Goal: Task Accomplishment & Management: Complete application form

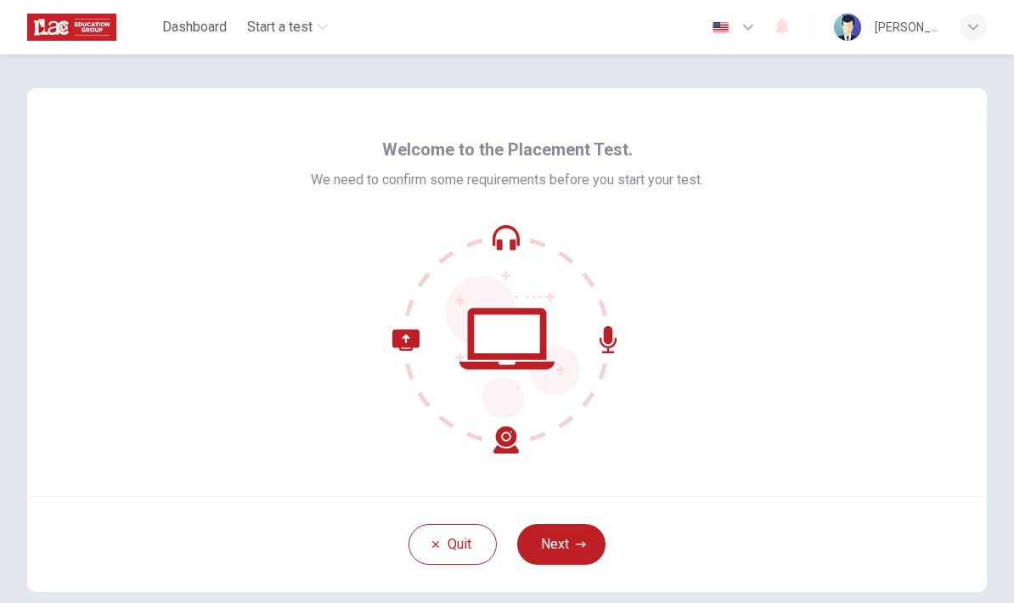
click at [567, 548] on button "Next" at bounding box center [561, 544] width 88 height 41
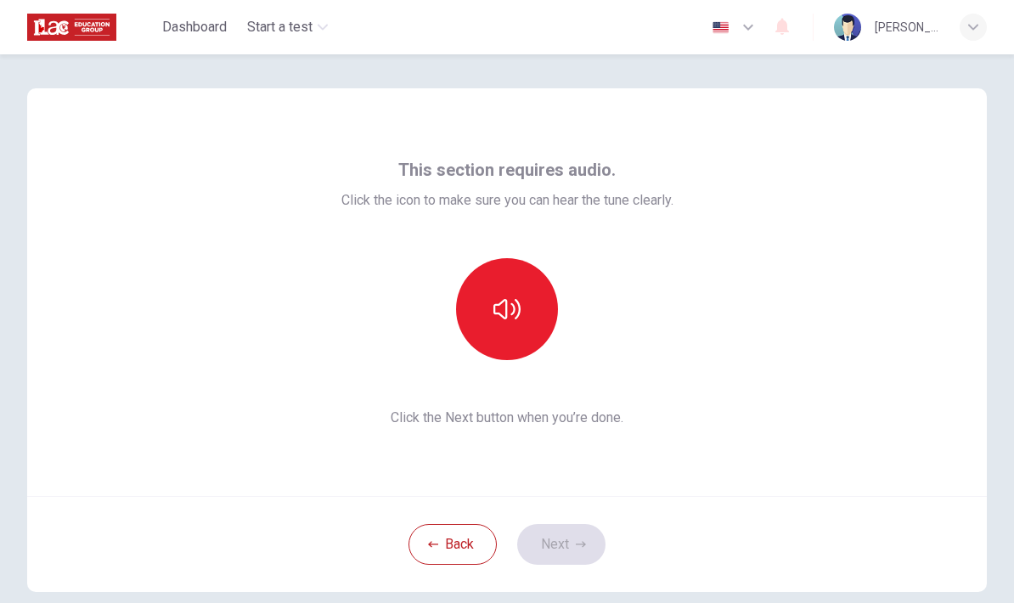
click at [496, 312] on icon "button" at bounding box center [507, 309] width 27 height 27
click at [568, 541] on button "Next" at bounding box center [561, 544] width 88 height 41
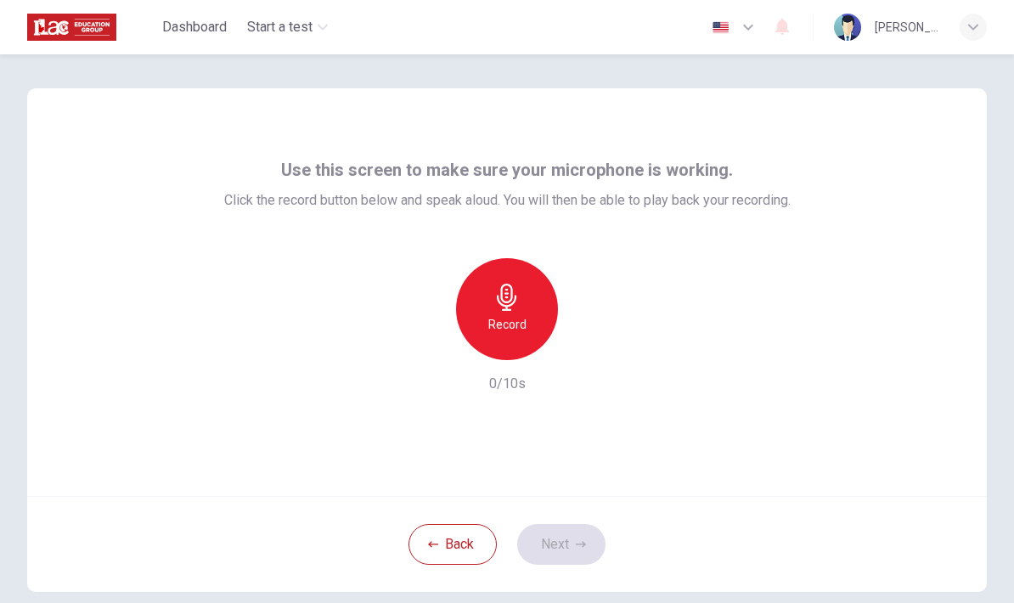
click at [528, 293] on div "Record" at bounding box center [507, 309] width 102 height 102
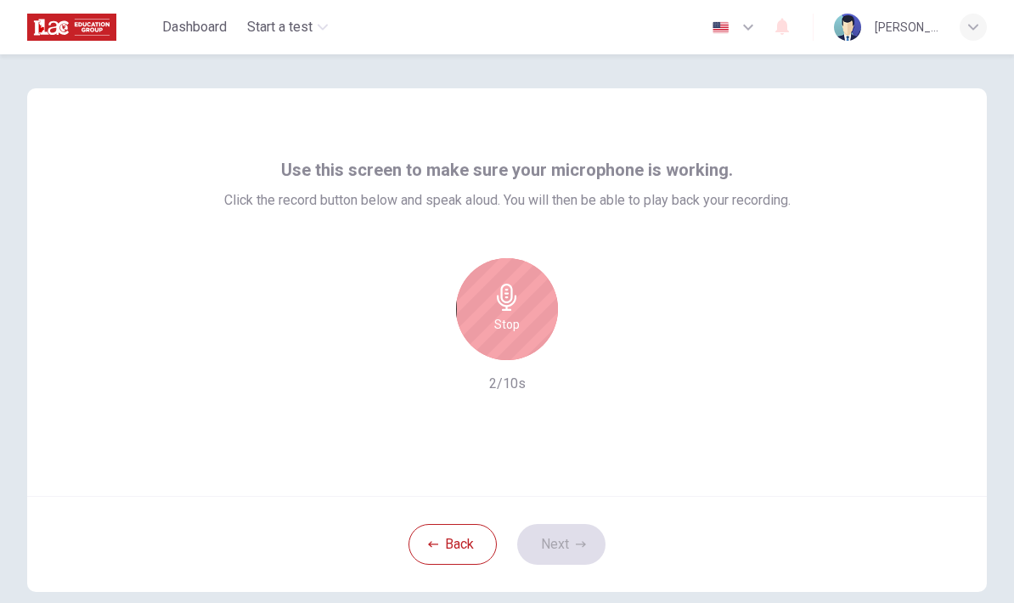
click at [567, 543] on div "Back Next" at bounding box center [507, 544] width 960 height 96
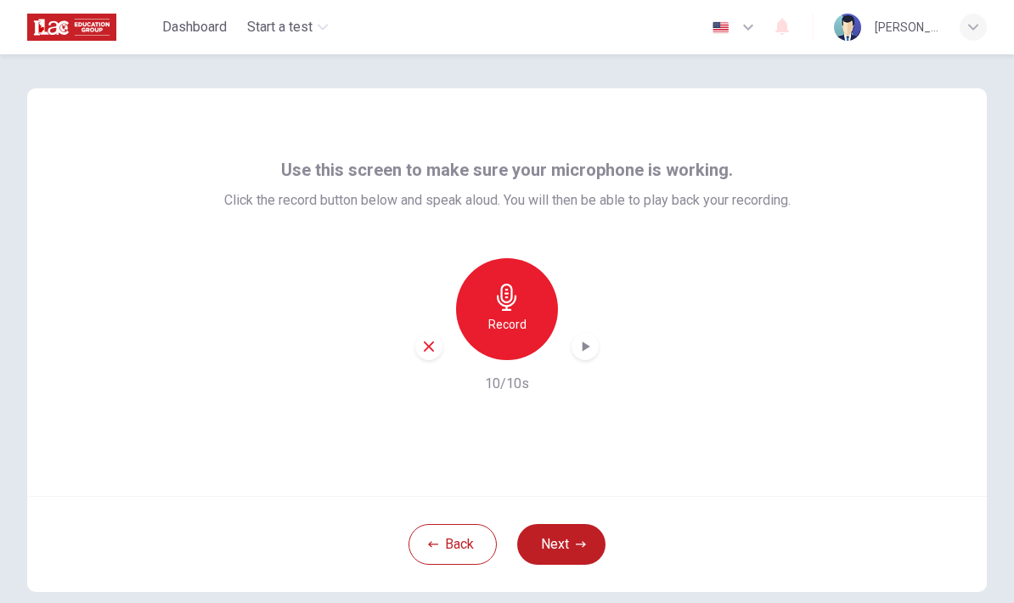
click at [579, 544] on icon "button" at bounding box center [581, 544] width 10 height 10
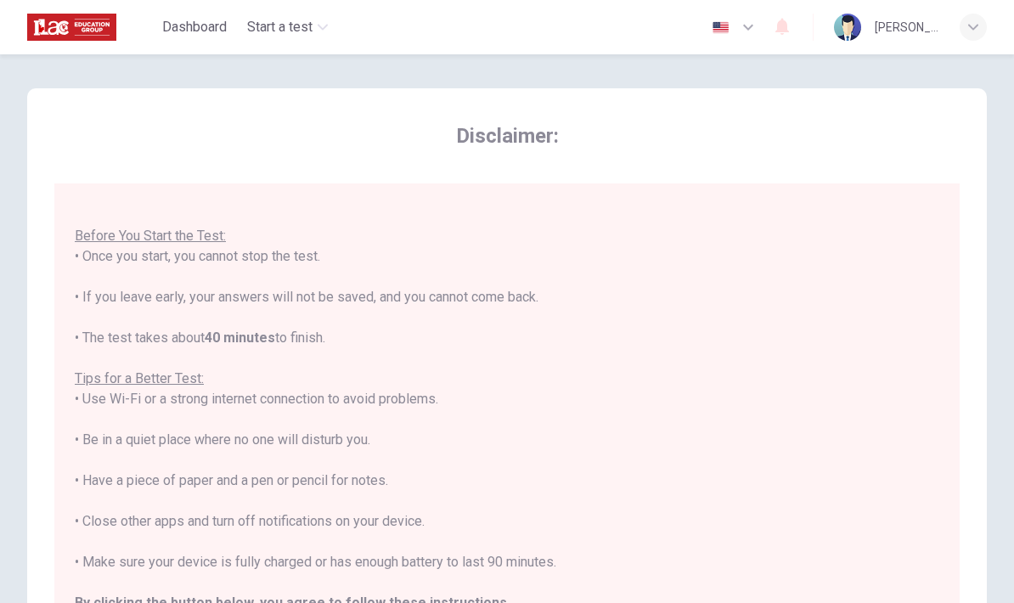
scroll to position [18, 0]
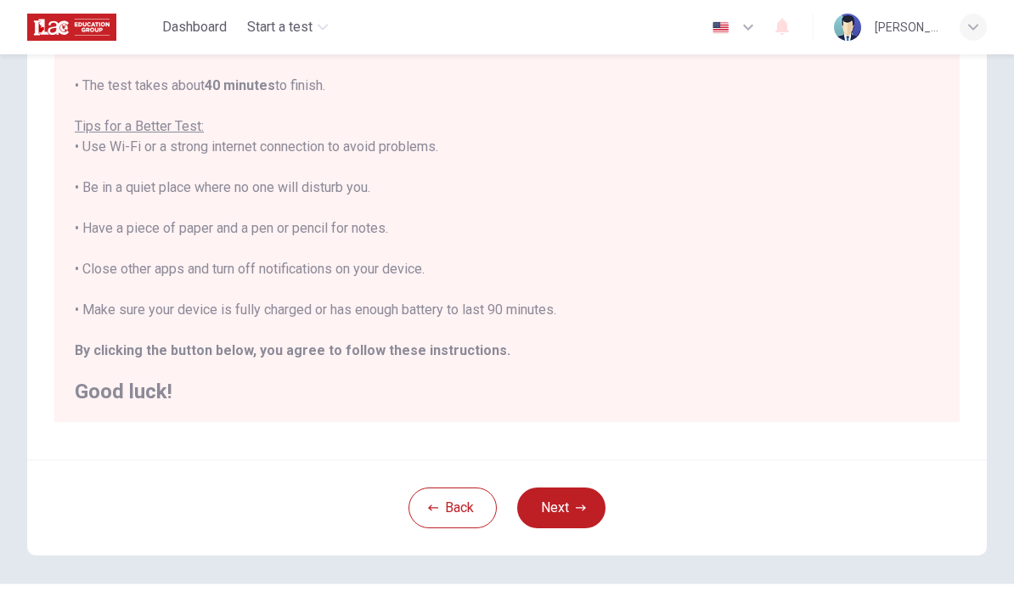
click at [576, 511] on icon "button" at bounding box center [581, 508] width 10 height 10
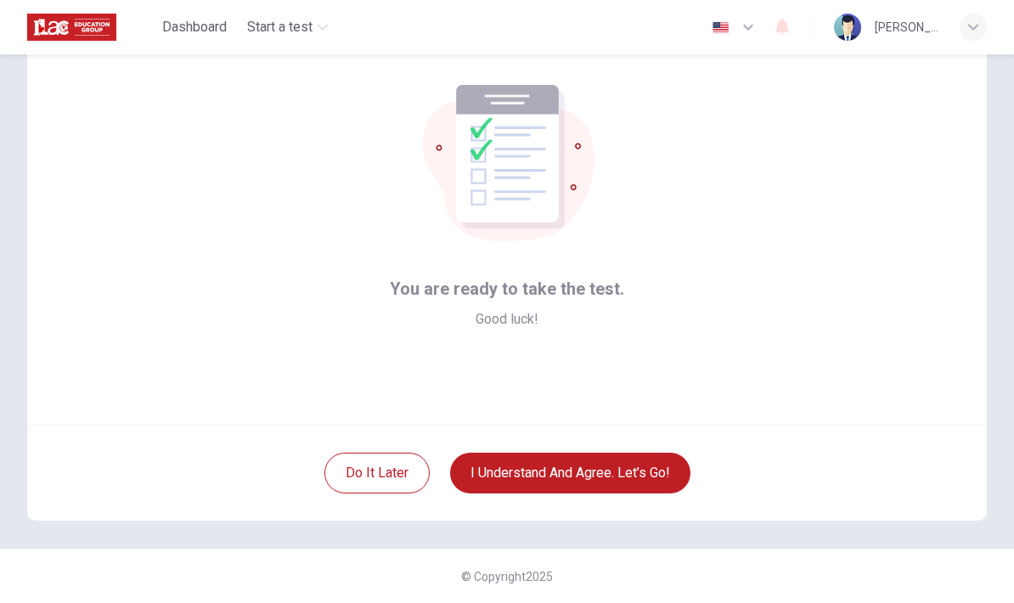
click at [614, 480] on button "I understand and agree. Let’s go!" at bounding box center [570, 473] width 240 height 41
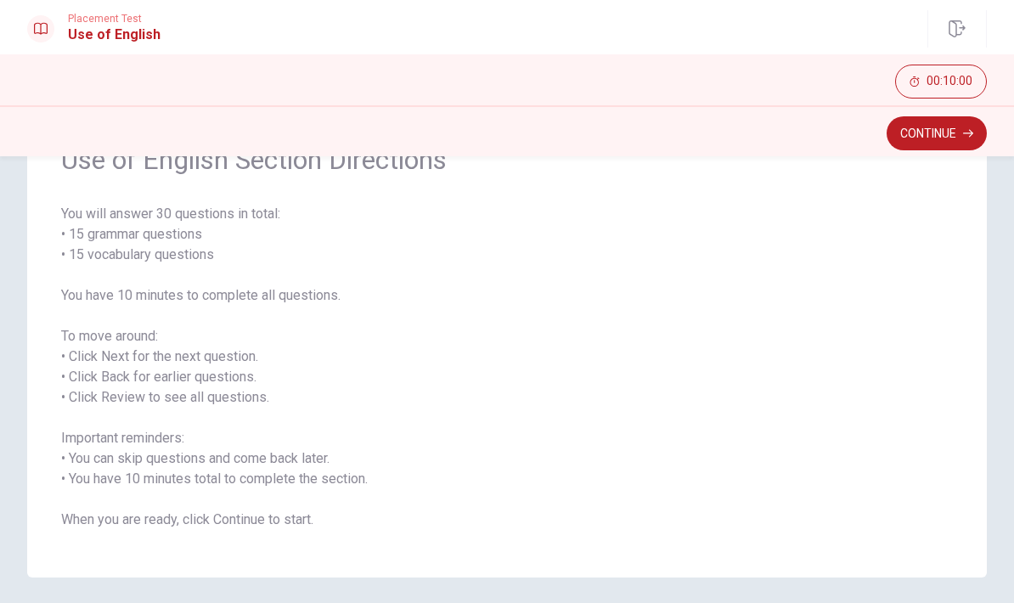
scroll to position [94, 0]
click at [967, 135] on icon "button" at bounding box center [968, 133] width 10 height 10
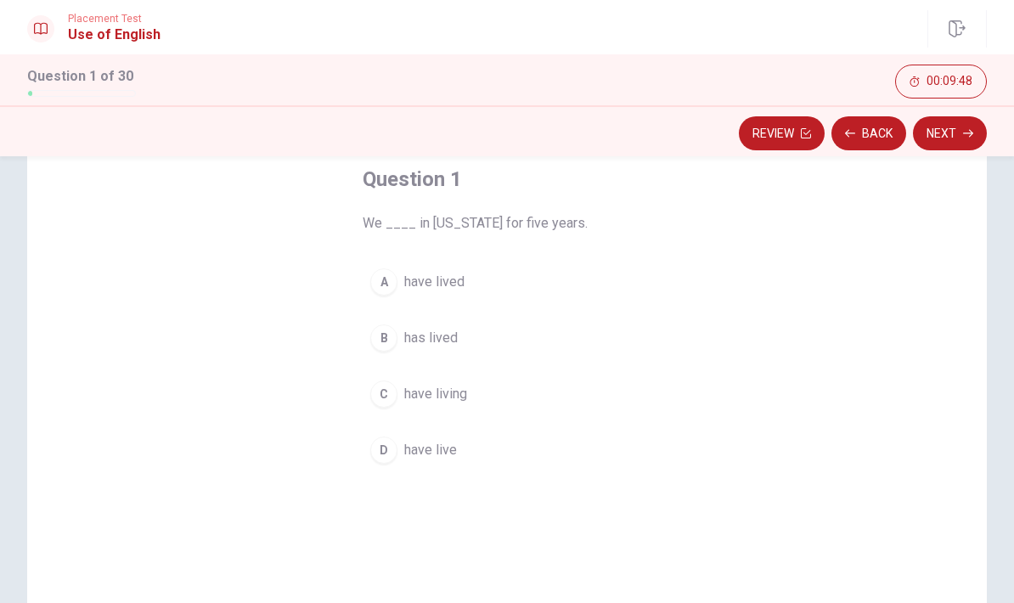
click at [449, 391] on span "have living" at bounding box center [435, 394] width 63 height 20
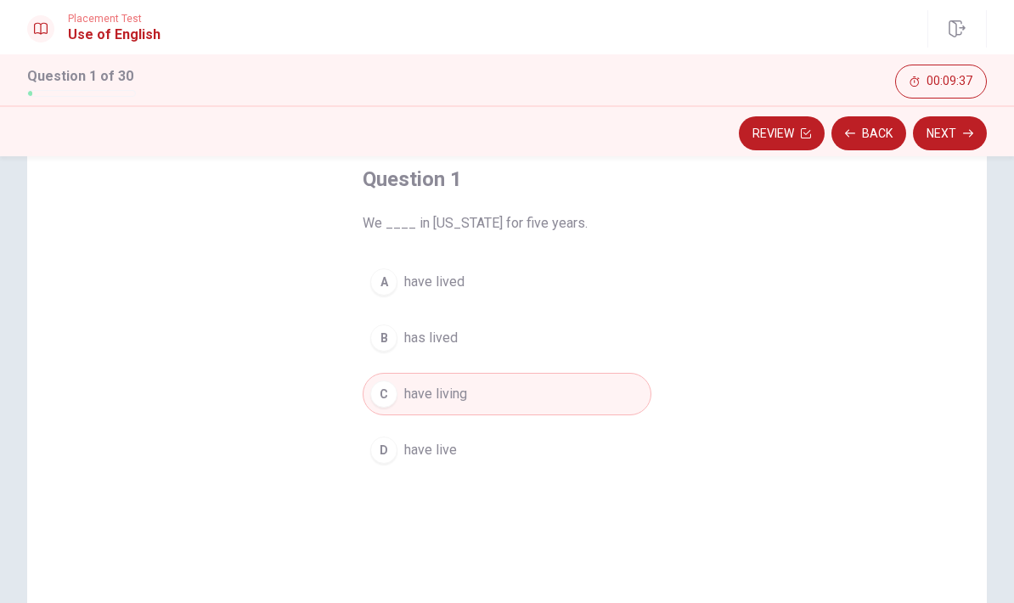
click at [438, 447] on span "have live" at bounding box center [430, 450] width 53 height 20
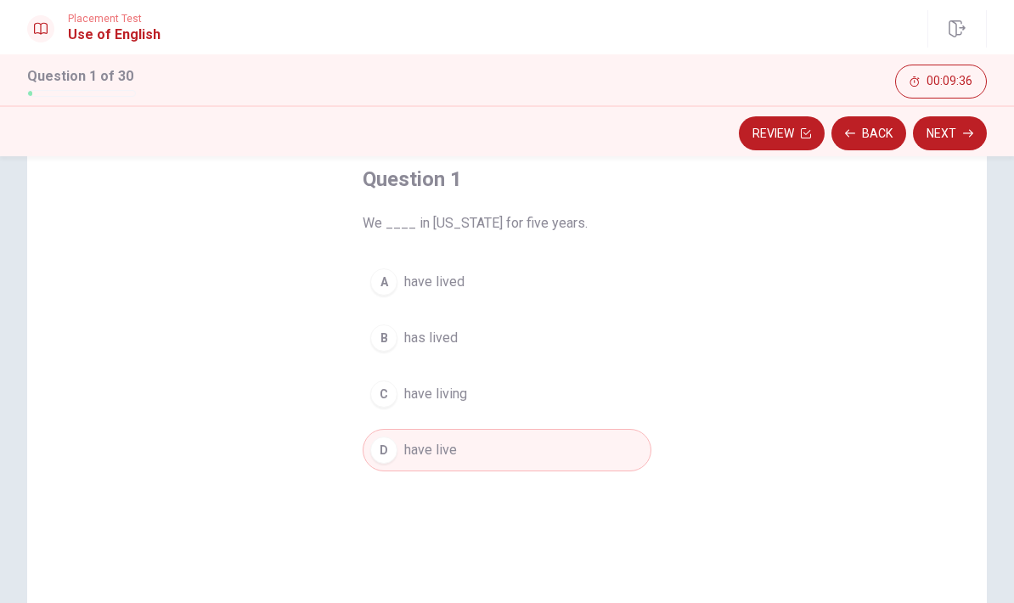
click at [951, 131] on button "Next" at bounding box center [950, 133] width 74 height 34
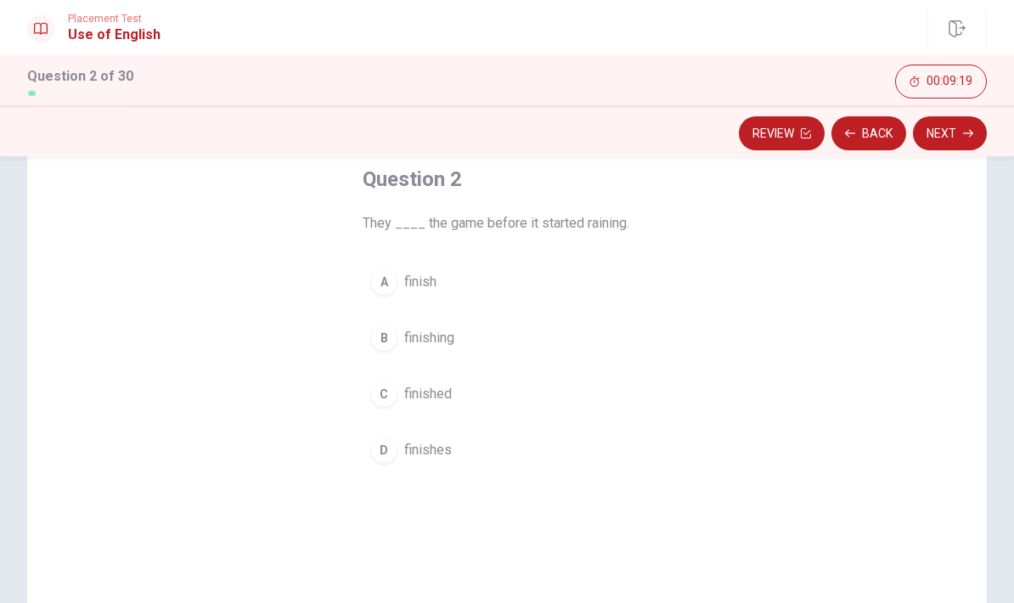
click at [426, 393] on span "finished" at bounding box center [428, 394] width 48 height 20
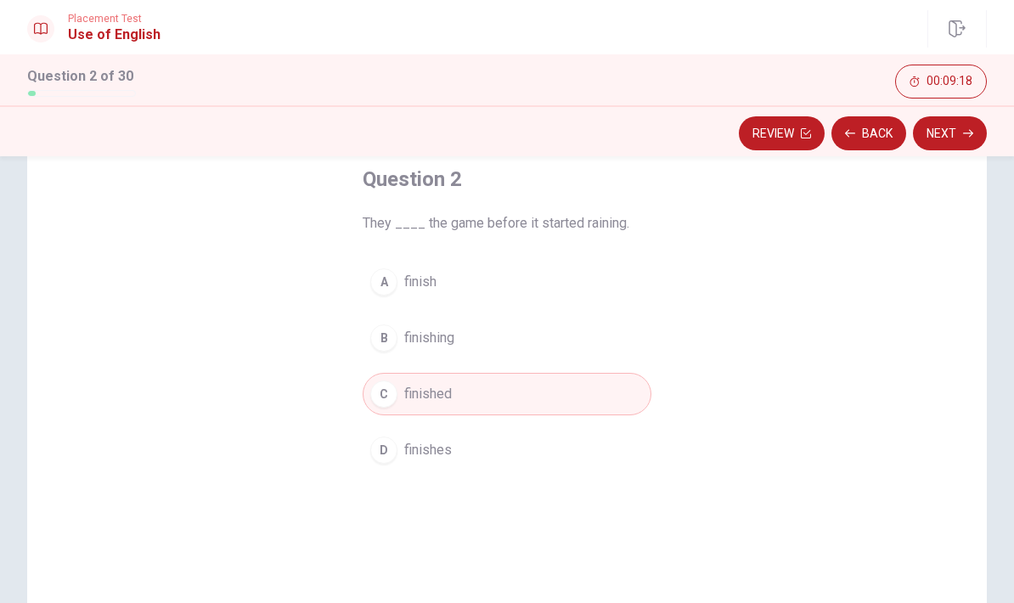
click at [968, 137] on icon "button" at bounding box center [968, 133] width 10 height 10
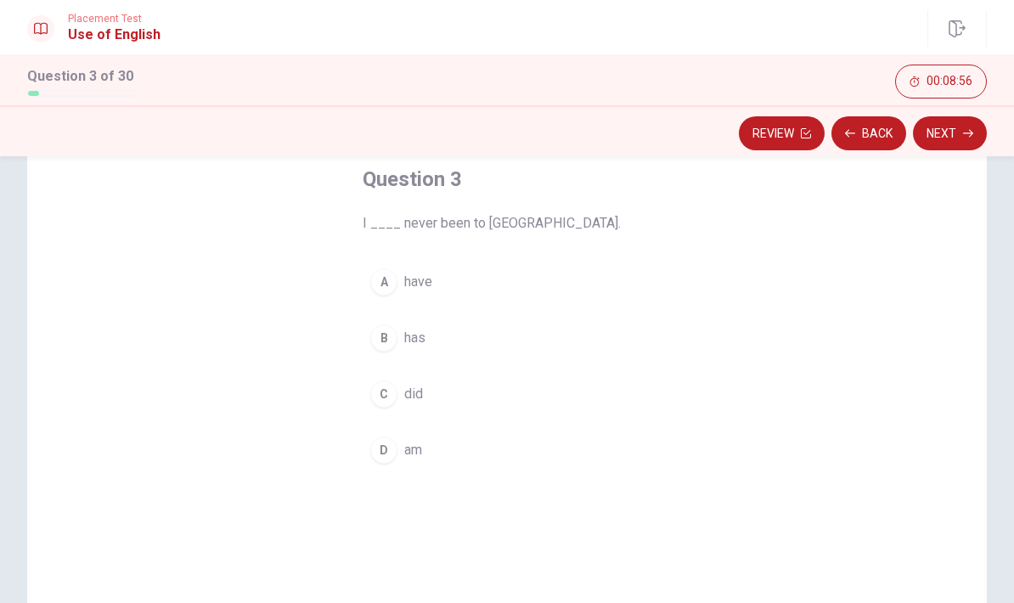
click at [465, 287] on button "A have" at bounding box center [507, 282] width 289 height 42
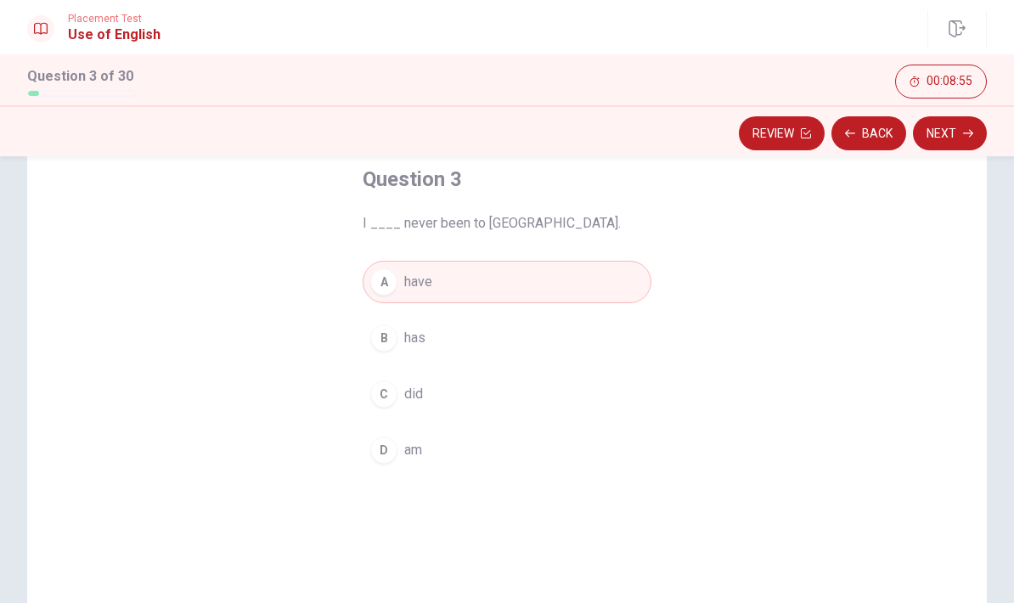
click at [964, 134] on icon "button" at bounding box center [968, 133] width 10 height 10
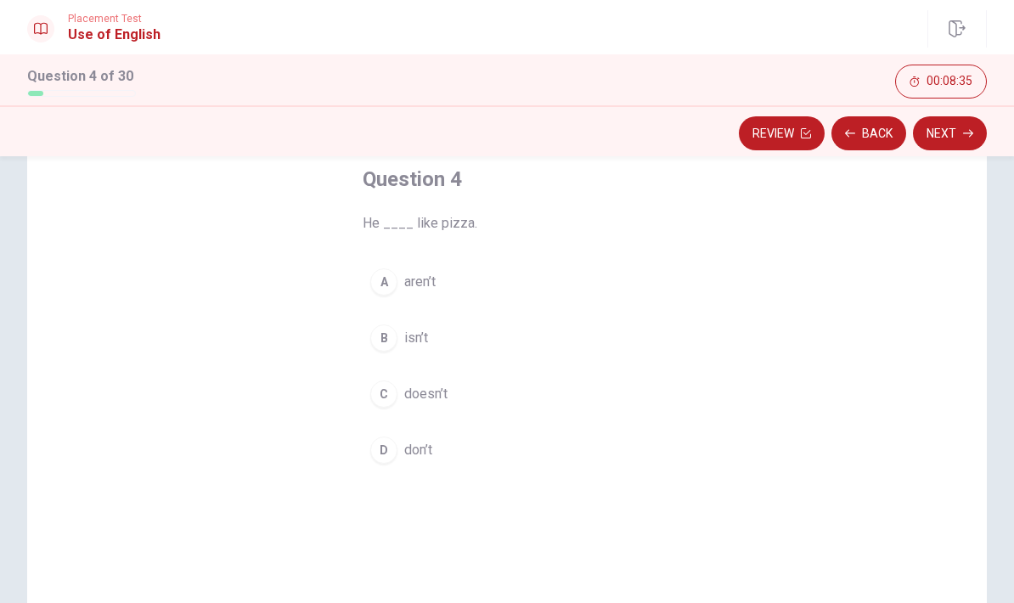
click at [427, 449] on span "don’t" at bounding box center [418, 450] width 28 height 20
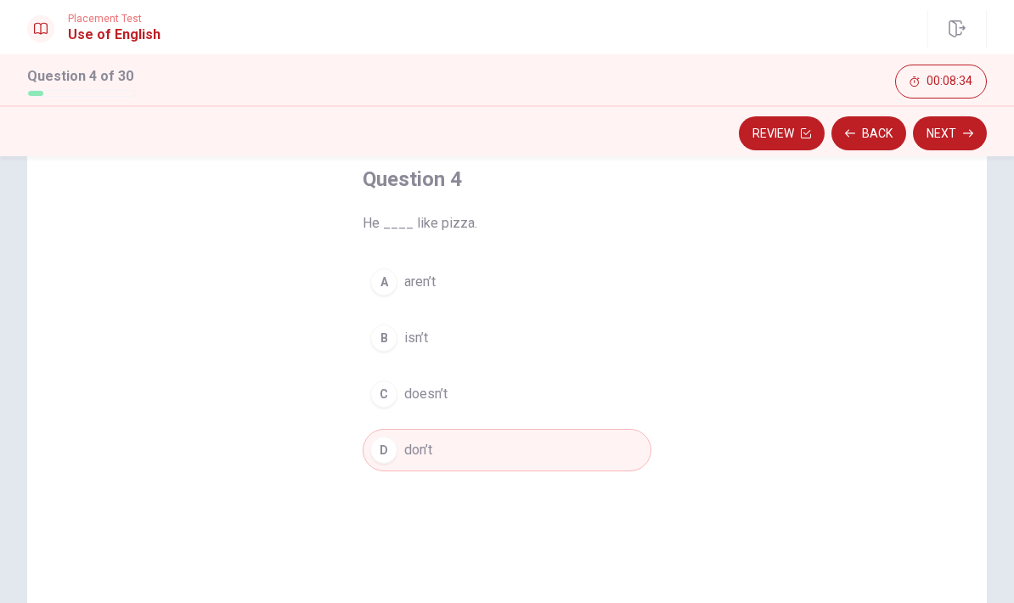
click at [961, 132] on button "Next" at bounding box center [950, 133] width 74 height 34
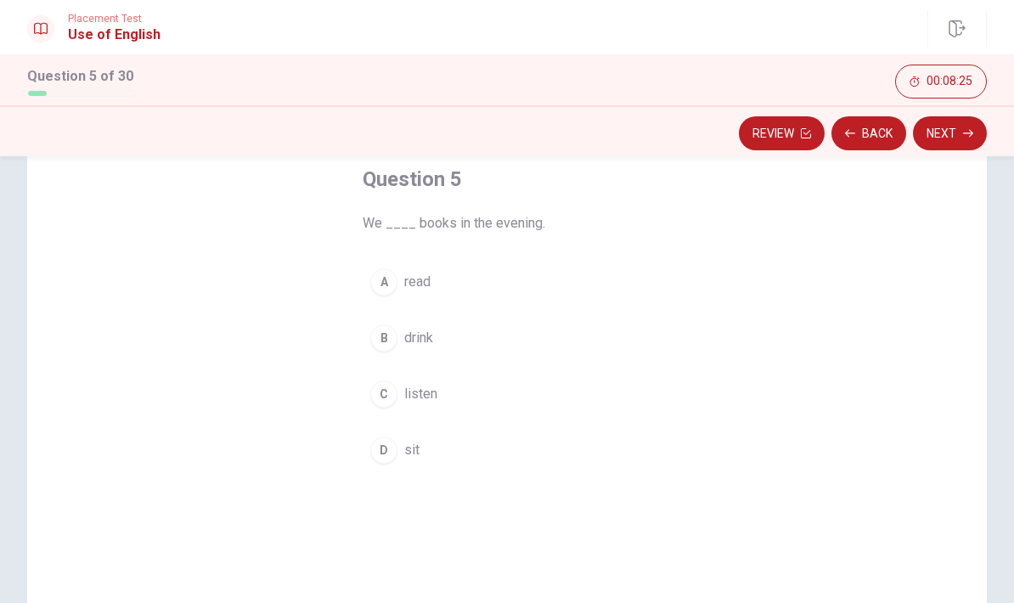
click at [416, 280] on span "read" at bounding box center [417, 282] width 26 height 20
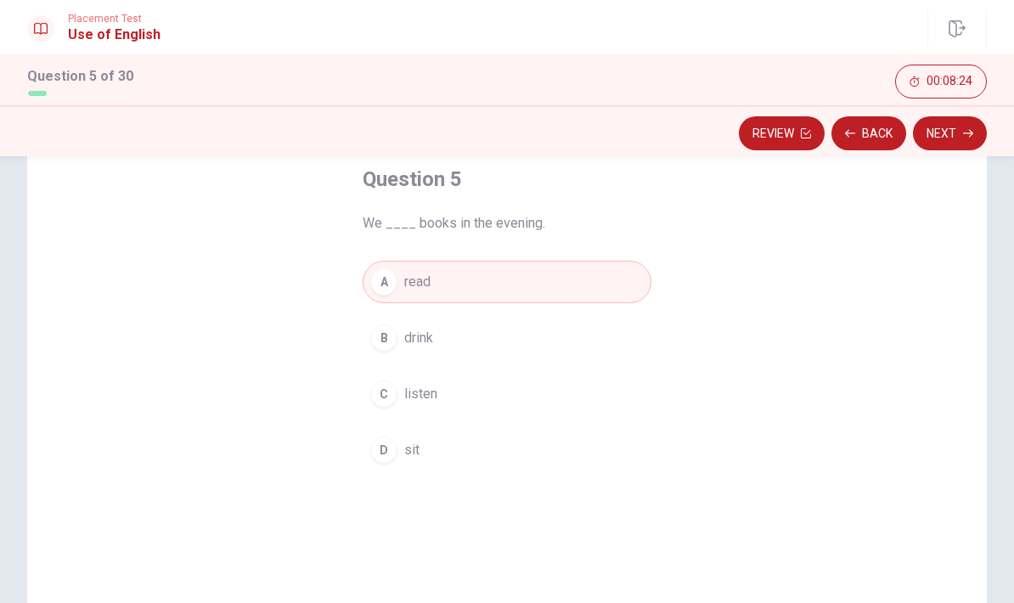
click at [960, 125] on button "Next" at bounding box center [950, 133] width 74 height 34
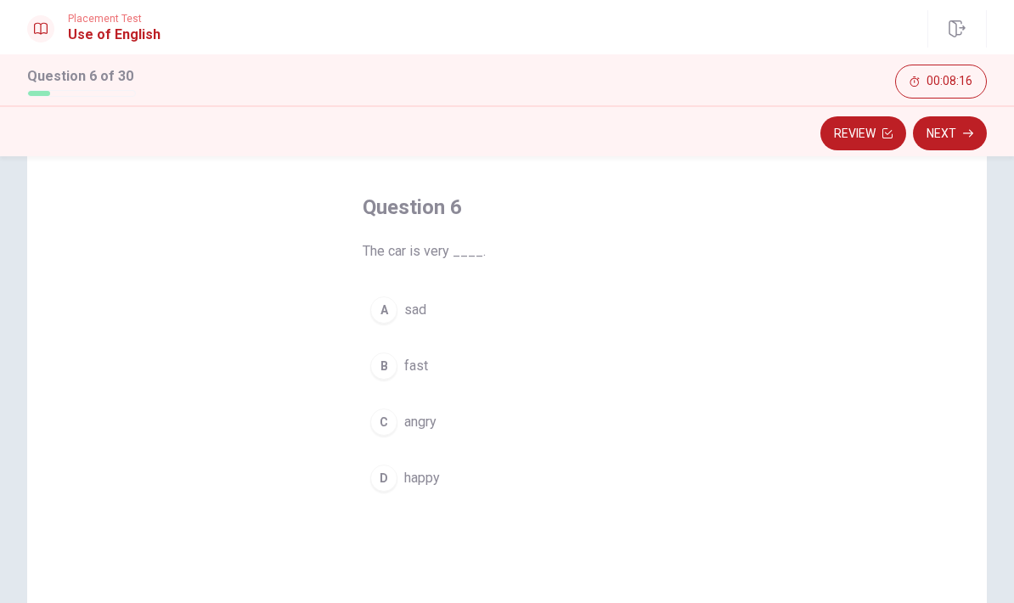
scroll to position [71, 0]
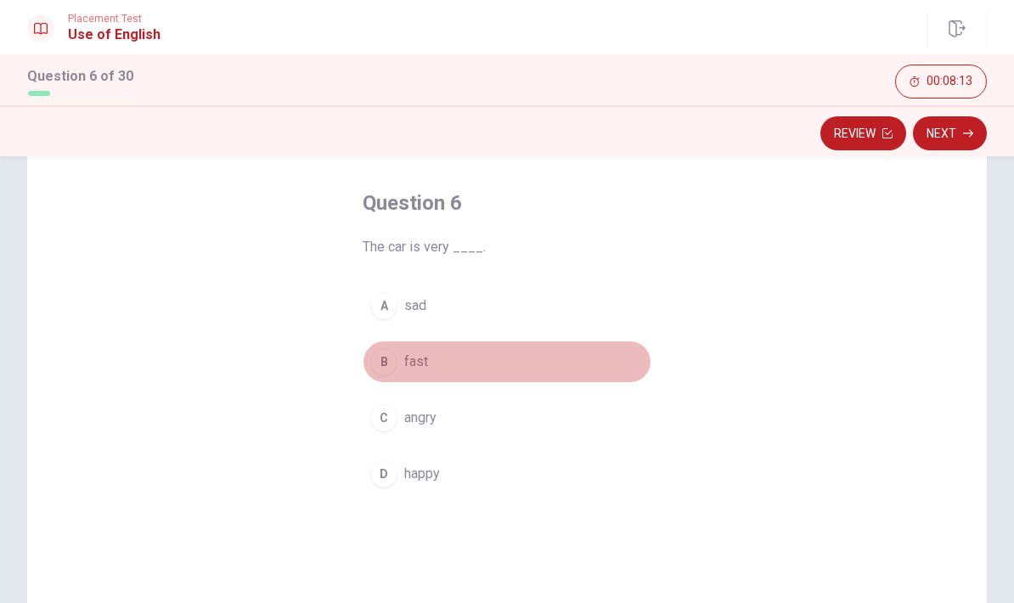
click at [401, 368] on button "B fast" at bounding box center [507, 362] width 289 height 42
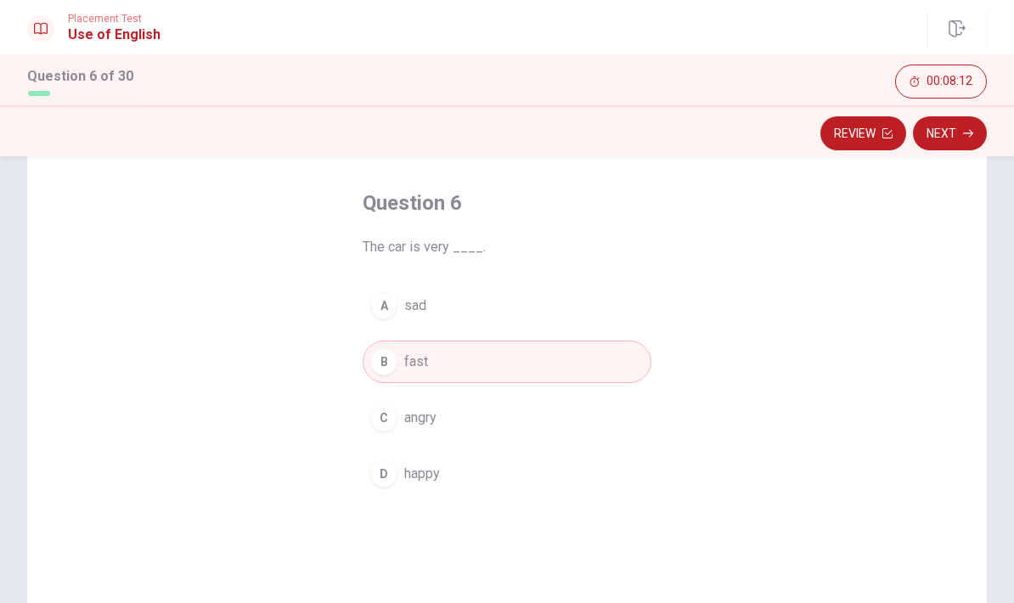
click at [950, 138] on button "Next" at bounding box center [950, 133] width 74 height 34
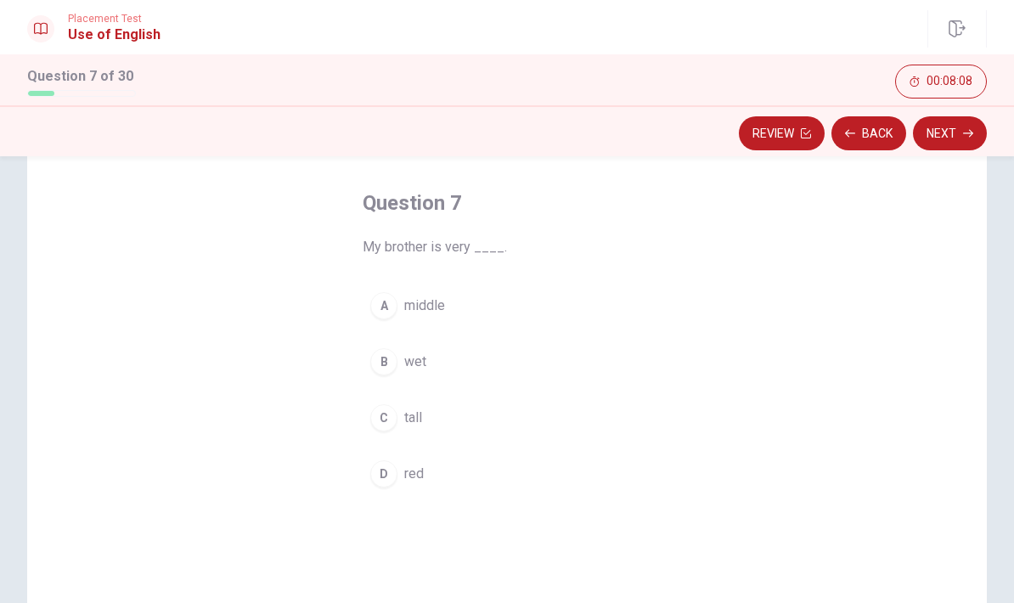
click at [420, 413] on span "tall" at bounding box center [413, 418] width 18 height 20
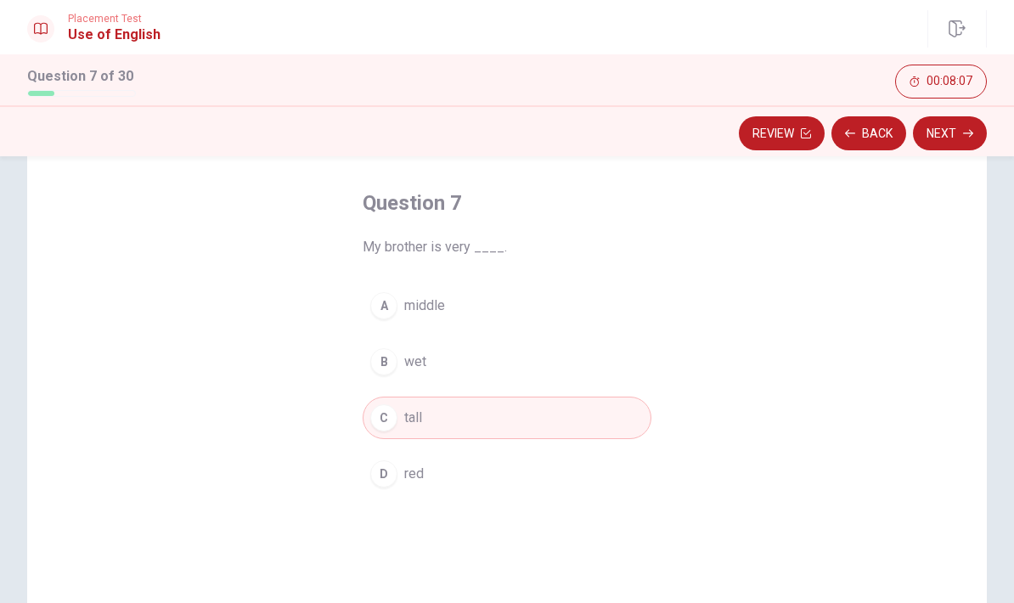
click at [951, 133] on button "Next" at bounding box center [950, 133] width 74 height 34
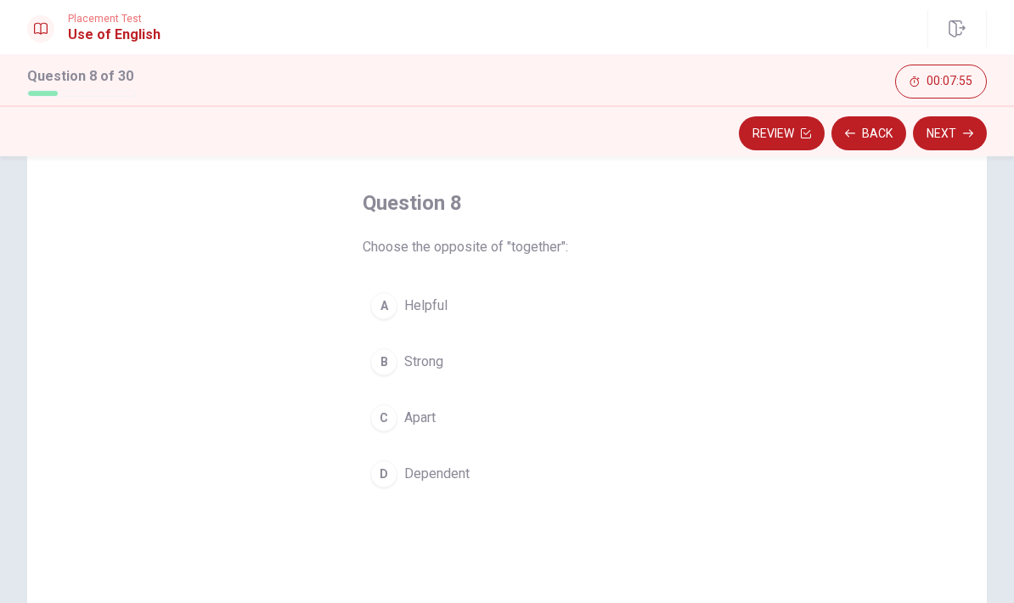
click at [428, 365] on span "Strong" at bounding box center [423, 362] width 39 height 20
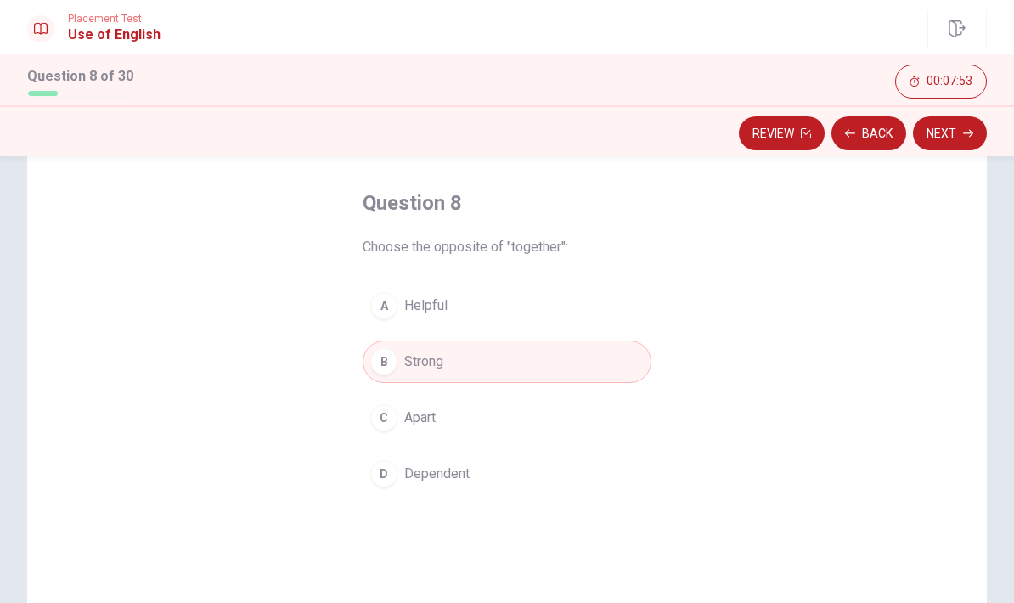
click at [950, 134] on button "Next" at bounding box center [950, 133] width 74 height 34
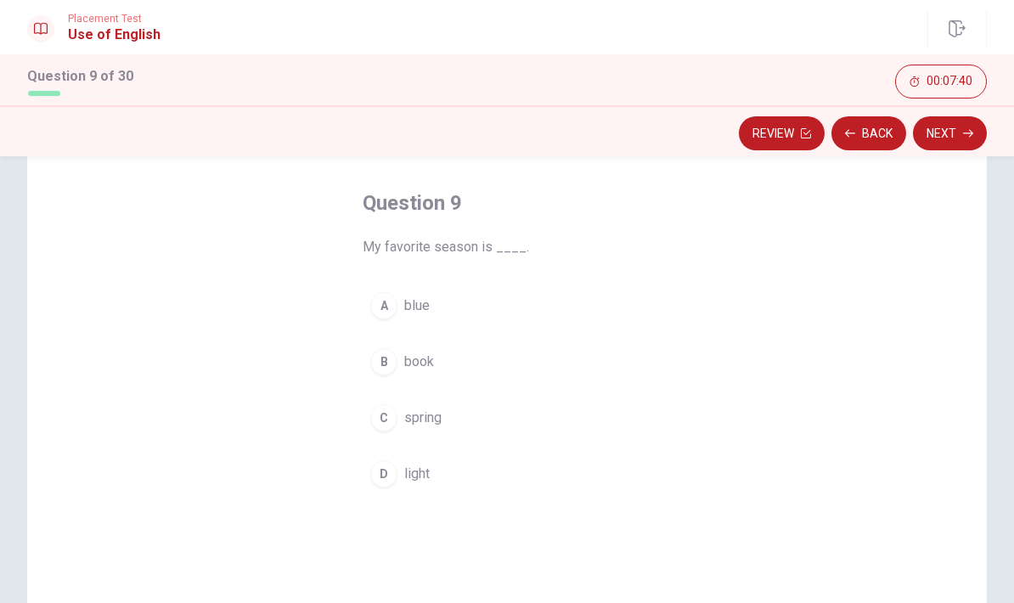
click at [434, 418] on span "spring" at bounding box center [422, 418] width 37 height 20
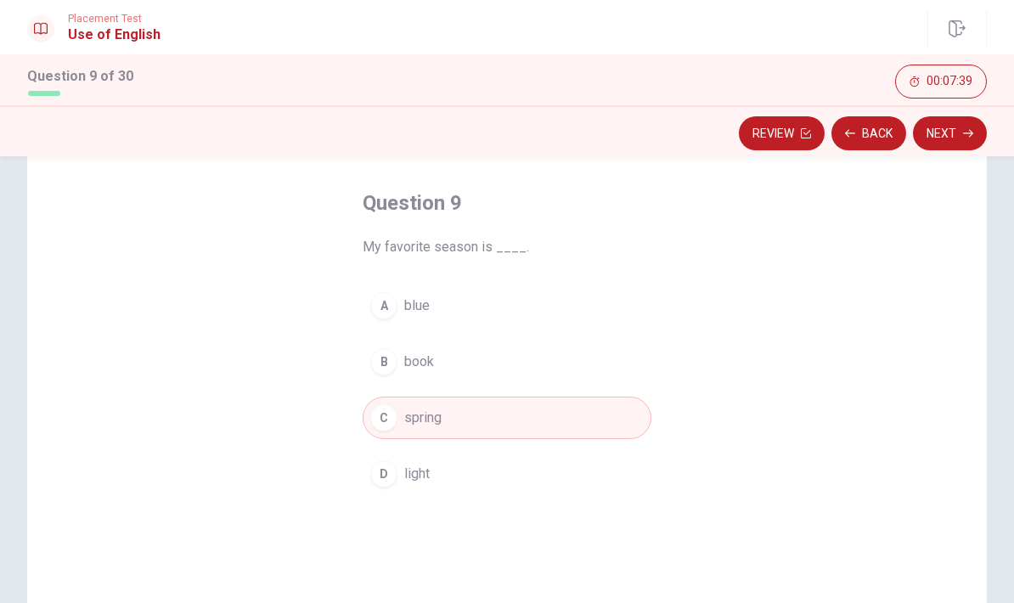
click at [970, 127] on button "Next" at bounding box center [950, 133] width 74 height 34
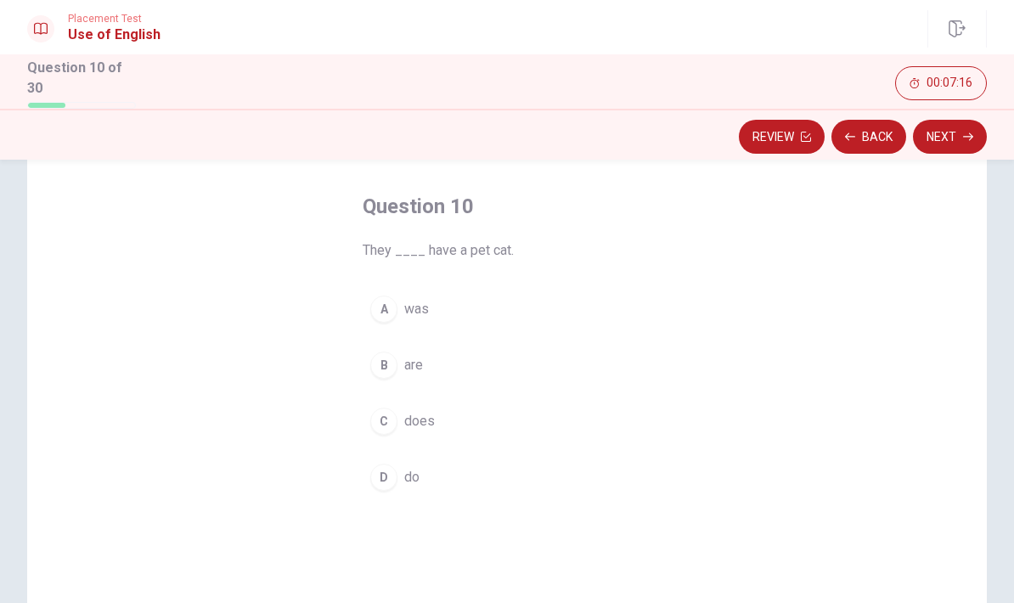
click at [416, 360] on span "are" at bounding box center [413, 365] width 19 height 20
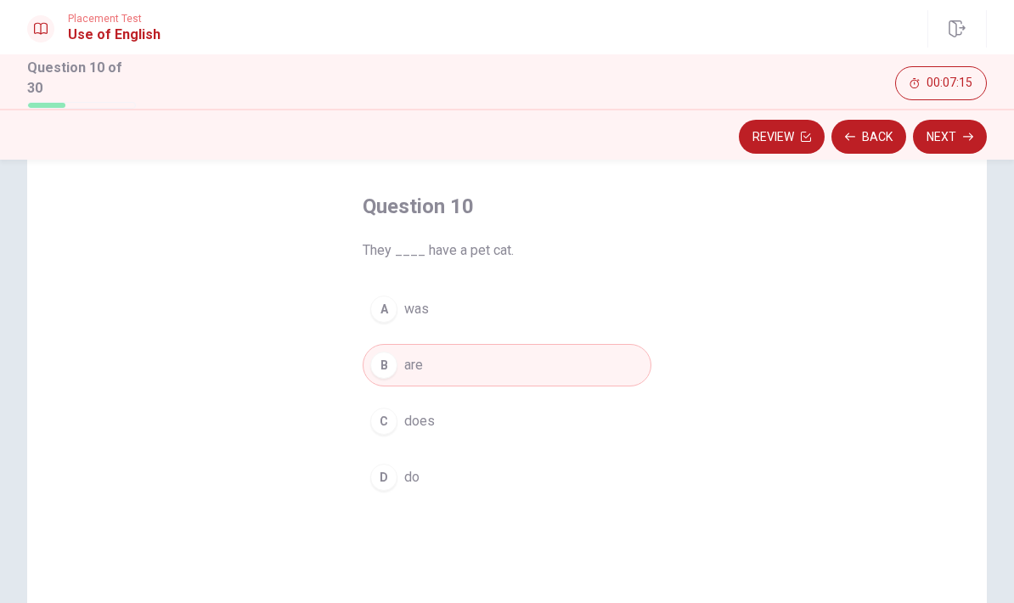
click at [963, 127] on button "Next" at bounding box center [950, 137] width 74 height 34
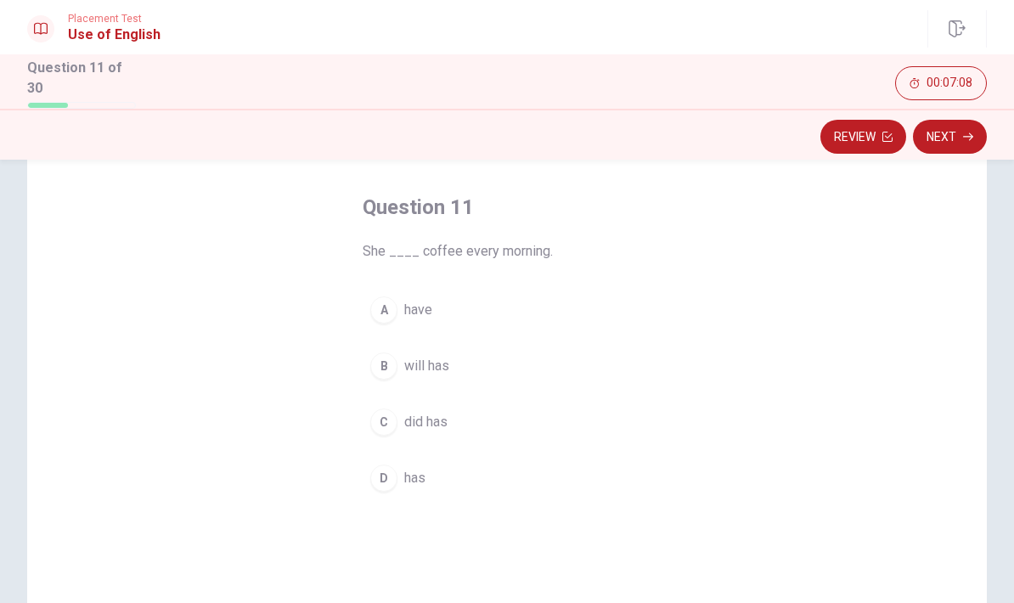
scroll to position [74, 0]
click at [427, 472] on button "D has" at bounding box center [507, 474] width 289 height 42
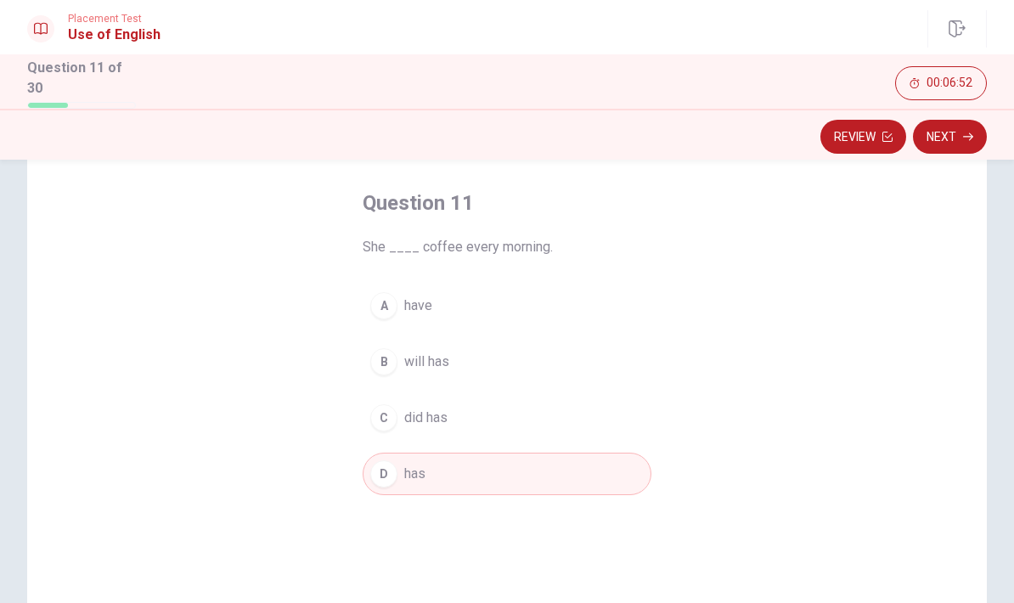
click at [961, 134] on button "Next" at bounding box center [950, 137] width 74 height 34
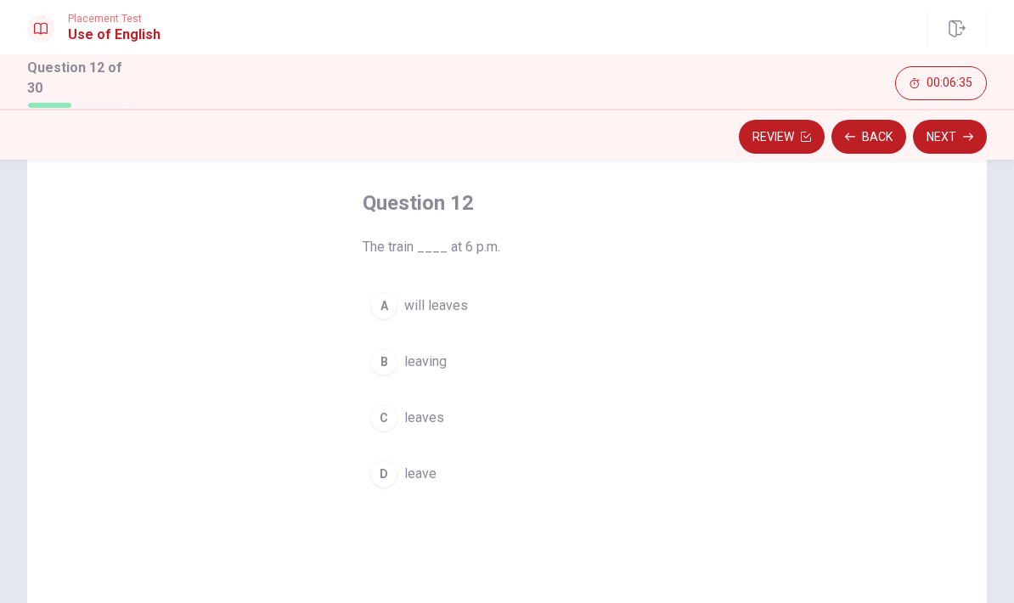
click at [442, 420] on span "leaves" at bounding box center [424, 418] width 40 height 20
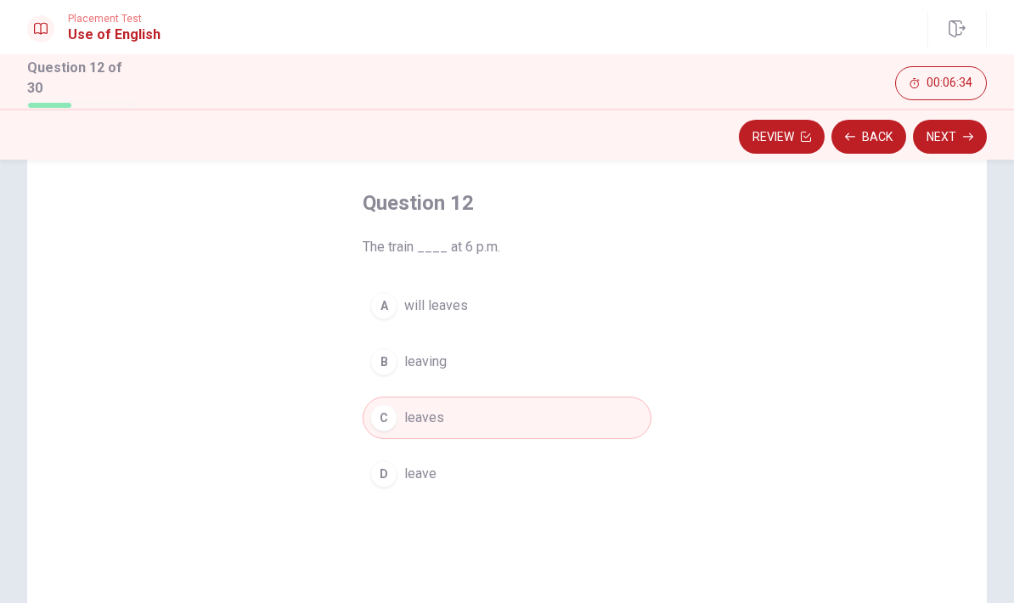
click at [963, 124] on button "Next" at bounding box center [950, 137] width 74 height 34
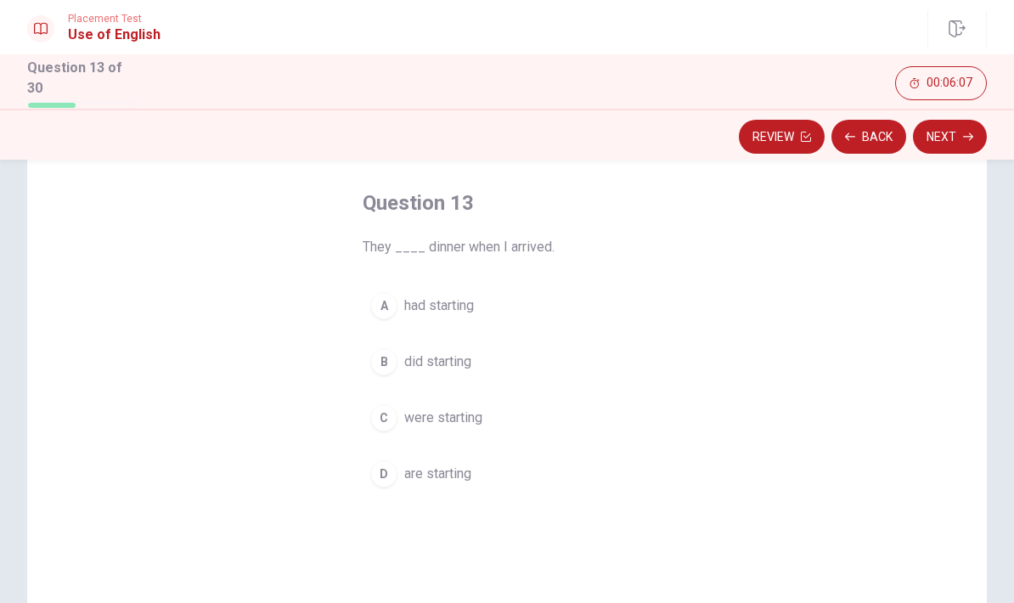
click at [969, 126] on button "Next" at bounding box center [950, 137] width 74 height 34
click at [440, 479] on span "are going" at bounding box center [431, 474] width 55 height 20
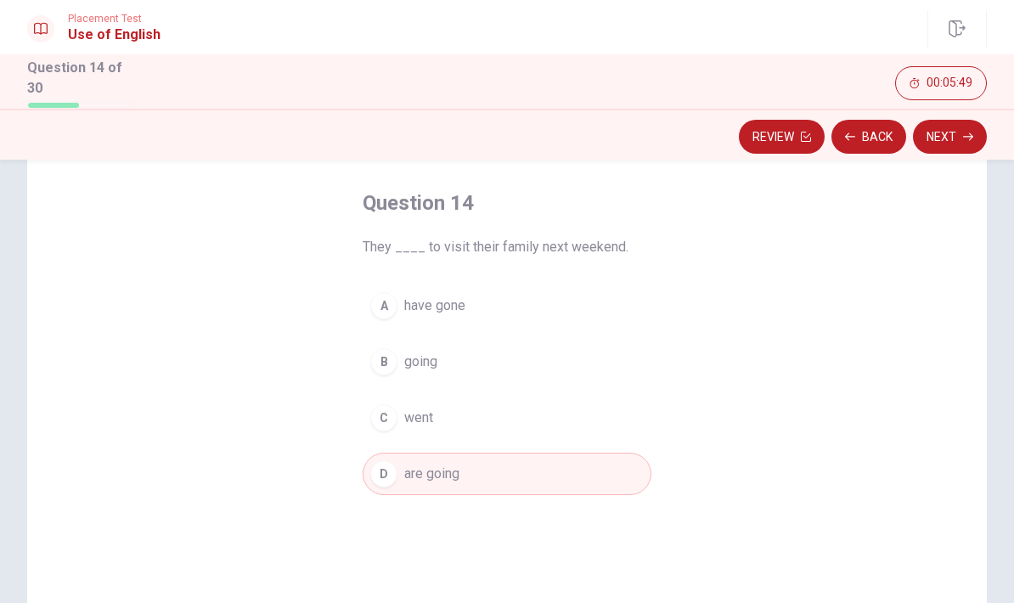
click at [964, 137] on icon "button" at bounding box center [968, 137] width 10 height 10
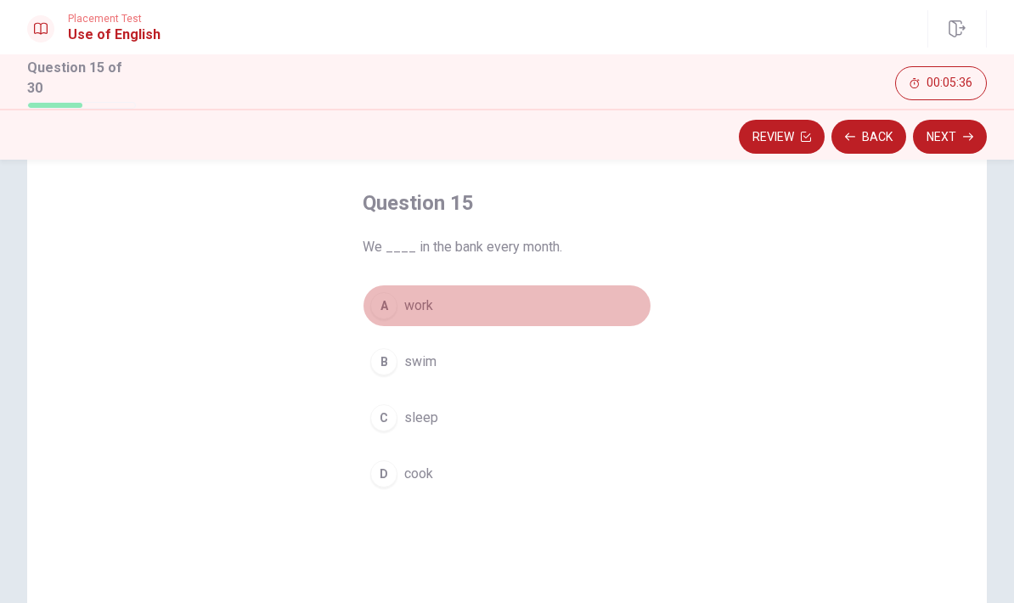
click at [419, 298] on span "work" at bounding box center [418, 306] width 29 height 20
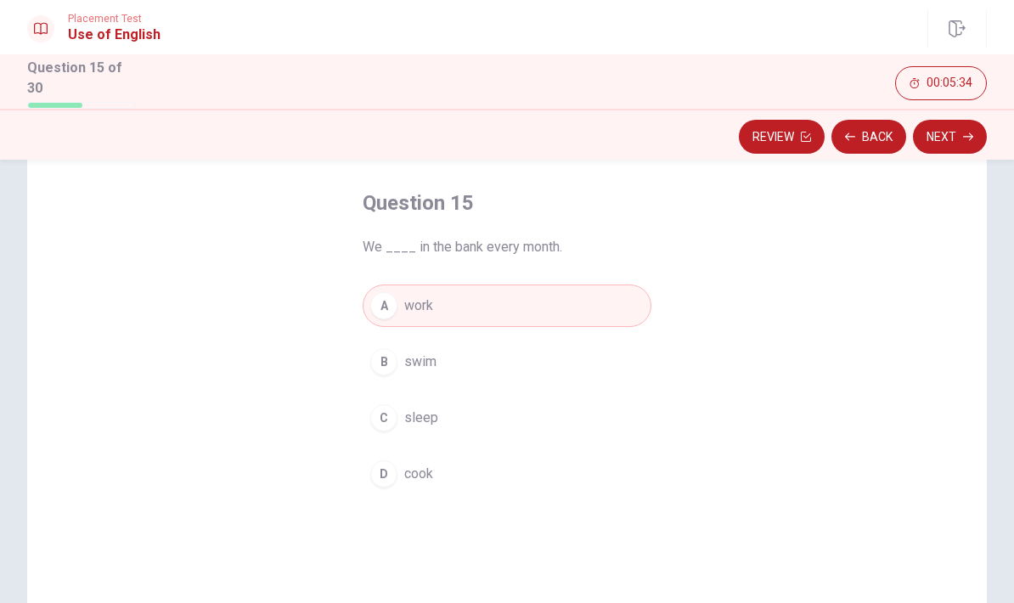
click at [957, 136] on button "Next" at bounding box center [950, 137] width 74 height 34
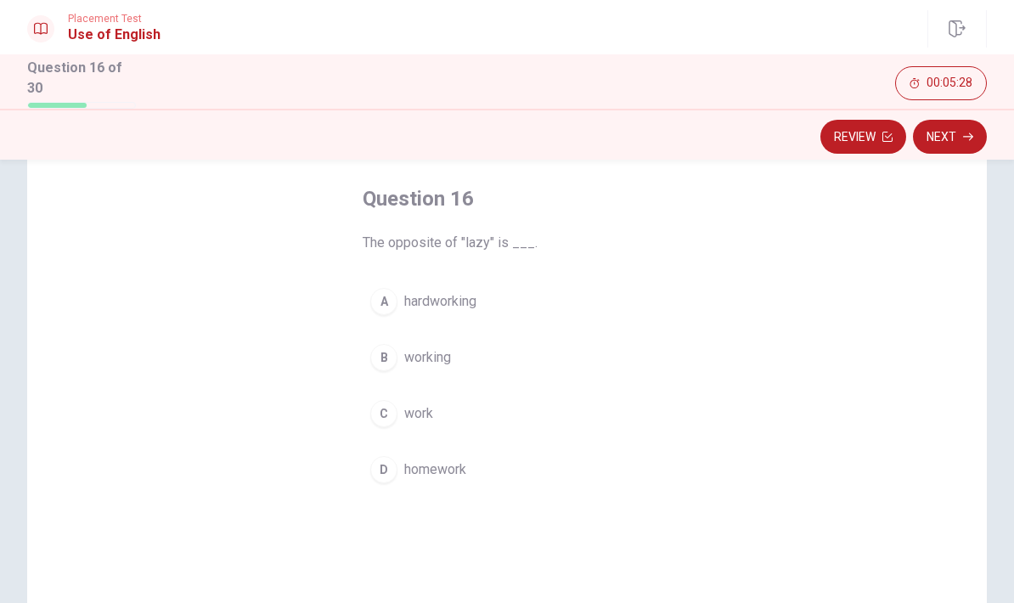
scroll to position [79, 0]
click at [464, 299] on span "hardworking" at bounding box center [440, 301] width 72 height 20
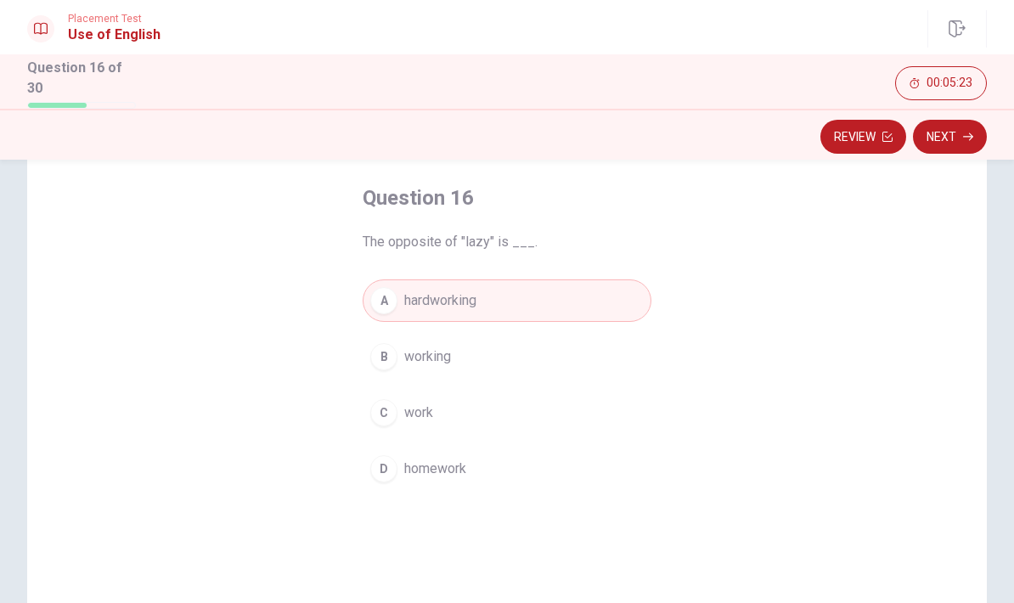
click at [966, 137] on icon "button" at bounding box center [968, 137] width 10 height 10
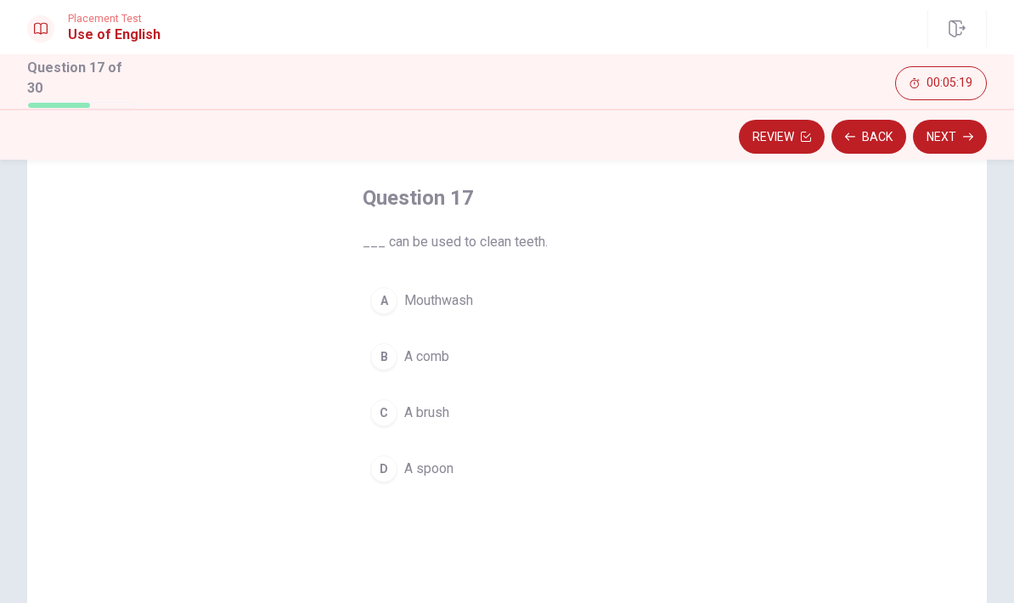
click at [434, 404] on span "A brush" at bounding box center [426, 413] width 45 height 20
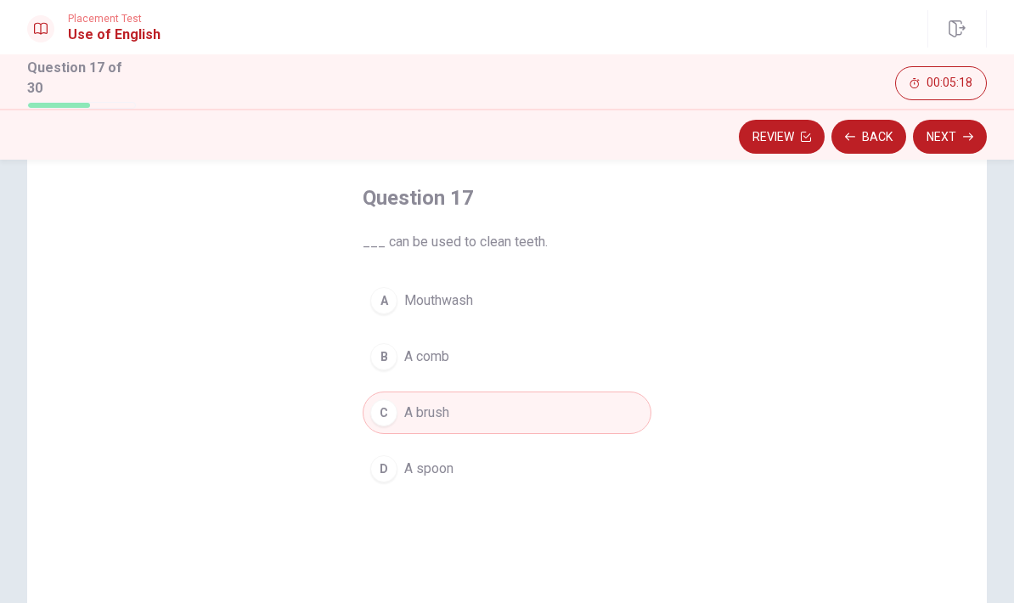
click at [950, 133] on button "Next" at bounding box center [950, 137] width 74 height 34
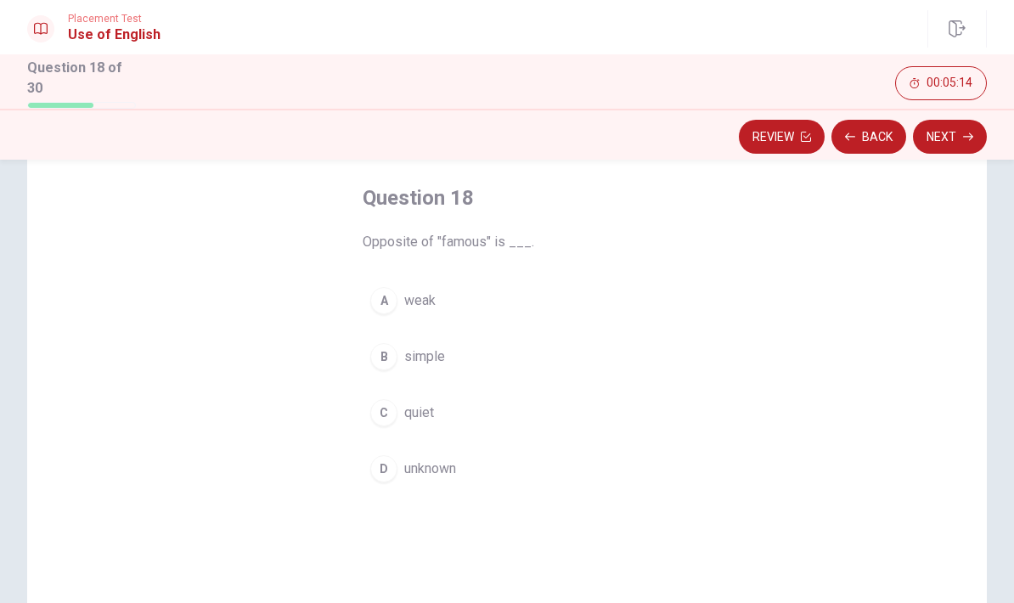
click at [446, 349] on button "B simple" at bounding box center [507, 357] width 289 height 42
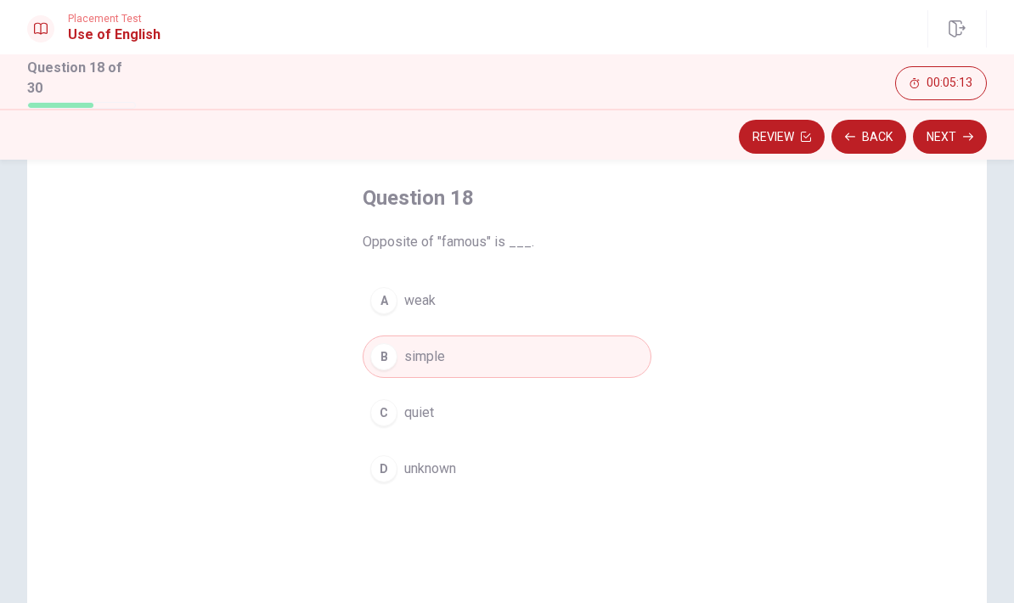
click at [953, 131] on button "Next" at bounding box center [950, 137] width 74 height 34
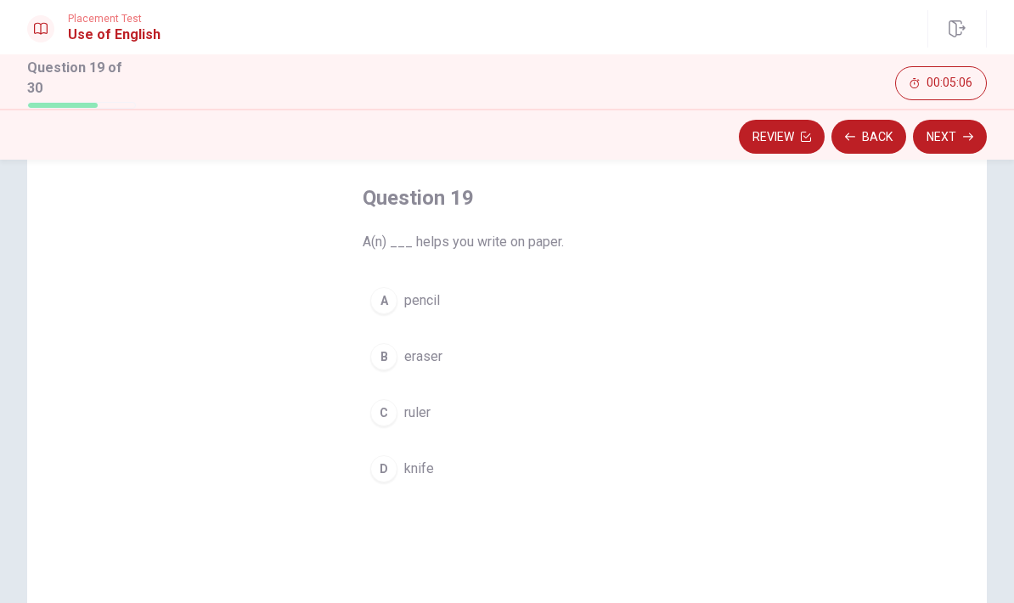
click at [436, 296] on span "pencil" at bounding box center [422, 301] width 36 height 20
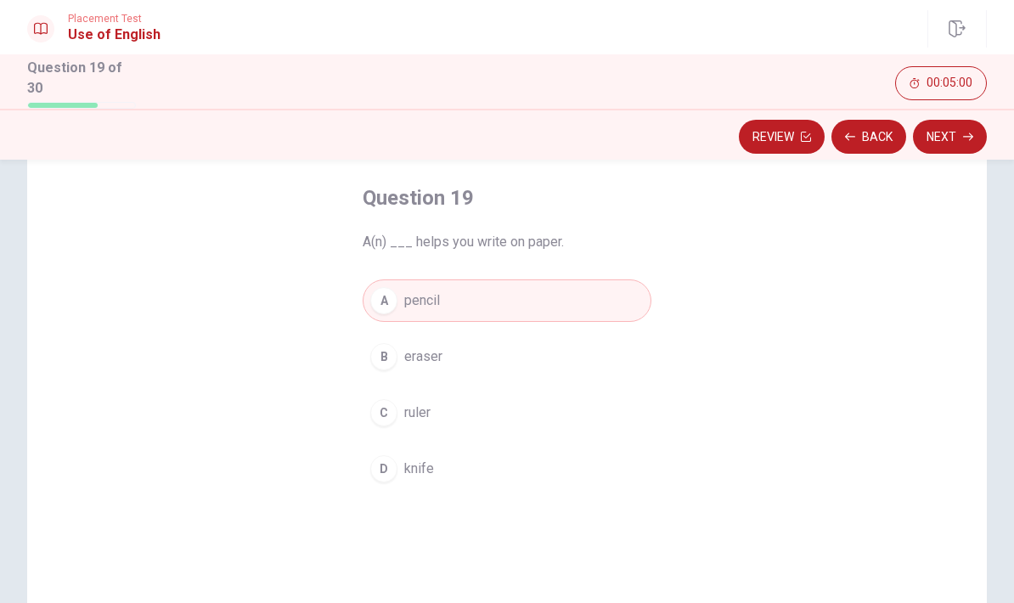
click at [960, 137] on button "Next" at bounding box center [950, 137] width 74 height 34
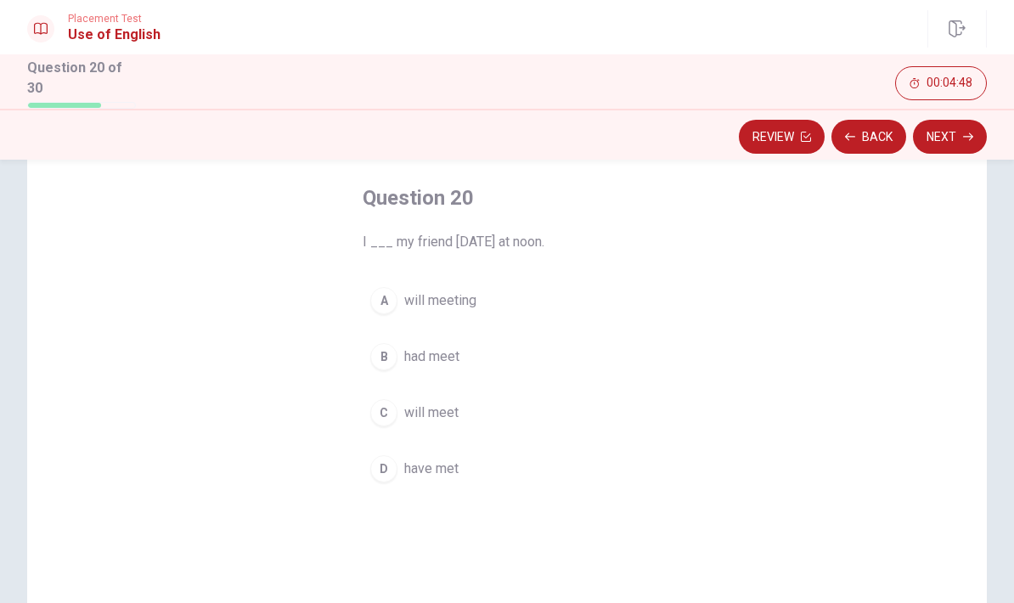
click at [466, 359] on button "B had meet" at bounding box center [507, 357] width 289 height 42
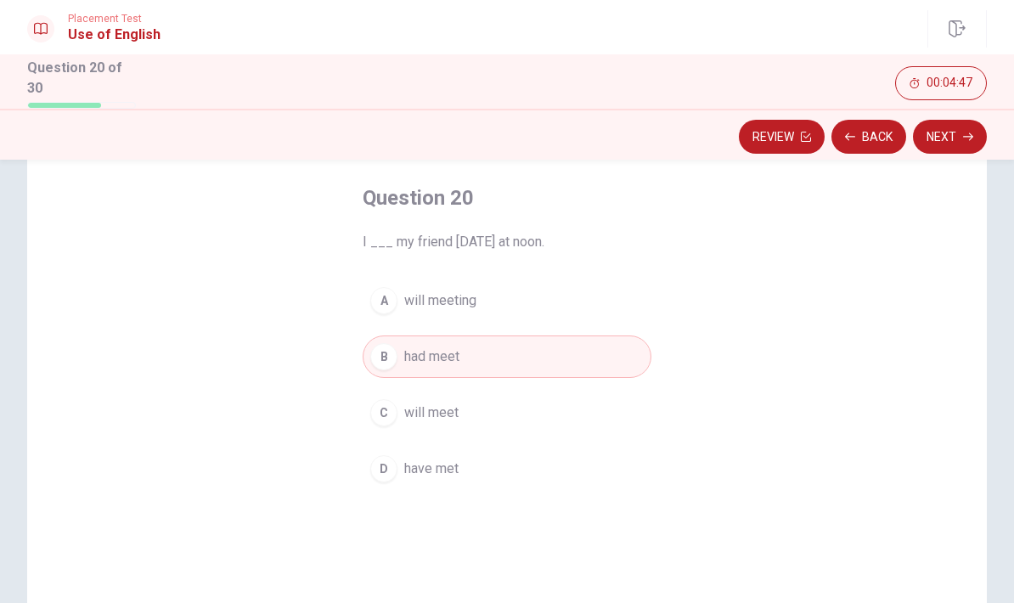
click at [960, 138] on button "Next" at bounding box center [950, 137] width 74 height 34
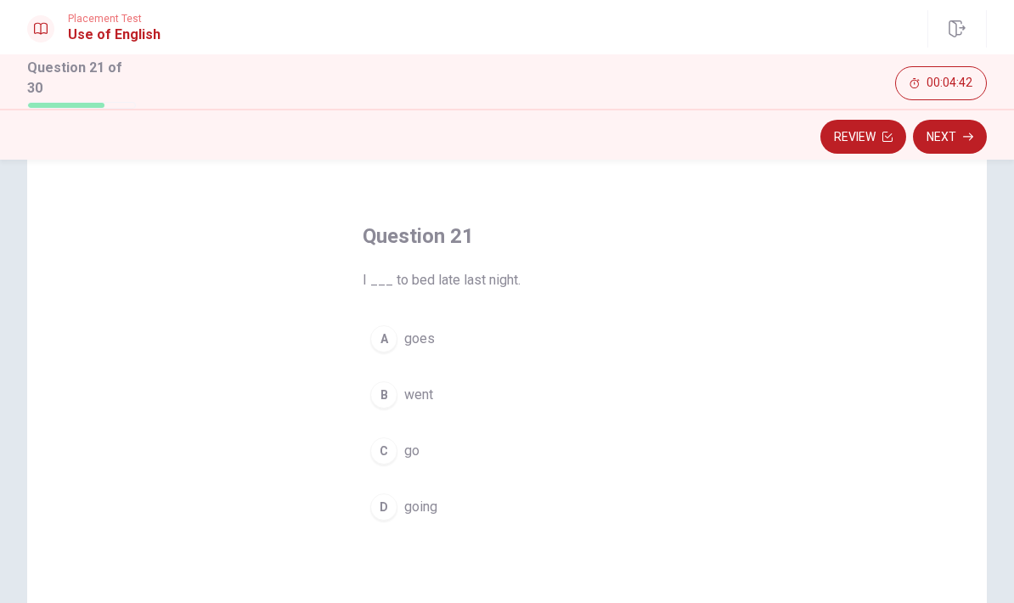
scroll to position [48, 0]
click at [462, 381] on button "B went" at bounding box center [507, 388] width 289 height 42
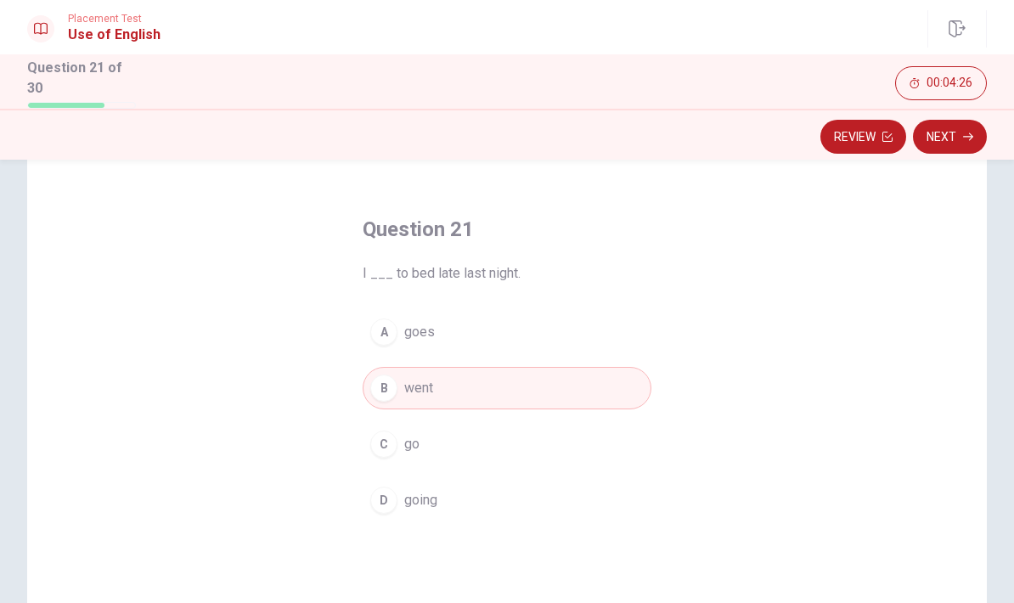
click at [436, 446] on button "C go" at bounding box center [507, 444] width 289 height 42
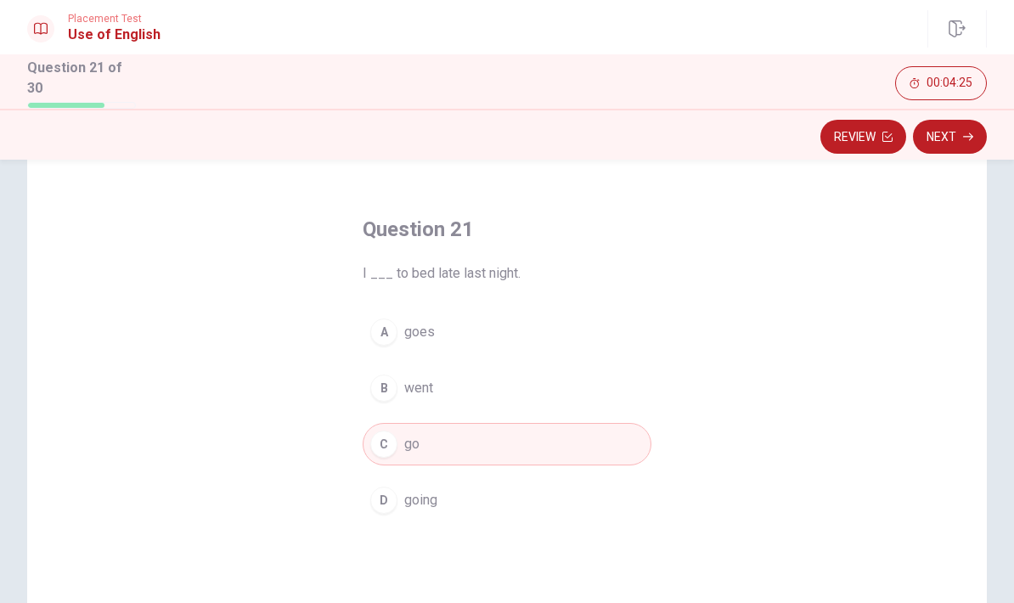
click at [942, 132] on button "Next" at bounding box center [950, 137] width 74 height 34
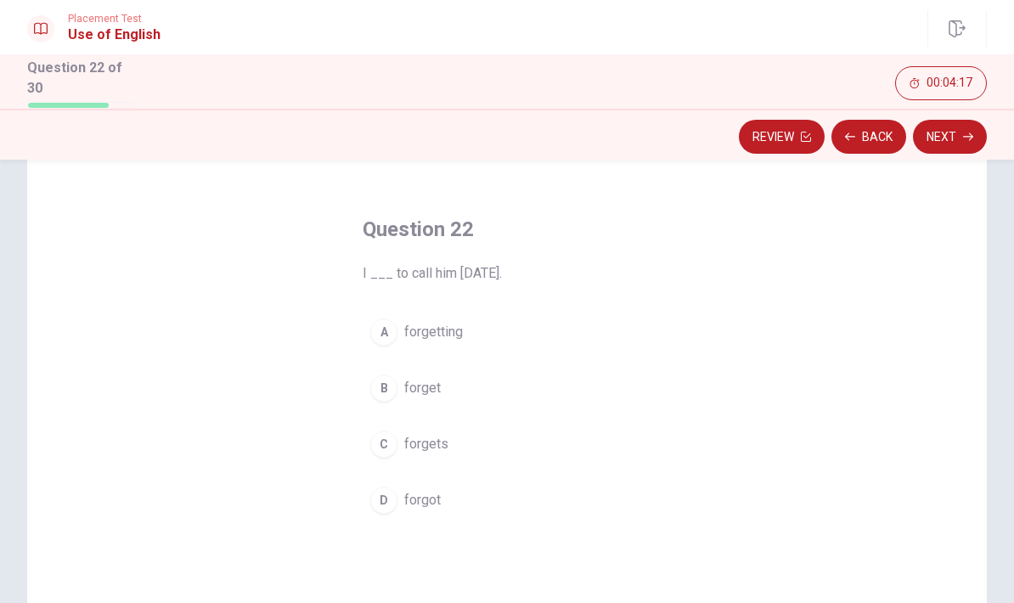
click at [500, 387] on button "B forget" at bounding box center [507, 388] width 289 height 42
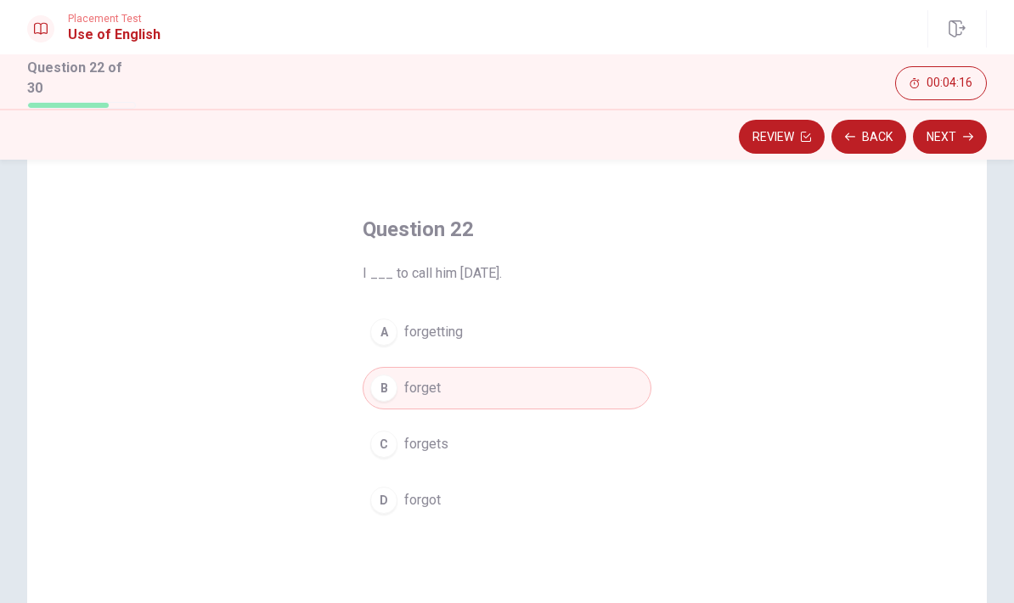
click at [963, 132] on icon "button" at bounding box center [968, 137] width 10 height 10
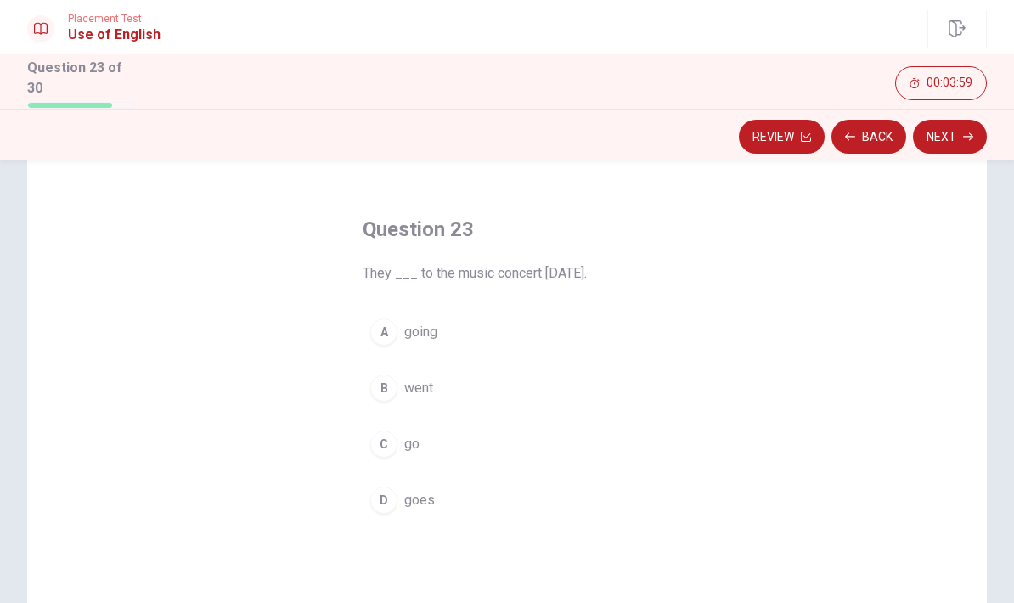
click at [472, 493] on button "D goes" at bounding box center [507, 500] width 289 height 42
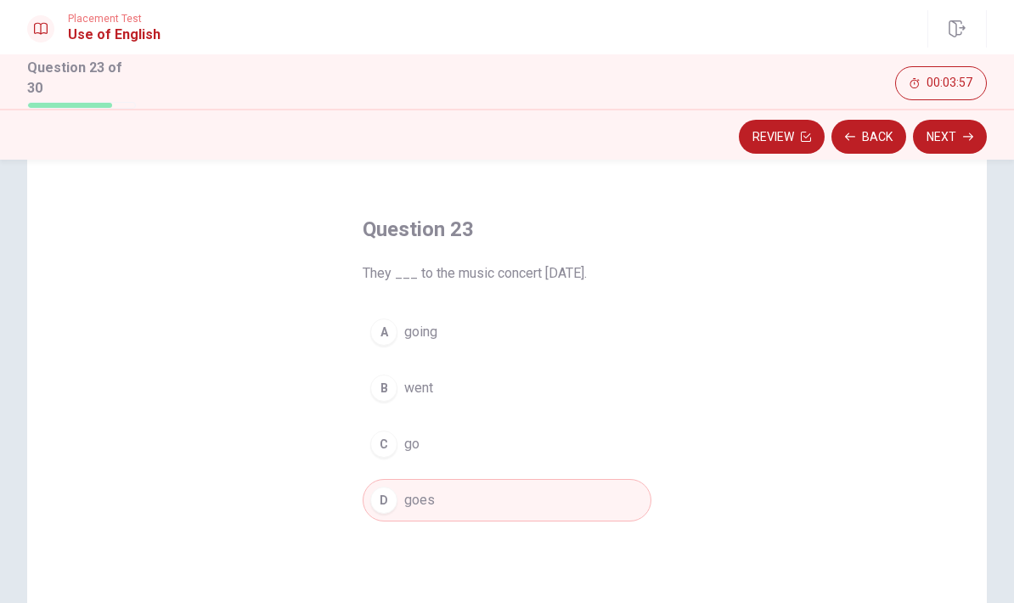
click at [967, 133] on icon "button" at bounding box center [968, 137] width 10 height 10
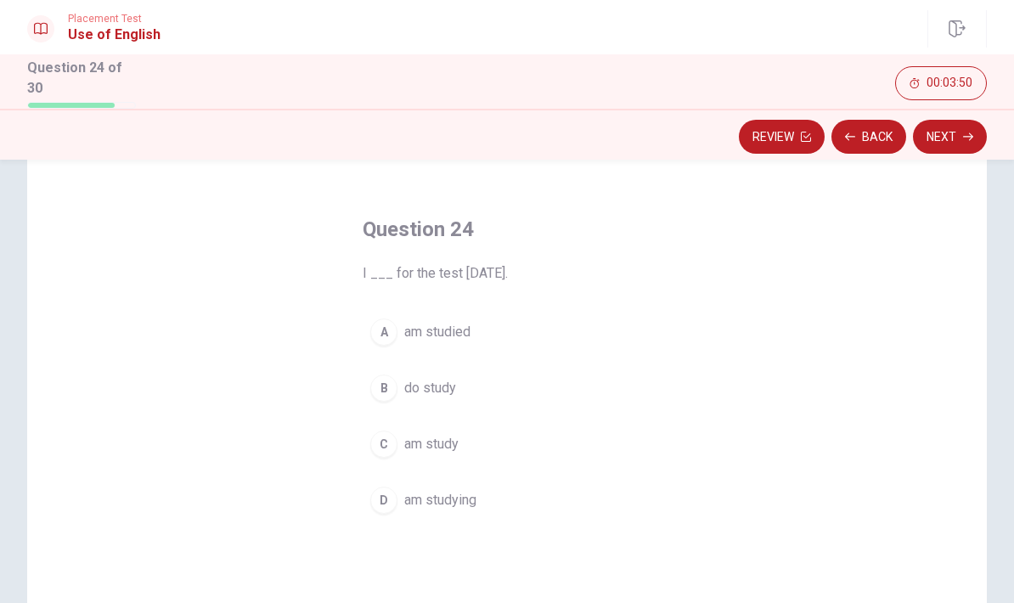
click at [469, 500] on span "am studying" at bounding box center [440, 500] width 72 height 20
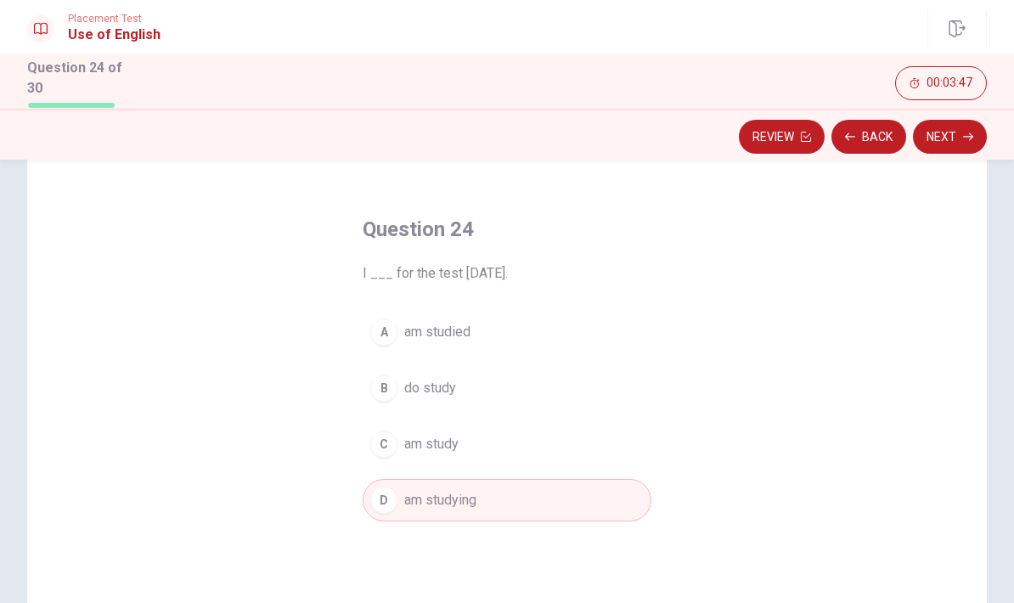
click at [558, 442] on button "C am study" at bounding box center [507, 444] width 289 height 42
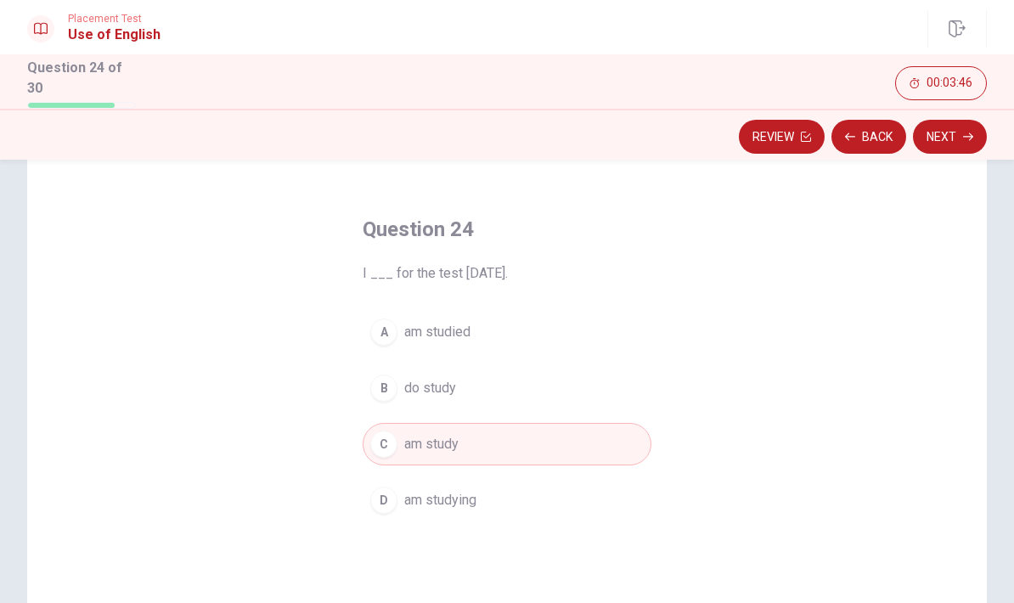
click at [951, 135] on button "Next" at bounding box center [950, 137] width 74 height 34
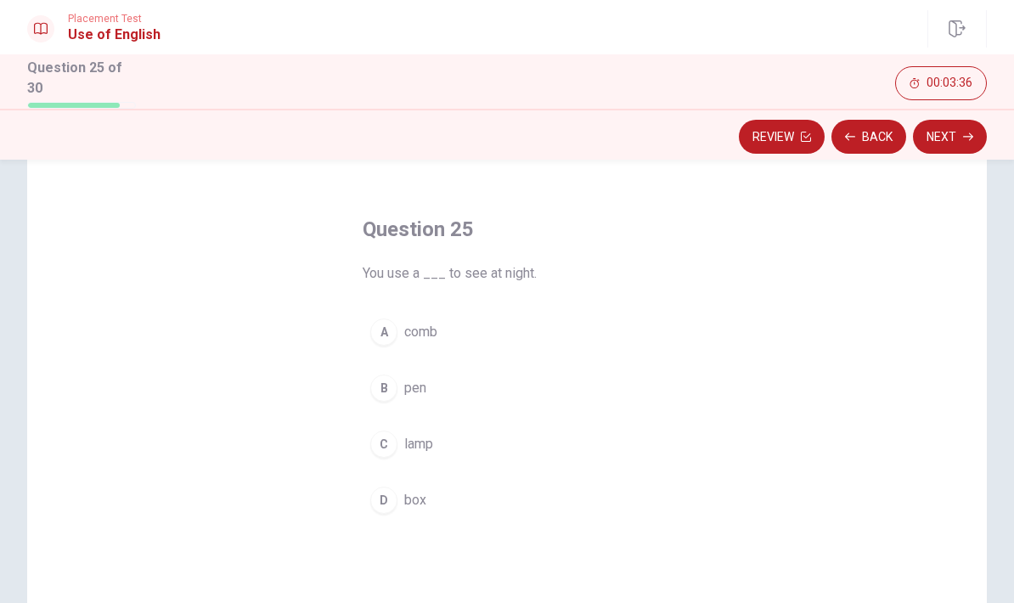
click at [460, 454] on button "C lamp" at bounding box center [507, 444] width 289 height 42
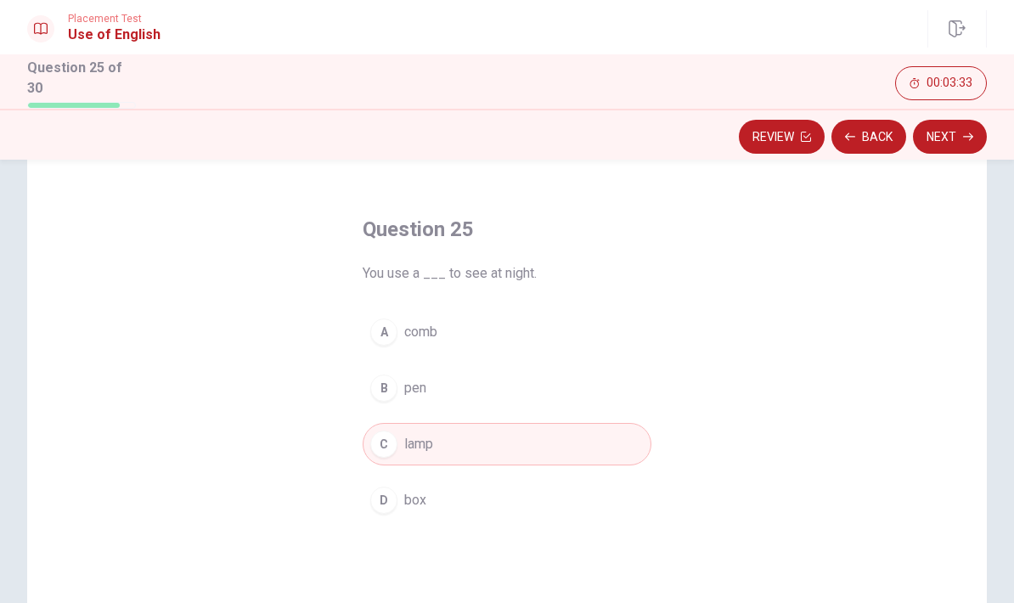
click at [966, 133] on icon "button" at bounding box center [968, 137] width 10 height 8
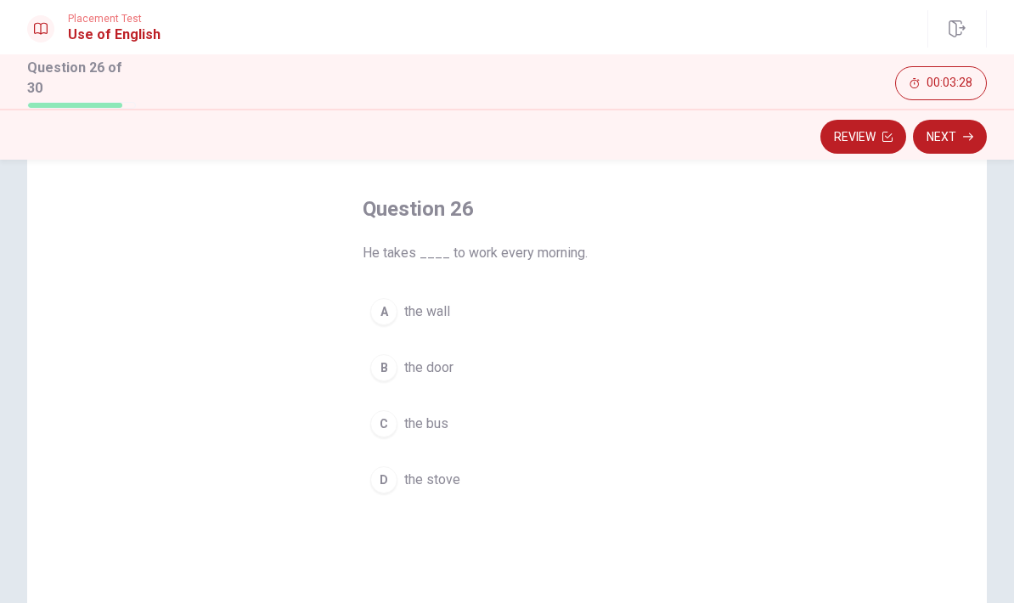
scroll to position [71, 0]
click at [426, 417] on span "the bus" at bounding box center [426, 421] width 44 height 20
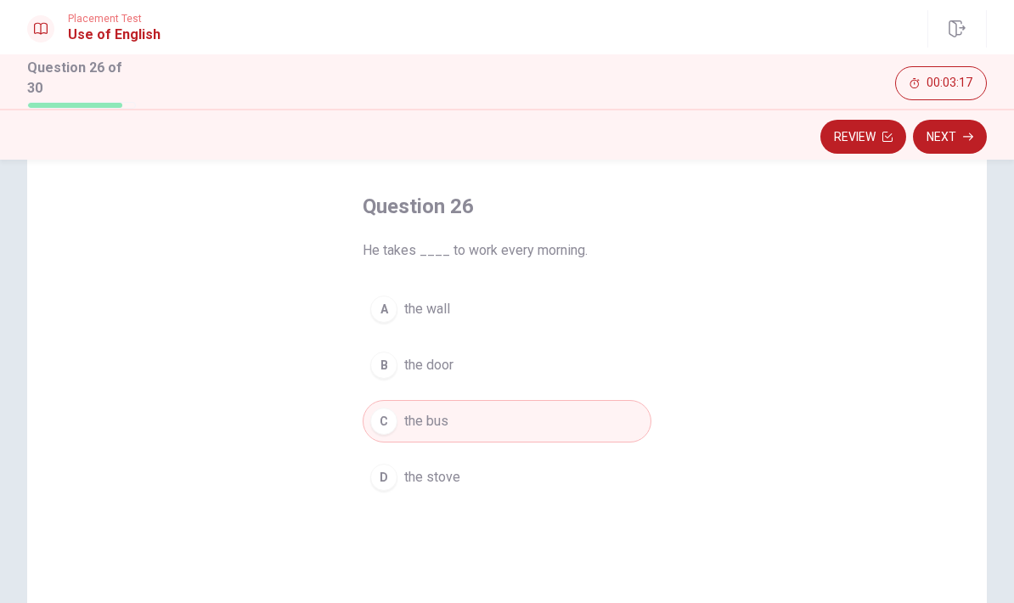
click at [964, 125] on button "Next" at bounding box center [950, 137] width 74 height 34
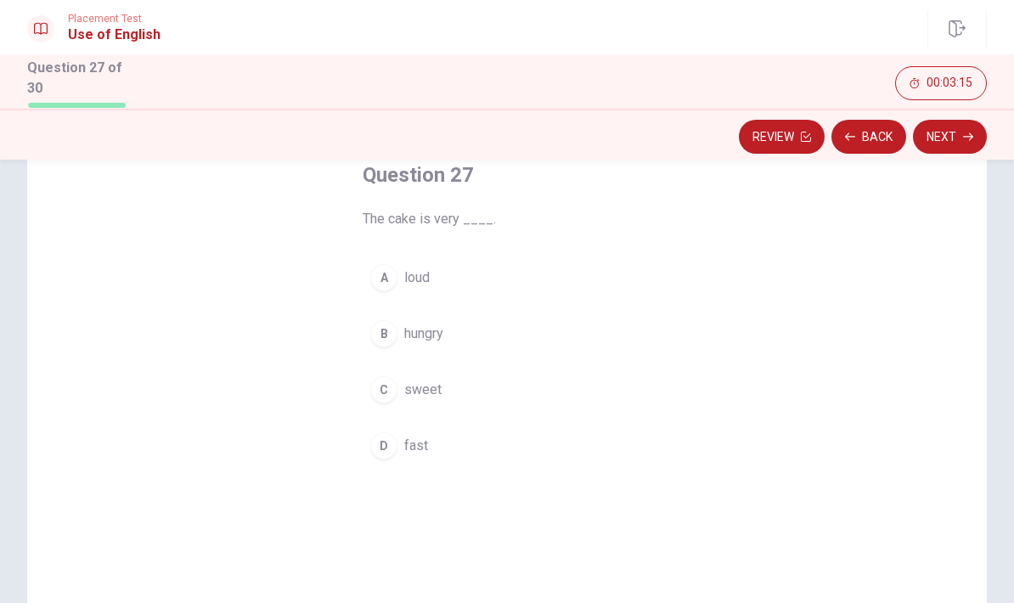
scroll to position [103, 0]
click at [440, 336] on span "hungry" at bounding box center [423, 333] width 39 height 20
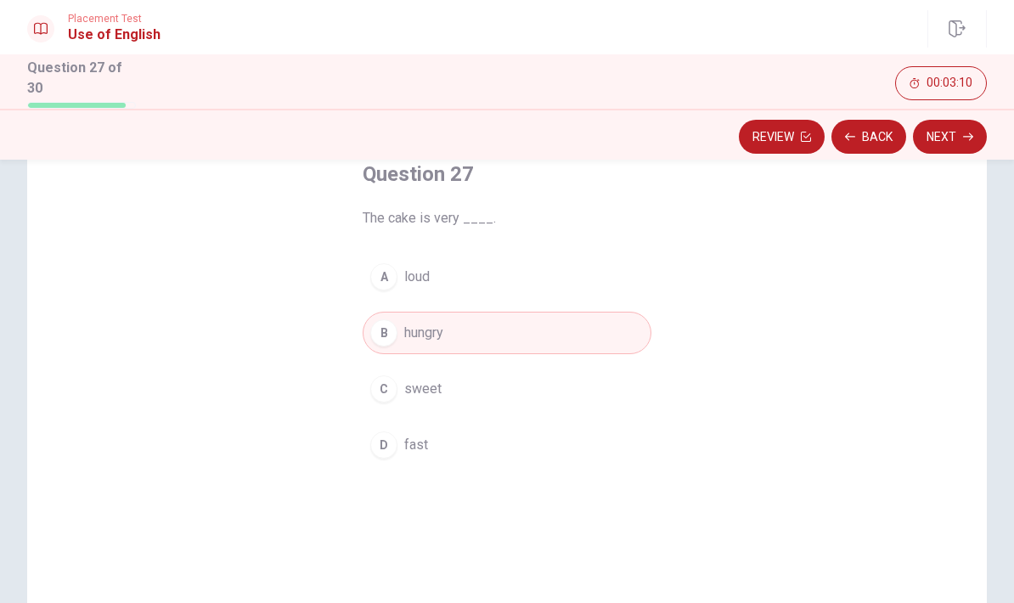
click at [534, 381] on button "C sweet" at bounding box center [507, 389] width 289 height 42
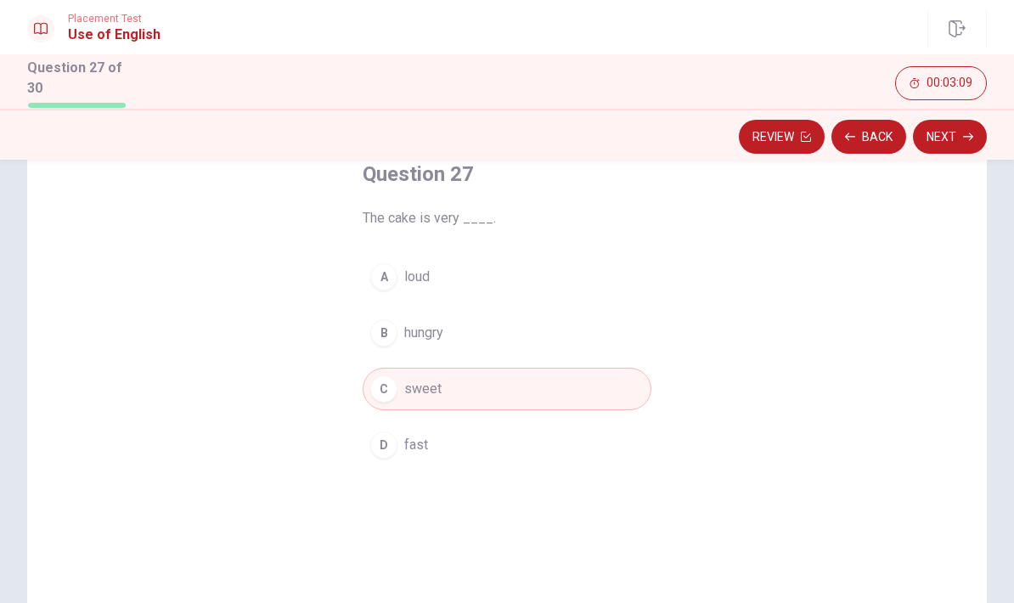
click at [957, 134] on button "Next" at bounding box center [950, 137] width 74 height 34
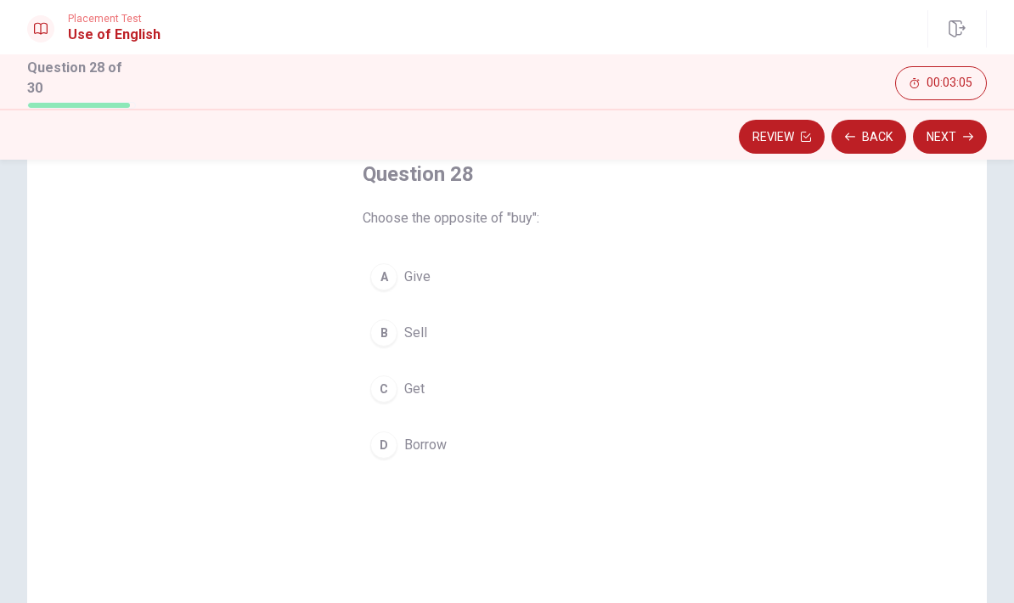
click at [419, 391] on span "Get" at bounding box center [414, 389] width 20 height 20
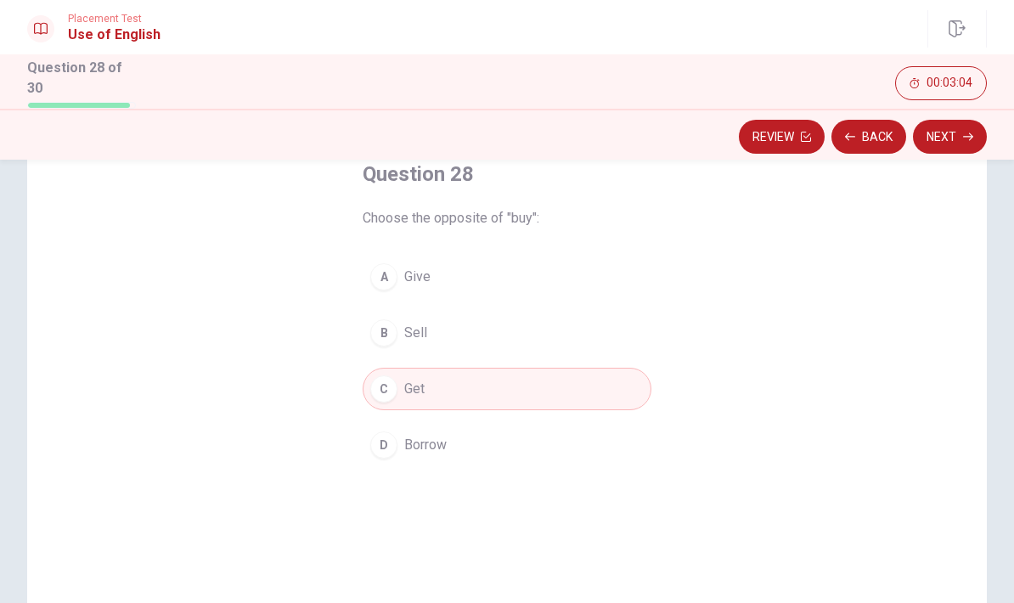
click at [951, 136] on button "Next" at bounding box center [950, 137] width 74 height 34
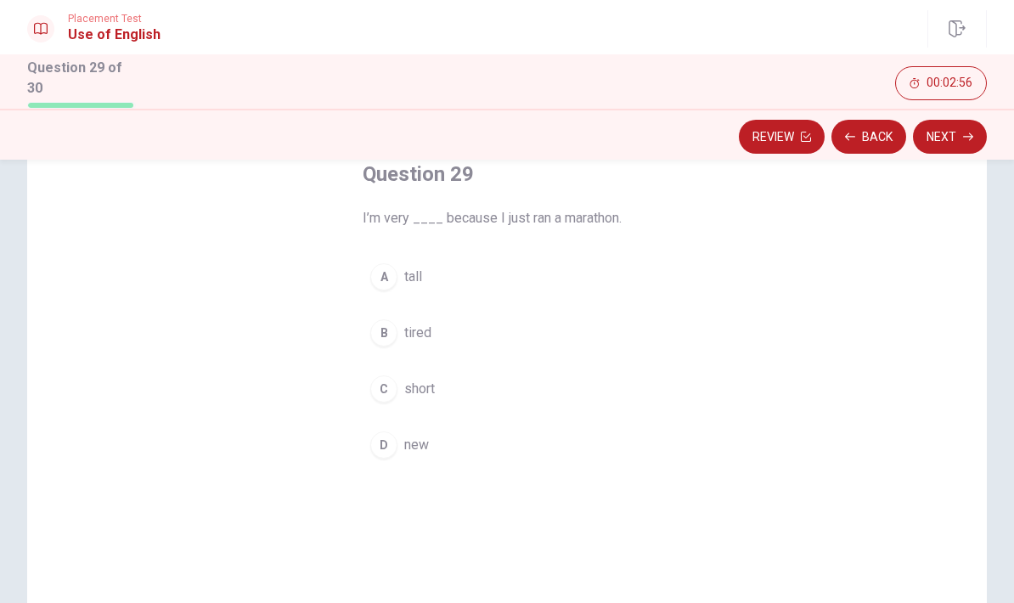
click at [440, 329] on button "B tired" at bounding box center [507, 333] width 289 height 42
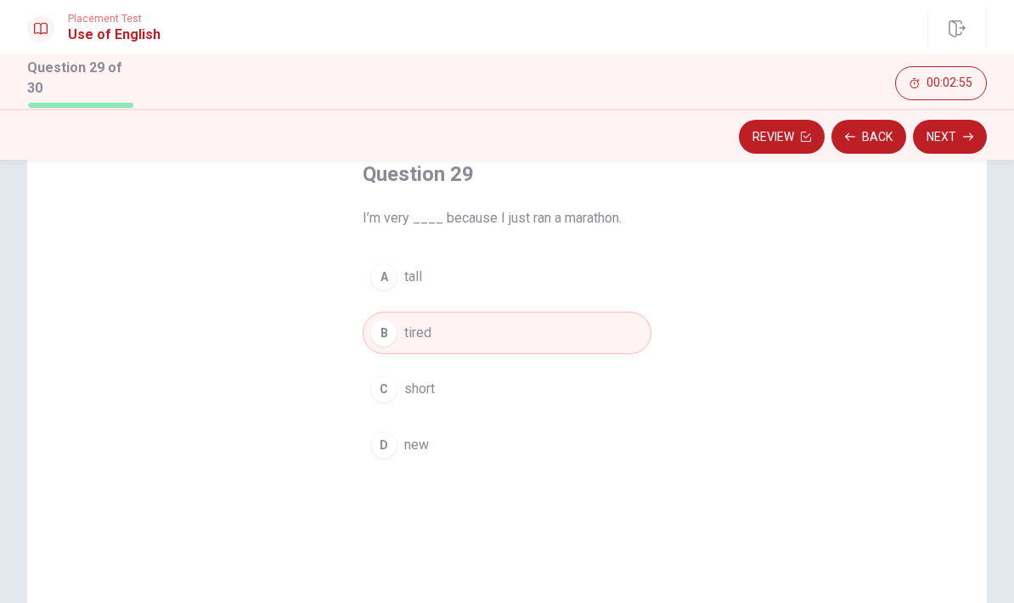
click at [973, 135] on icon "button" at bounding box center [968, 137] width 10 height 10
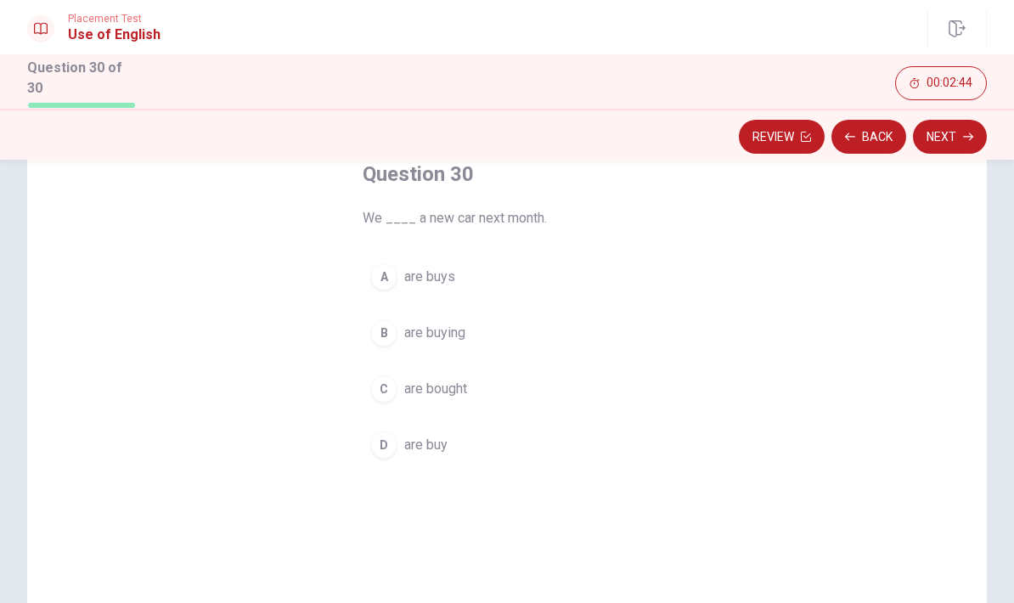
click at [462, 389] on span "are bought" at bounding box center [435, 389] width 63 height 20
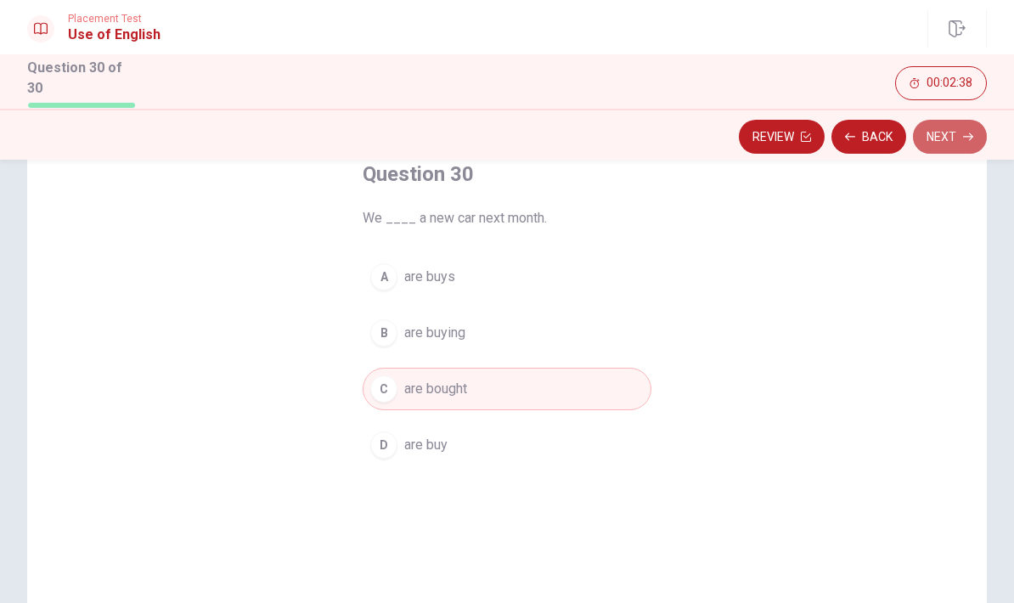
click at [952, 127] on button "Next" at bounding box center [950, 137] width 74 height 34
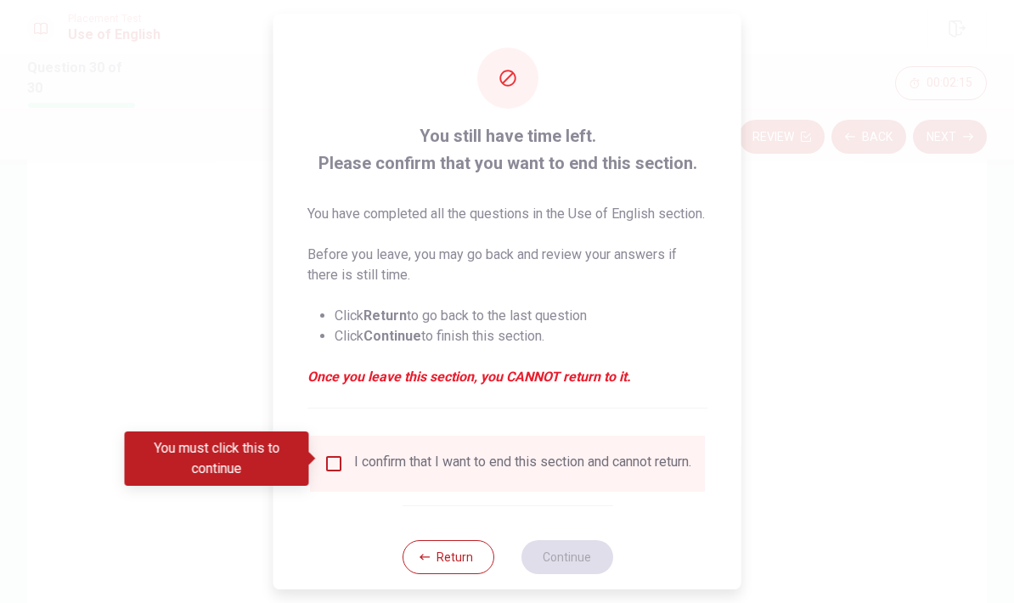
click at [336, 460] on input "You must click this to continue" at bounding box center [334, 464] width 20 height 20
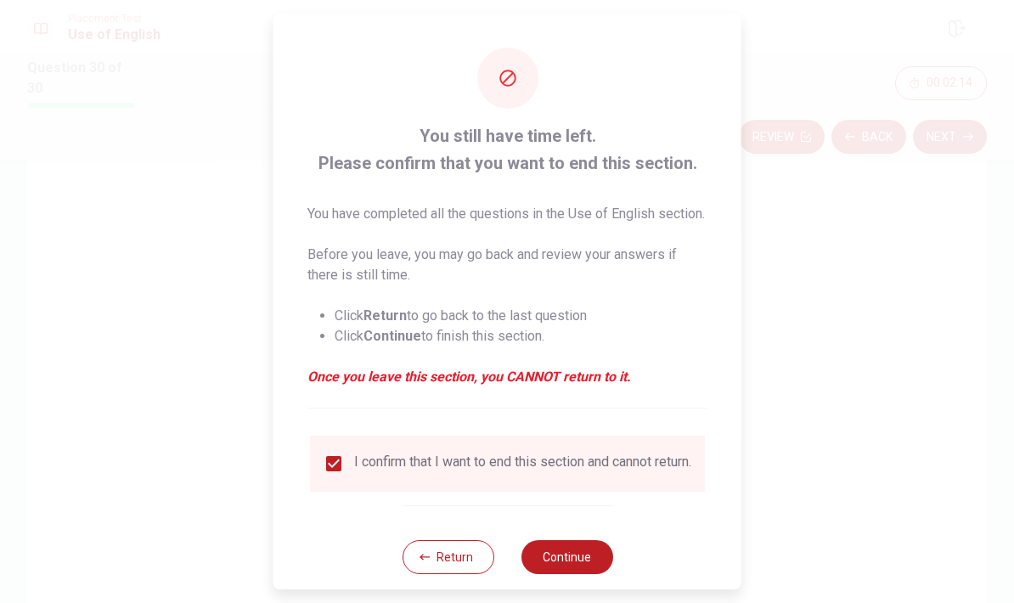
click at [583, 560] on button "Continue" at bounding box center [567, 557] width 92 height 34
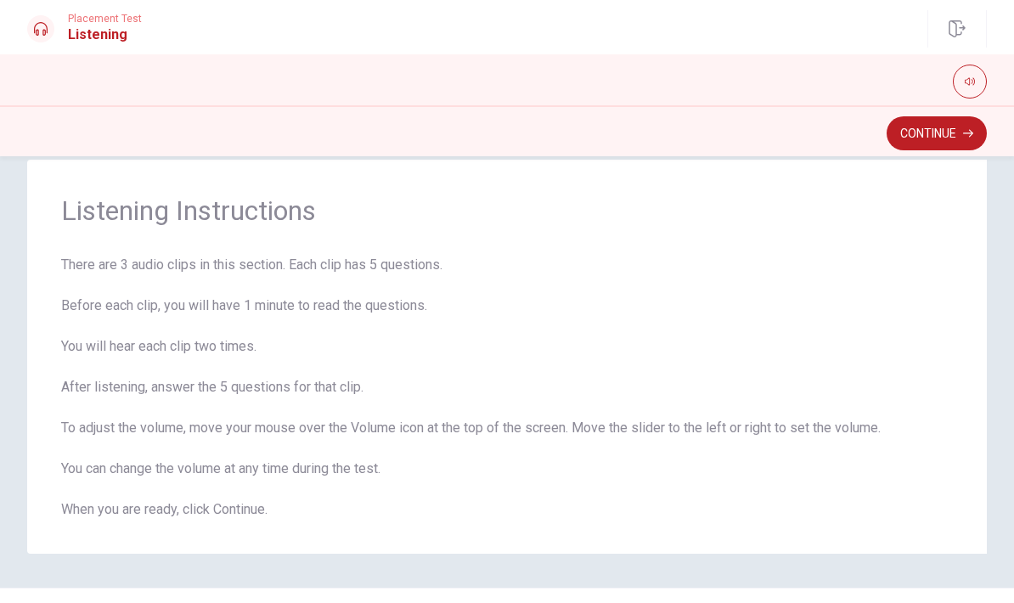
scroll to position [42, 0]
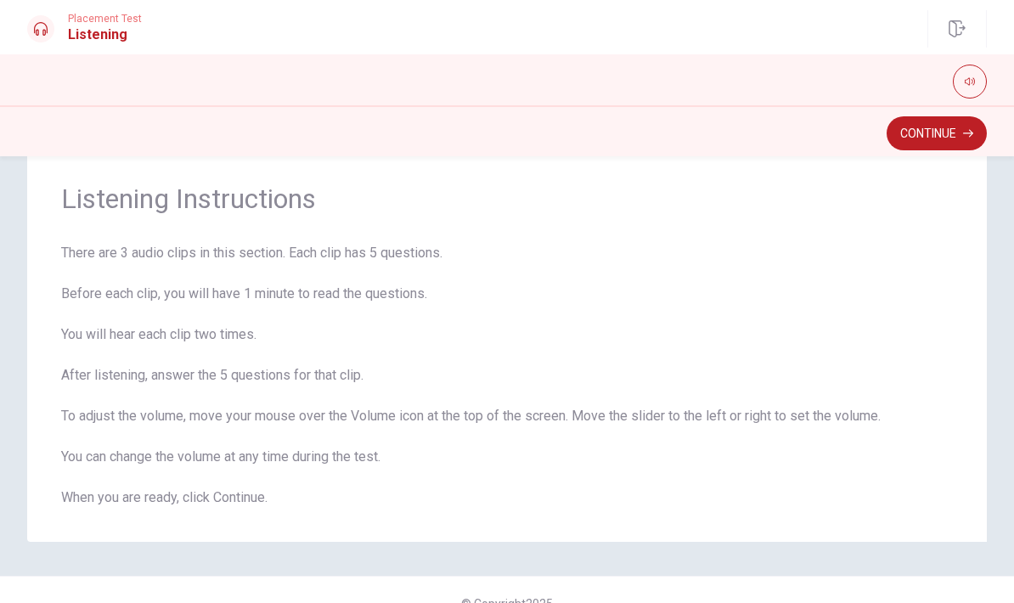
click at [956, 133] on button "Continue" at bounding box center [937, 133] width 100 height 34
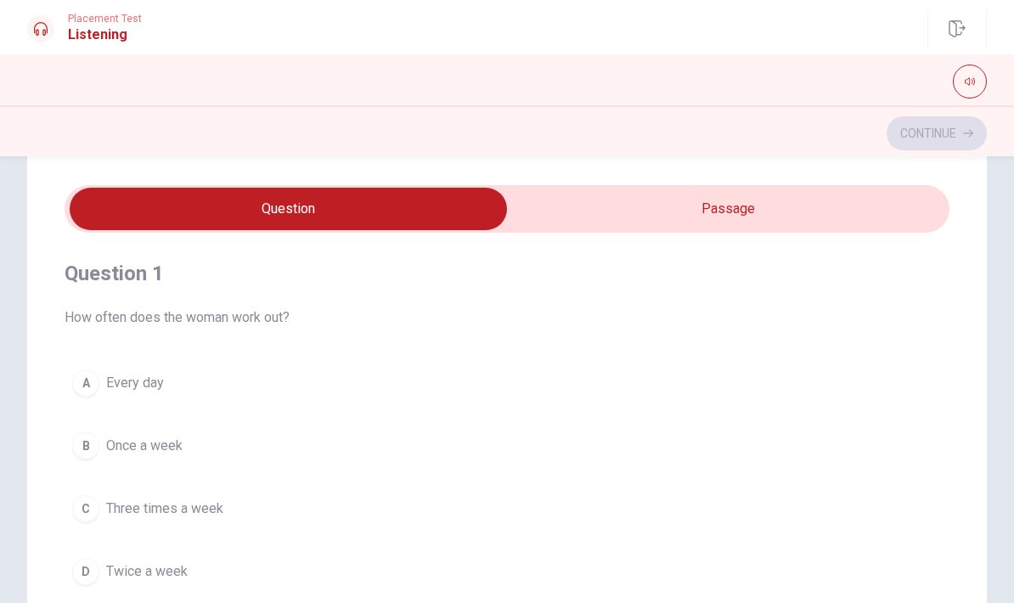
scroll to position [0, 0]
click at [968, 72] on button "button" at bounding box center [970, 82] width 34 height 34
click at [964, 78] on button "button" at bounding box center [970, 82] width 34 height 34
click at [113, 24] on span "Placement Test" at bounding box center [105, 19] width 74 height 12
click at [98, 33] on h1 "Listening" at bounding box center [105, 35] width 74 height 20
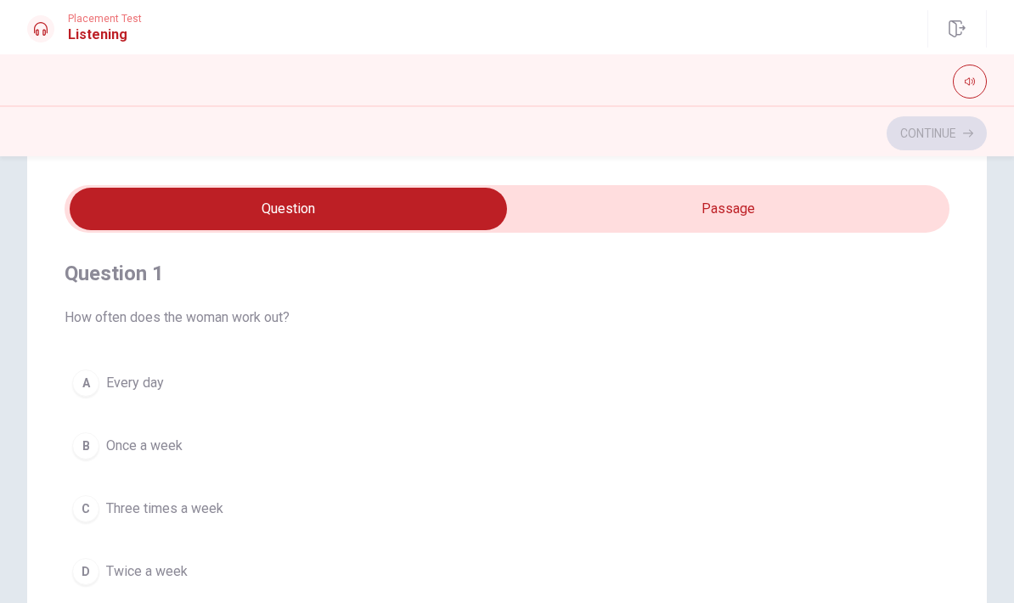
scroll to position [-2, 0]
type input "10"
click at [393, 205] on input "checkbox" at bounding box center [288, 209] width 1328 height 42
checkbox input "true"
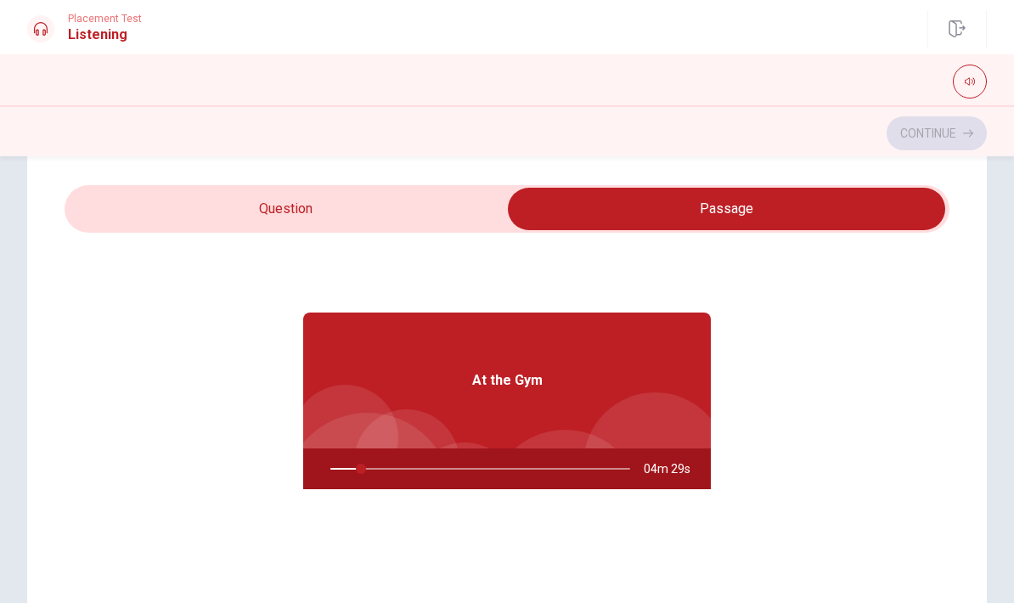
type input "11"
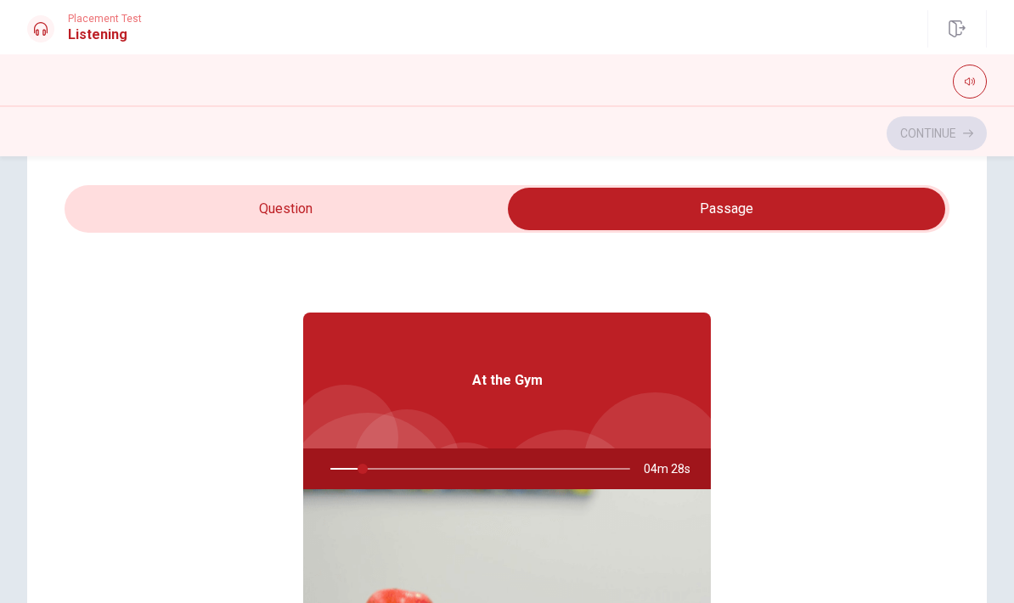
click at [329, 206] on input "checkbox" at bounding box center [727, 209] width 1328 height 42
checkbox input "false"
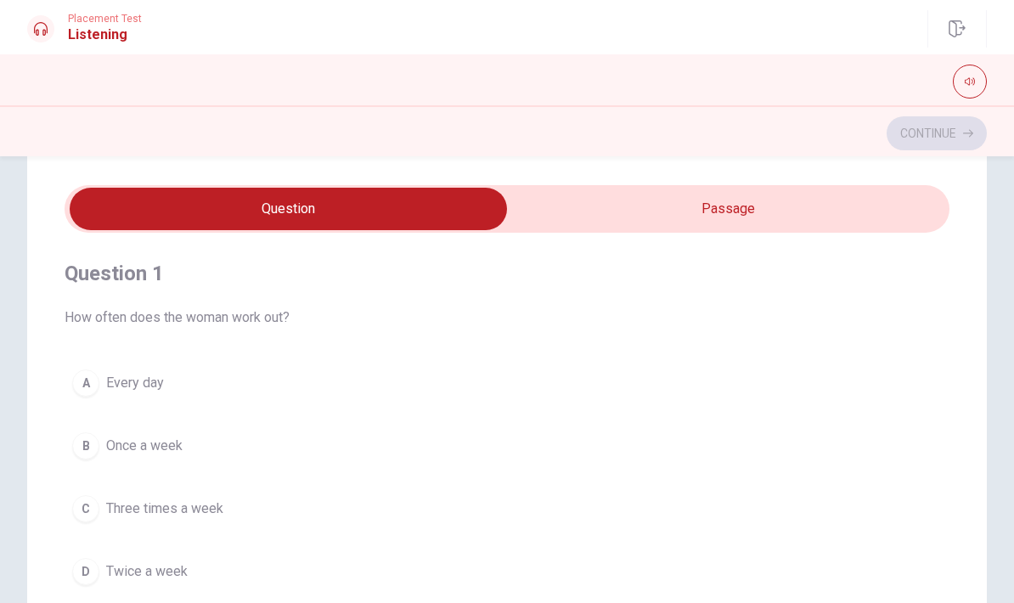
type input "12"
click at [669, 208] on input "checkbox" at bounding box center [288, 209] width 1328 height 42
checkbox input "true"
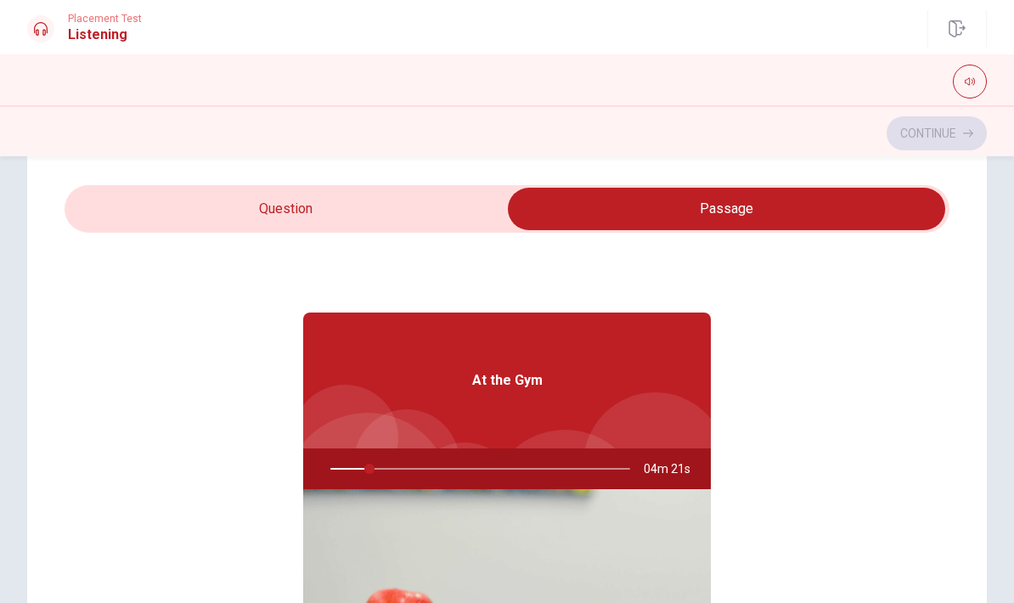
type input "13"
click at [396, 203] on input "checkbox" at bounding box center [727, 209] width 1328 height 42
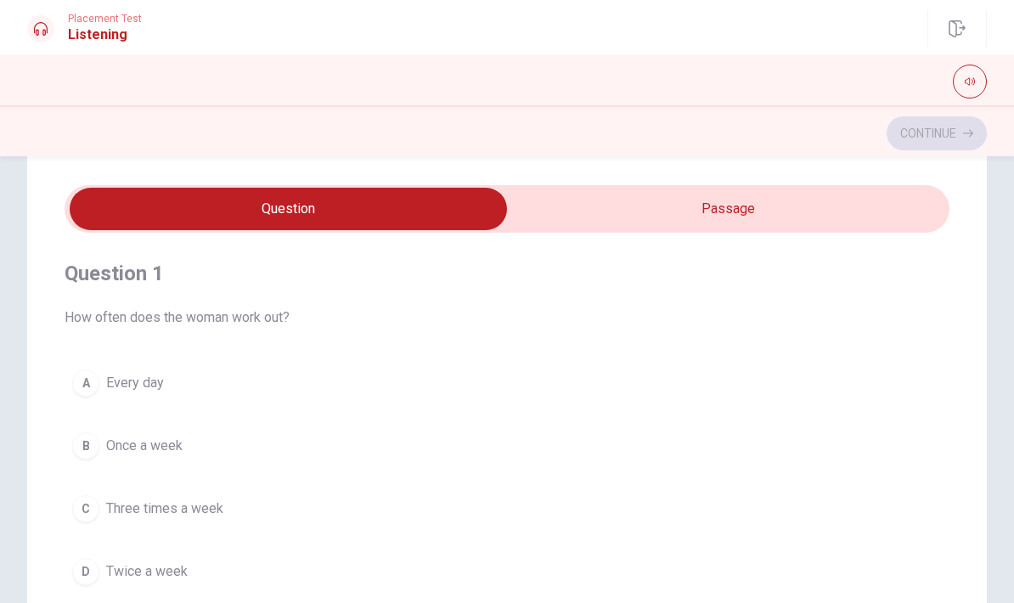
click at [960, 87] on button "button" at bounding box center [970, 82] width 34 height 34
click at [976, 80] on button "button" at bounding box center [970, 82] width 34 height 34
click at [658, 222] on input "checkbox" at bounding box center [288, 209] width 1328 height 42
checkbox input "true"
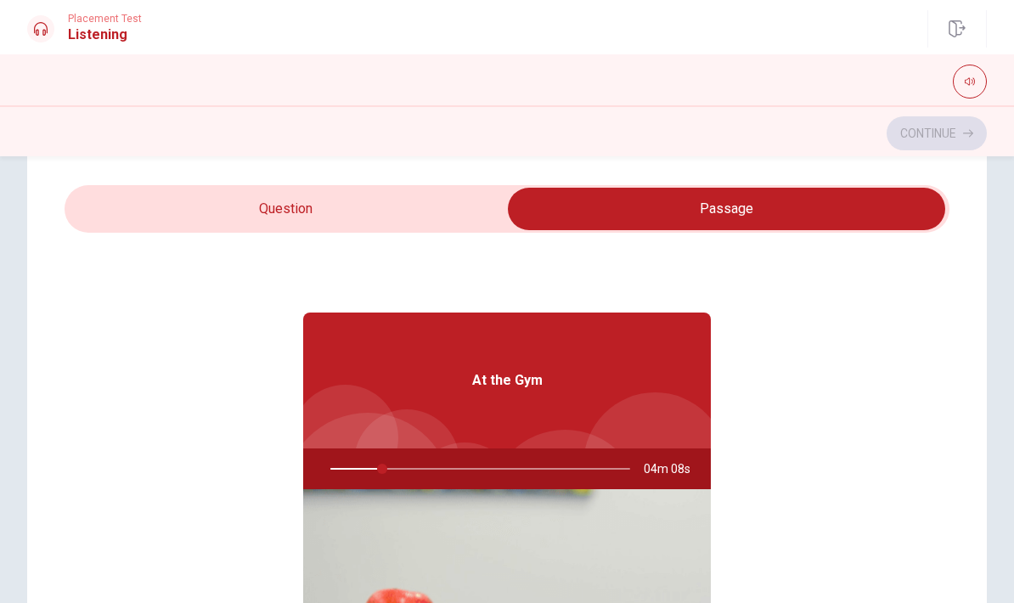
scroll to position [0, 0]
type input "18"
click at [398, 202] on input "checkbox" at bounding box center [727, 209] width 1328 height 42
checkbox input "false"
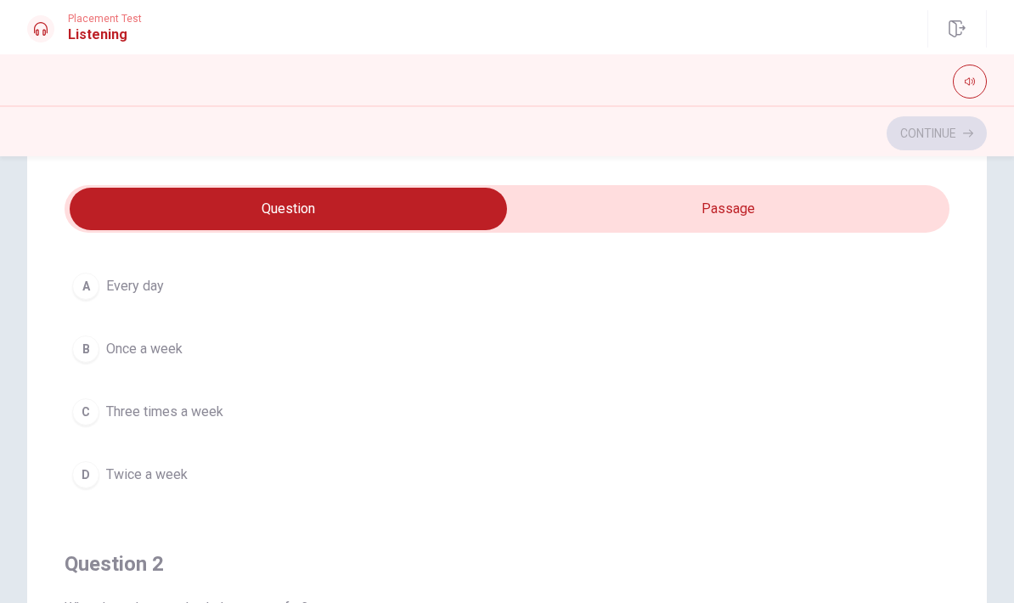
scroll to position [102, 0]
click at [159, 346] on span "Once a week" at bounding box center [144, 344] width 76 height 20
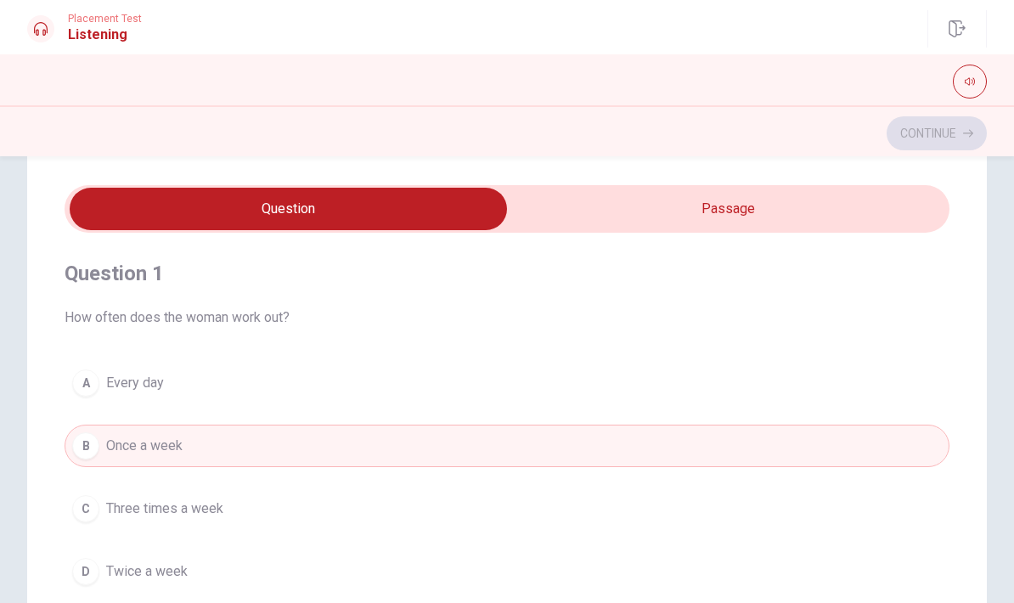
scroll to position [0, 0]
click at [113, 31] on h1 "Listening" at bounding box center [105, 35] width 74 height 20
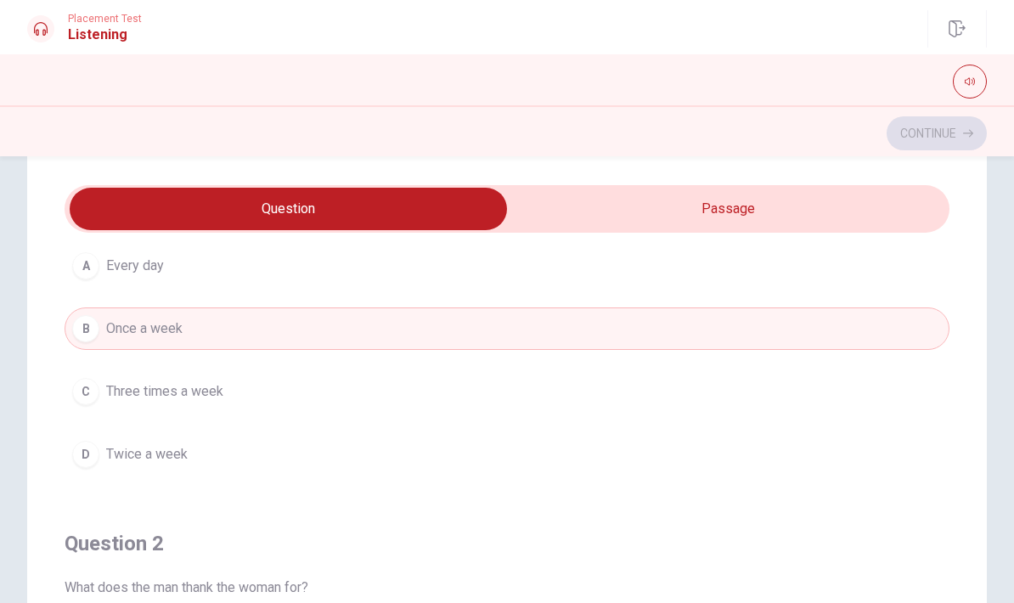
scroll to position [113, 0]
click at [224, 398] on button "C Three times a week" at bounding box center [507, 396] width 885 height 42
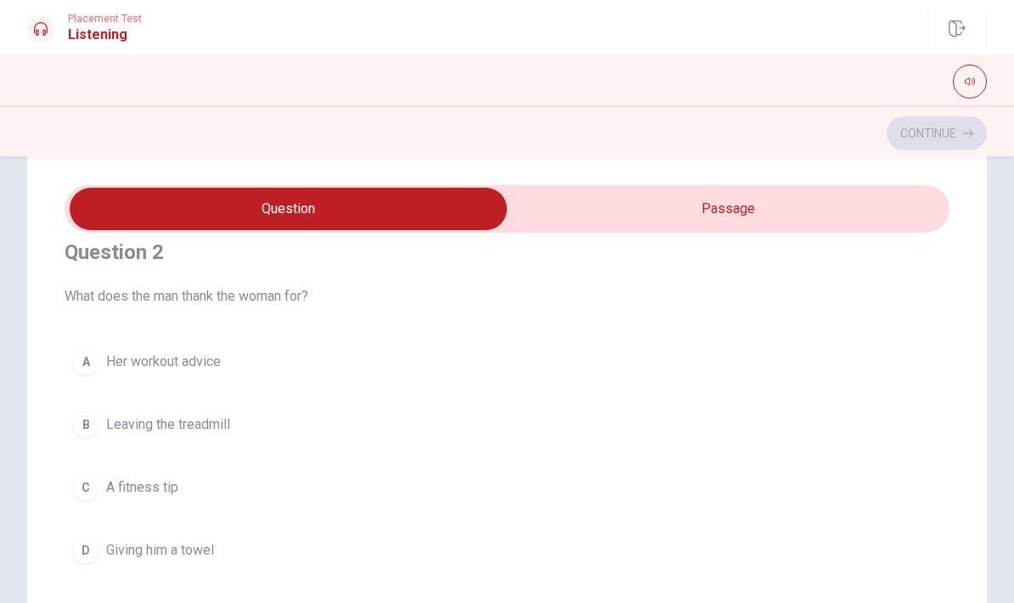
scroll to position [408, 0]
click at [166, 484] on span "A fitness tip" at bounding box center [142, 488] width 72 height 20
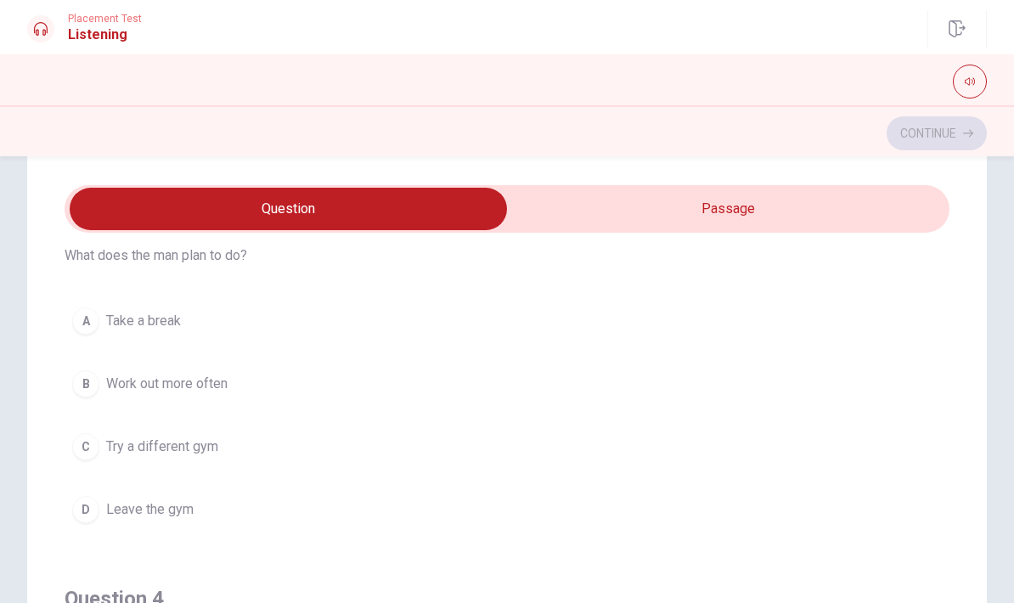
scroll to position [839, 0]
click at [217, 443] on span "Try a different gym" at bounding box center [162, 445] width 112 height 20
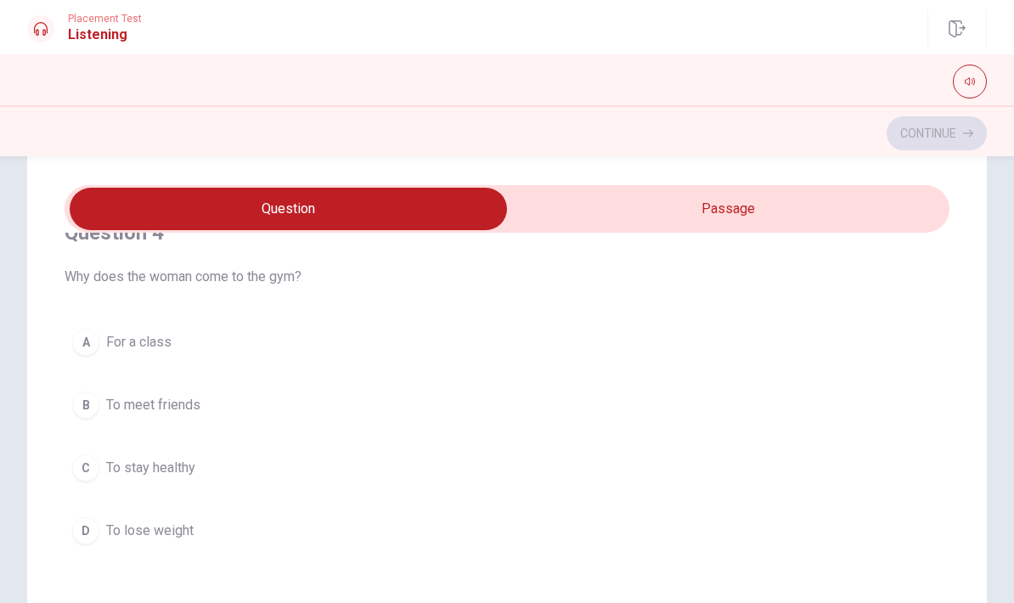
scroll to position [1211, 0]
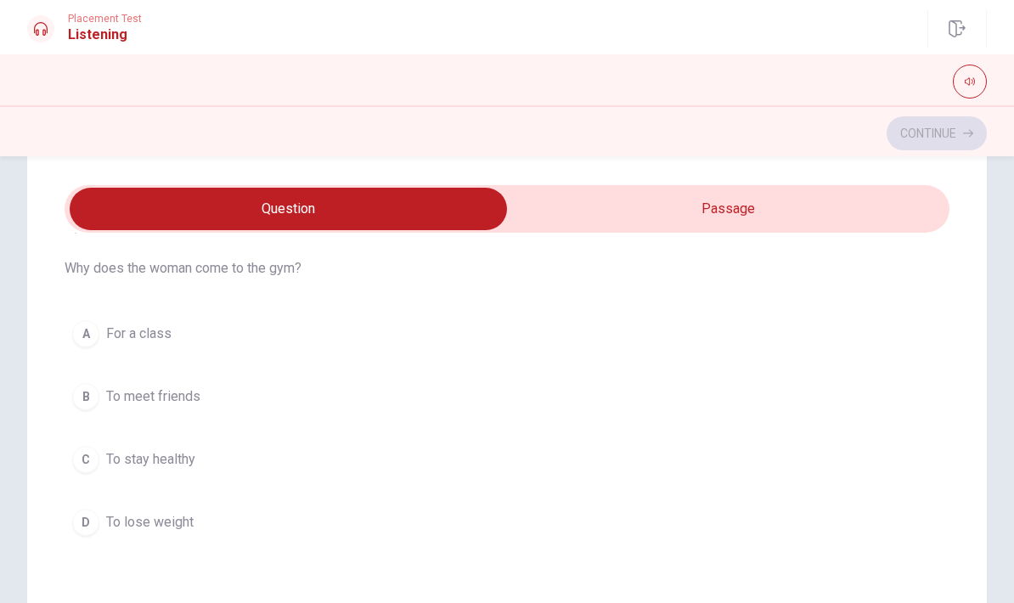
click at [184, 465] on span "To stay healthy" at bounding box center [150, 459] width 89 height 20
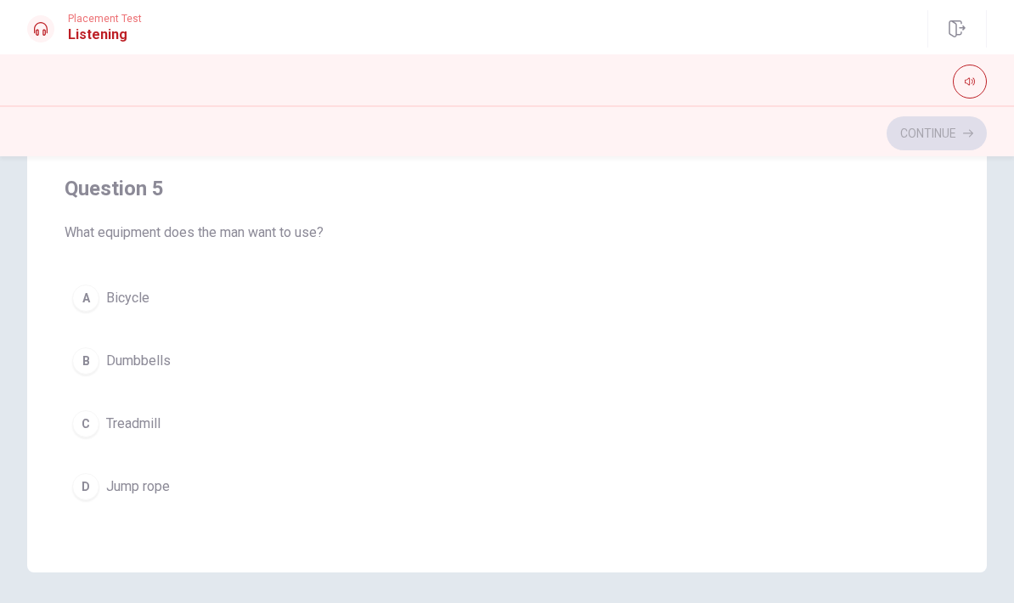
scroll to position [325, 0]
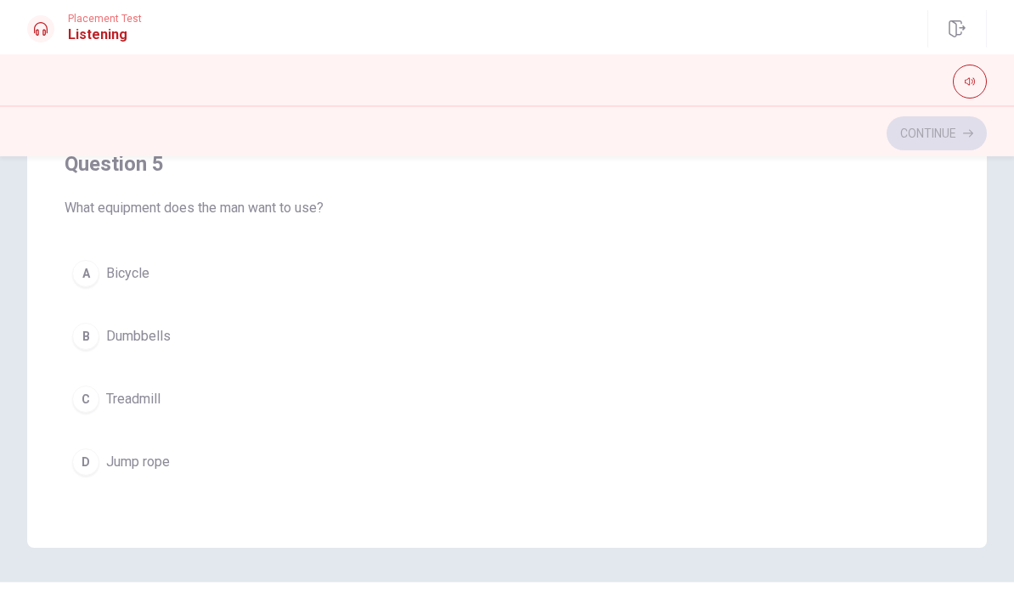
click at [397, 369] on div "A Bicycle B Dumbbells C Treadmill D Jump rope" at bounding box center [507, 367] width 885 height 231
click at [160, 406] on span "Treadmill" at bounding box center [133, 399] width 54 height 20
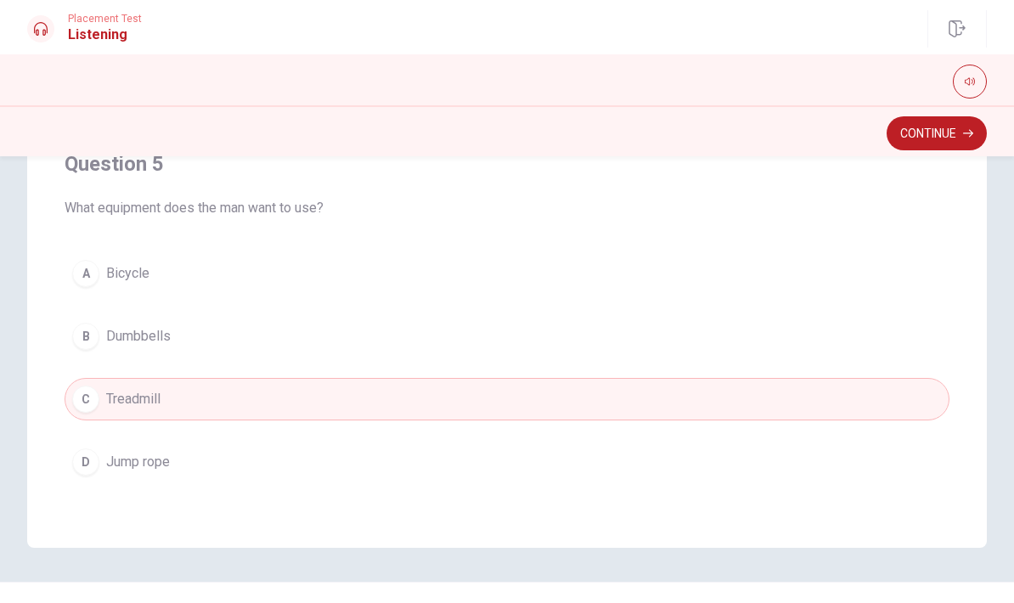
click at [967, 133] on icon "button" at bounding box center [968, 134] width 10 height 8
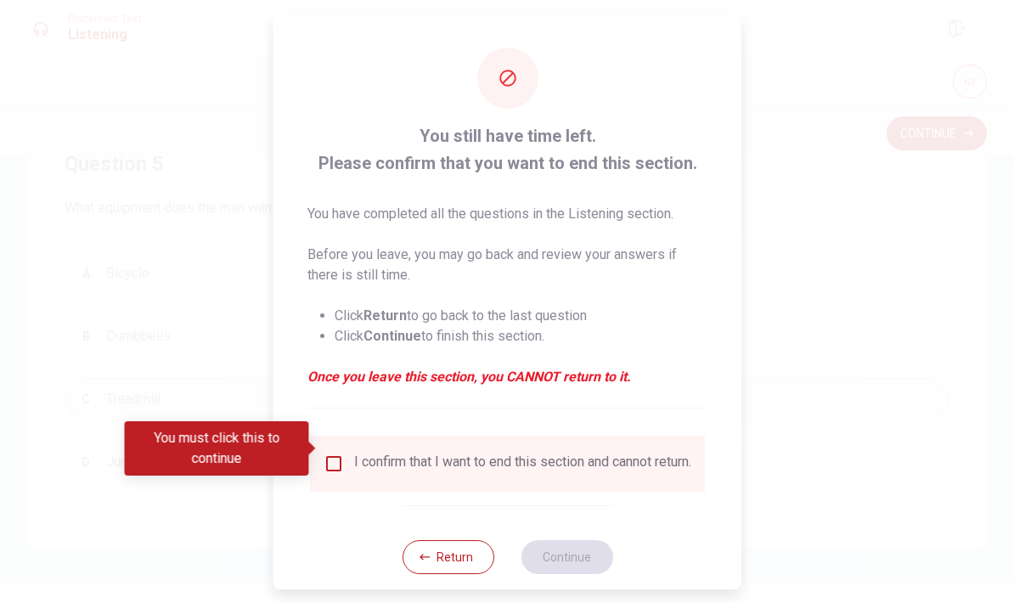
click at [338, 454] on input "You must click this to continue" at bounding box center [334, 464] width 20 height 20
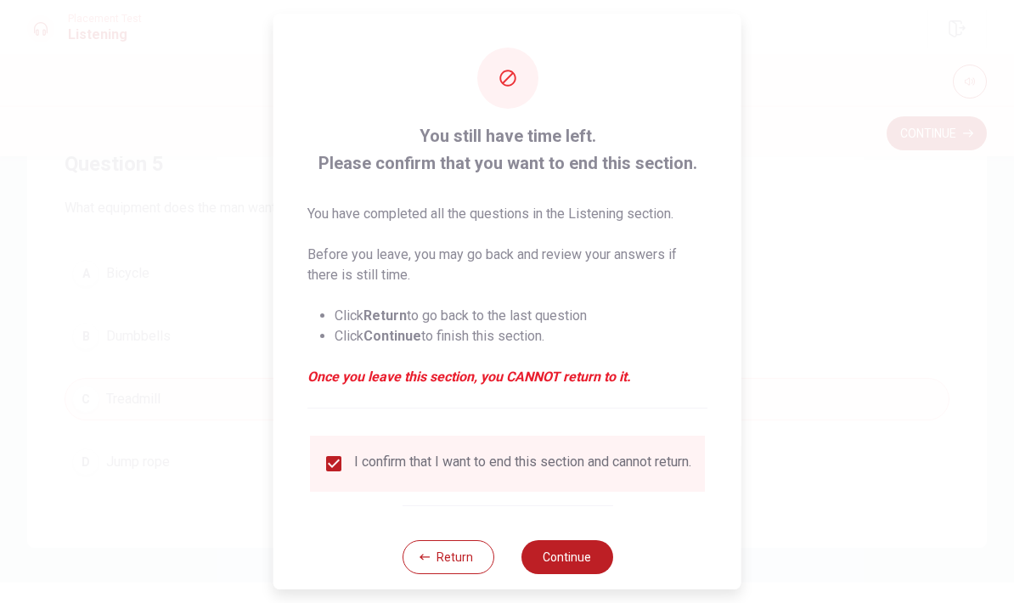
click at [558, 546] on button "Continue" at bounding box center [567, 557] width 92 height 34
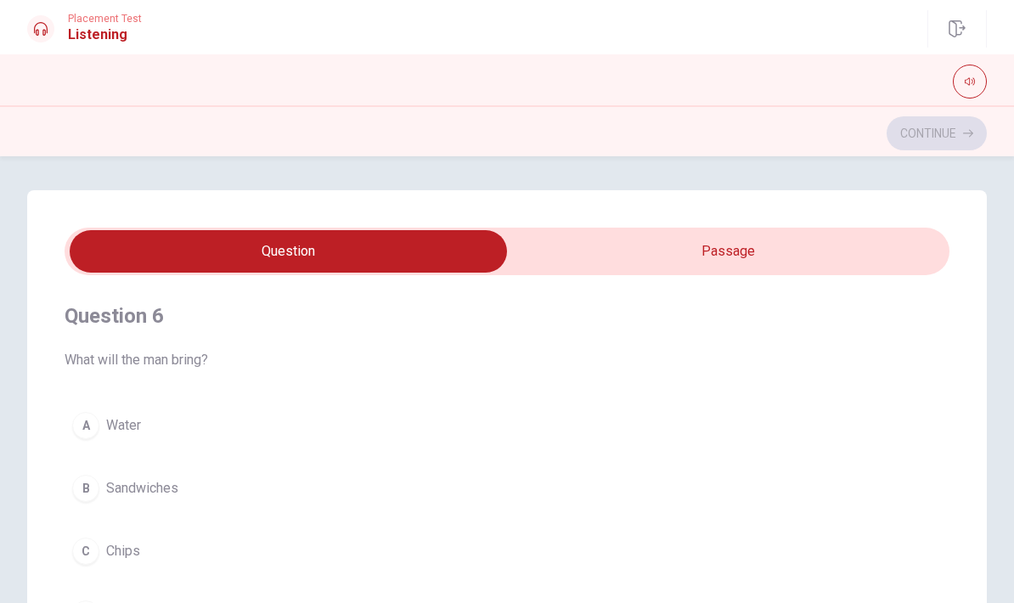
scroll to position [0, 0]
click at [110, 22] on span "Placement Test" at bounding box center [105, 19] width 74 height 12
click at [103, 34] on h1 "Listening" at bounding box center [105, 35] width 74 height 20
click at [135, 430] on span "Water" at bounding box center [123, 425] width 35 height 20
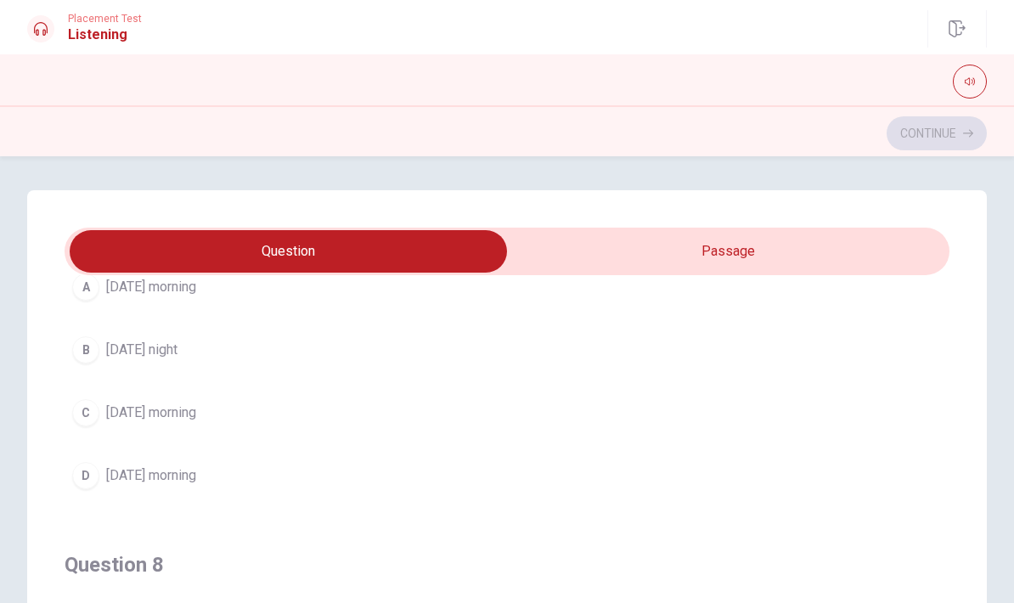
scroll to position [531, 0]
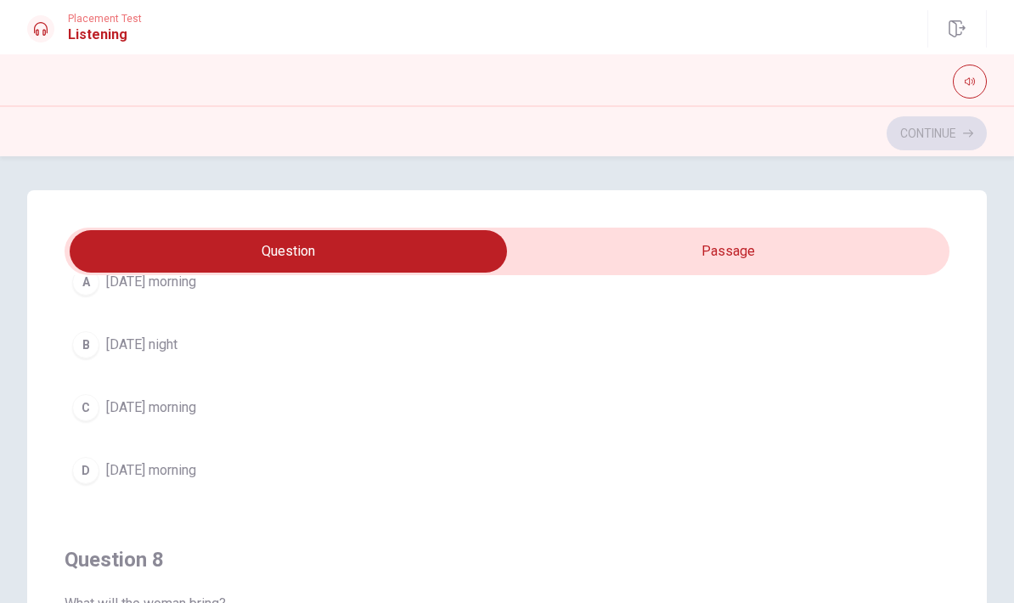
click at [169, 406] on span "[DATE] morning" at bounding box center [151, 408] width 90 height 20
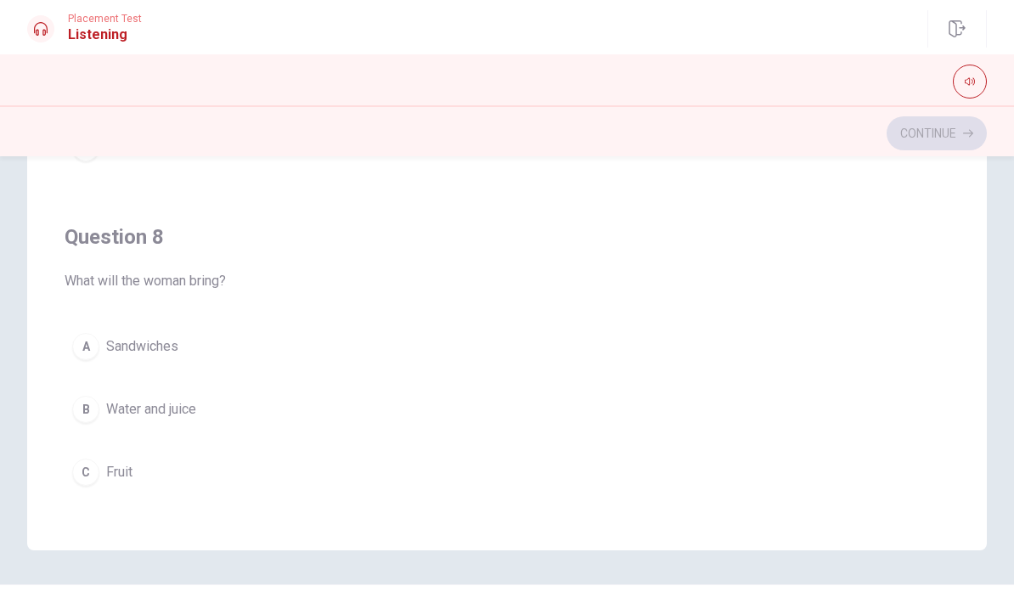
scroll to position [334, 0]
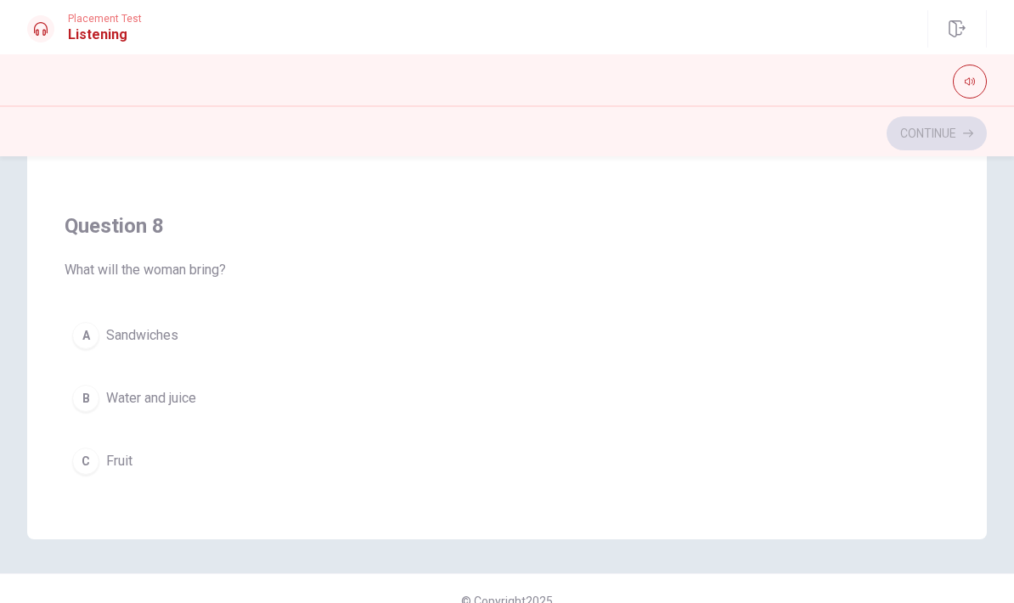
click at [183, 395] on span "Water and juice" at bounding box center [151, 398] width 90 height 20
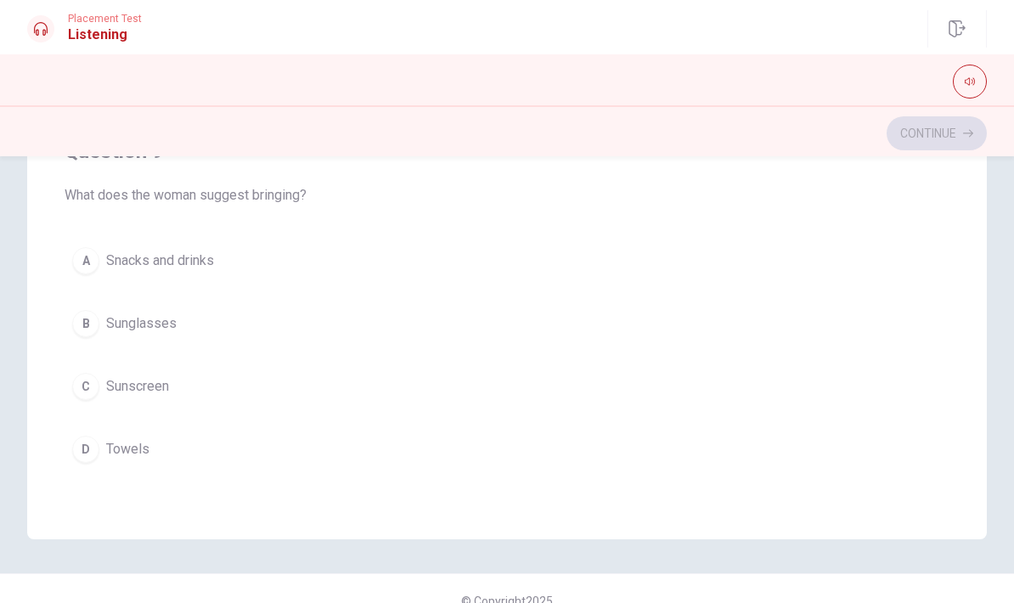
scroll to position [994, 0]
click at [158, 386] on span "Sunscreen" at bounding box center [137, 386] width 63 height 20
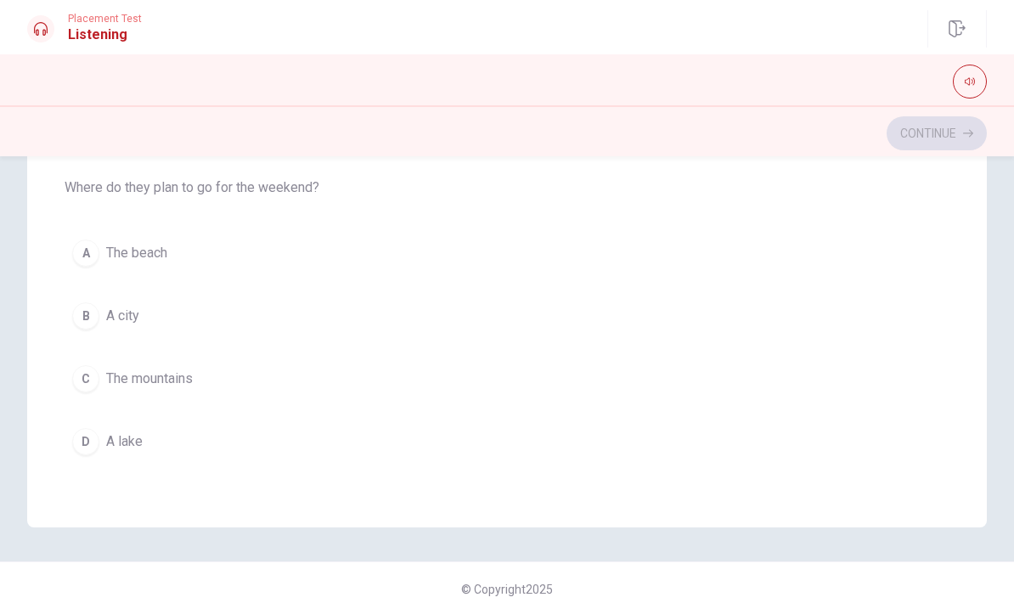
scroll to position [345, 0]
click at [330, 375] on button "C The mountains" at bounding box center [507, 380] width 885 height 42
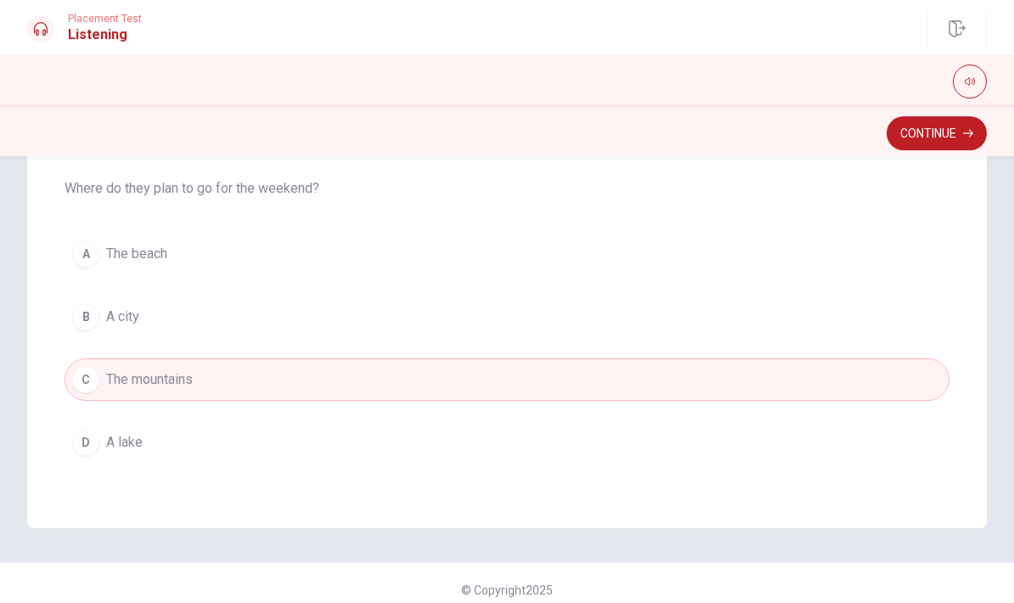
click at [284, 261] on button "A The beach" at bounding box center [507, 254] width 885 height 42
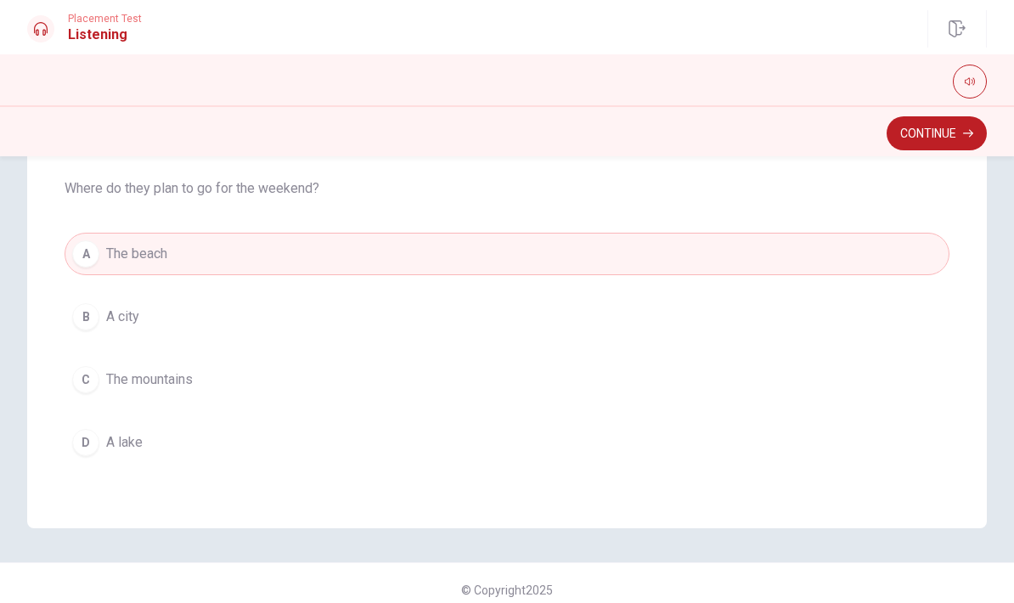
click at [966, 133] on icon "button" at bounding box center [968, 134] width 10 height 8
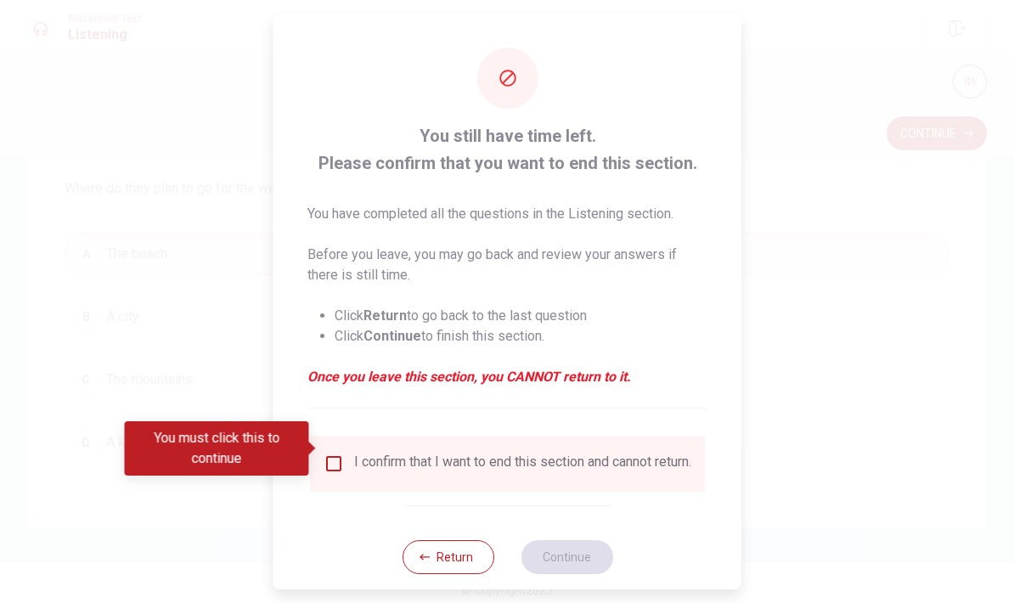
click at [333, 454] on input "You must click this to continue" at bounding box center [334, 464] width 20 height 20
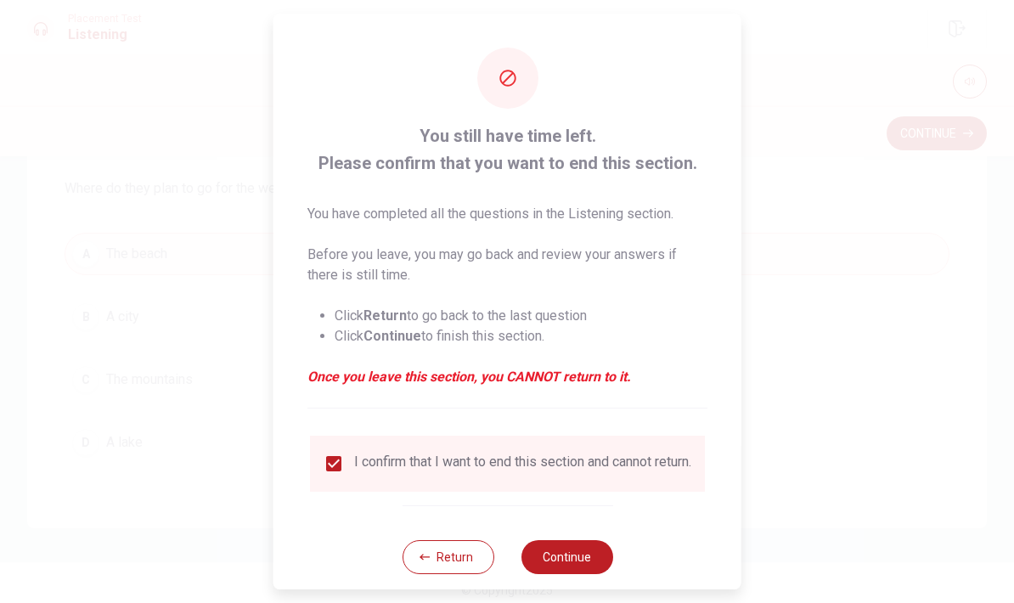
click at [579, 552] on button "Continue" at bounding box center [567, 557] width 92 height 34
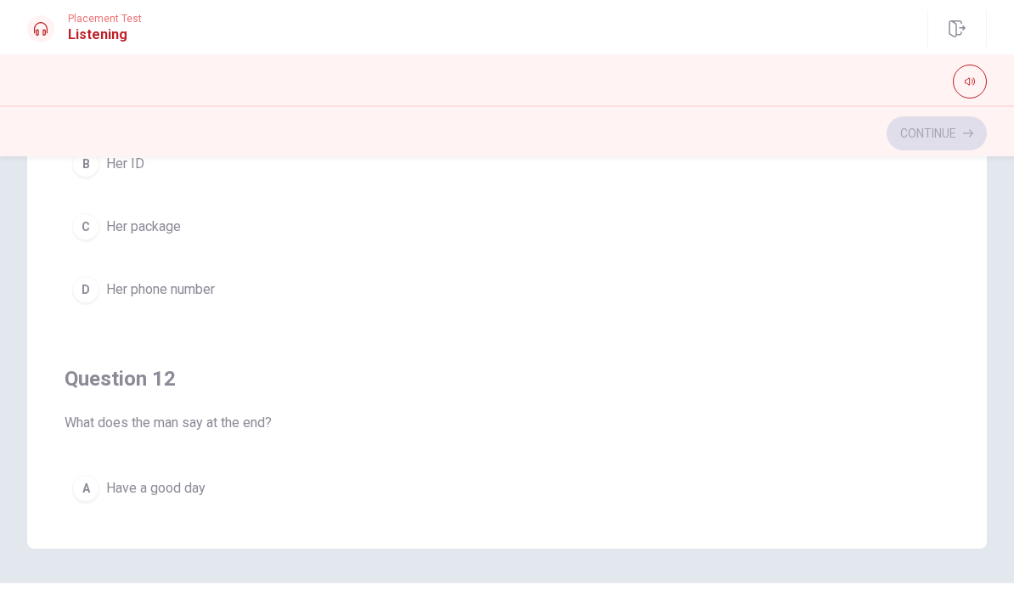
scroll to position [0, 0]
click at [240, 290] on button "D Her phone number" at bounding box center [507, 289] width 885 height 42
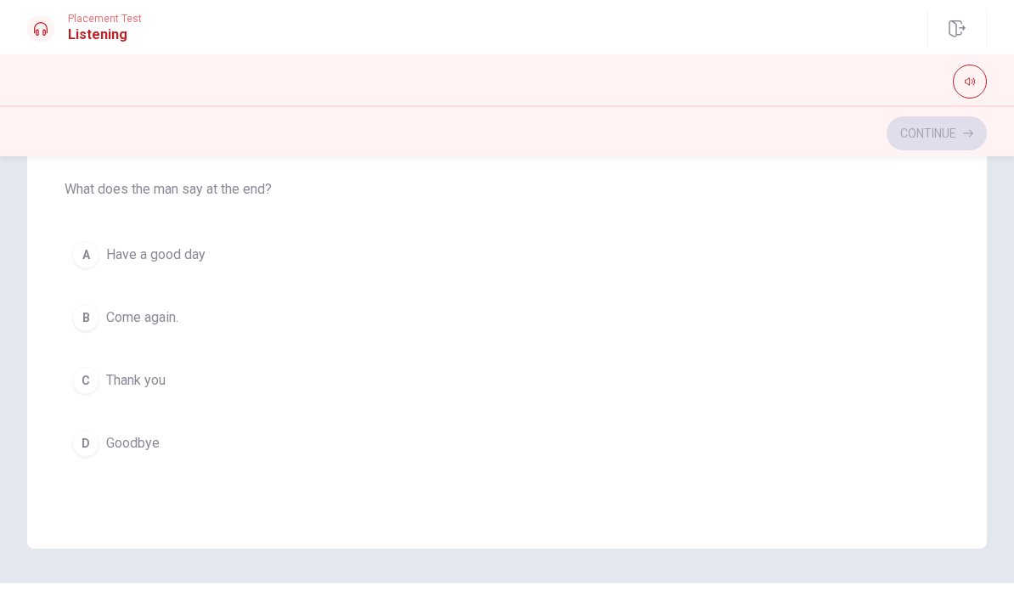
scroll to position [235, 0]
click at [179, 254] on span "Have a good day" at bounding box center [155, 253] width 99 height 20
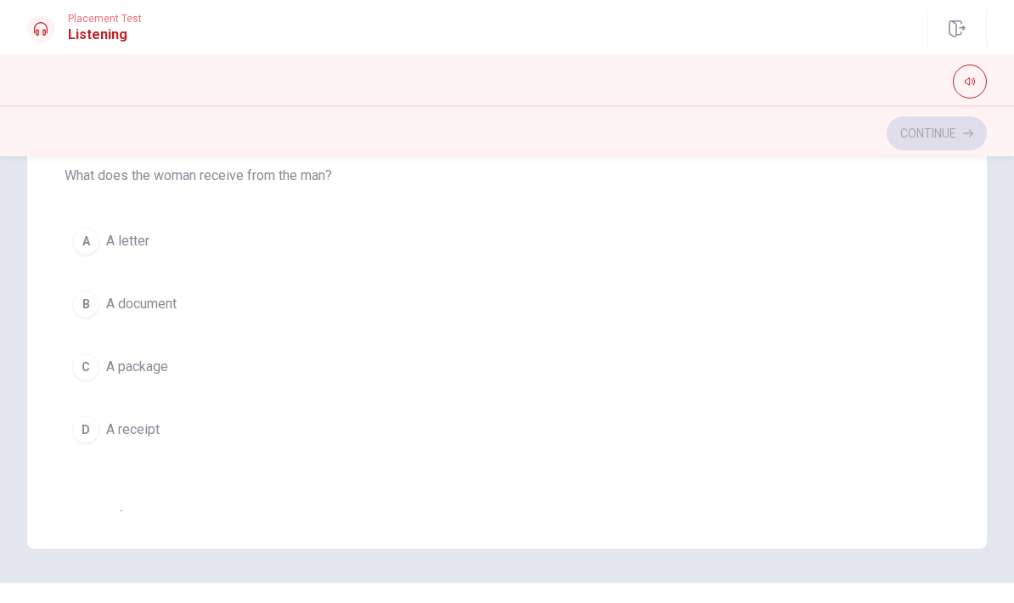
scroll to position [631, 0]
click at [196, 438] on button "D A receipt" at bounding box center [507, 433] width 885 height 42
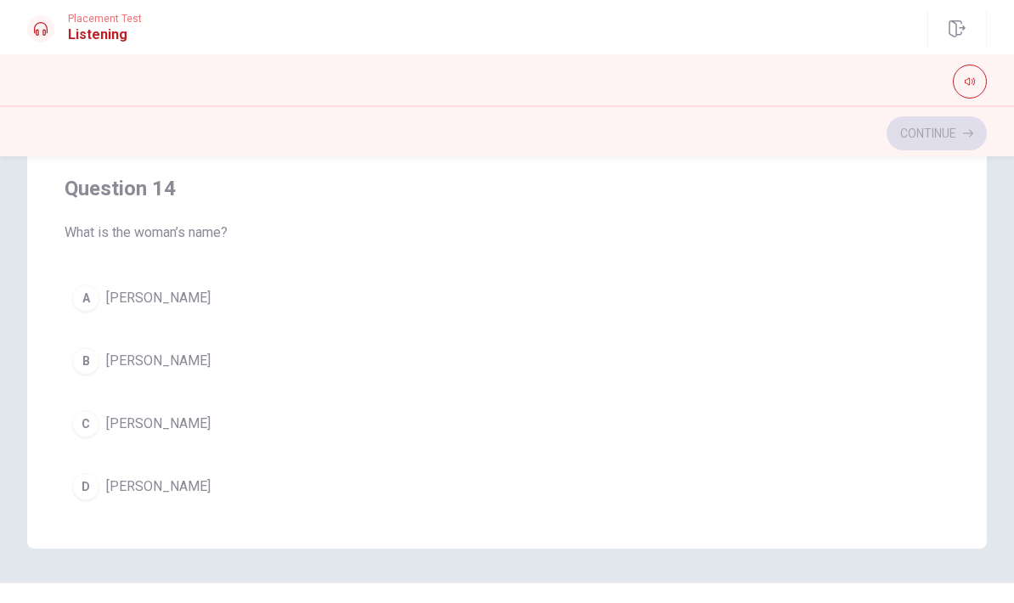
scroll to position [997, 0]
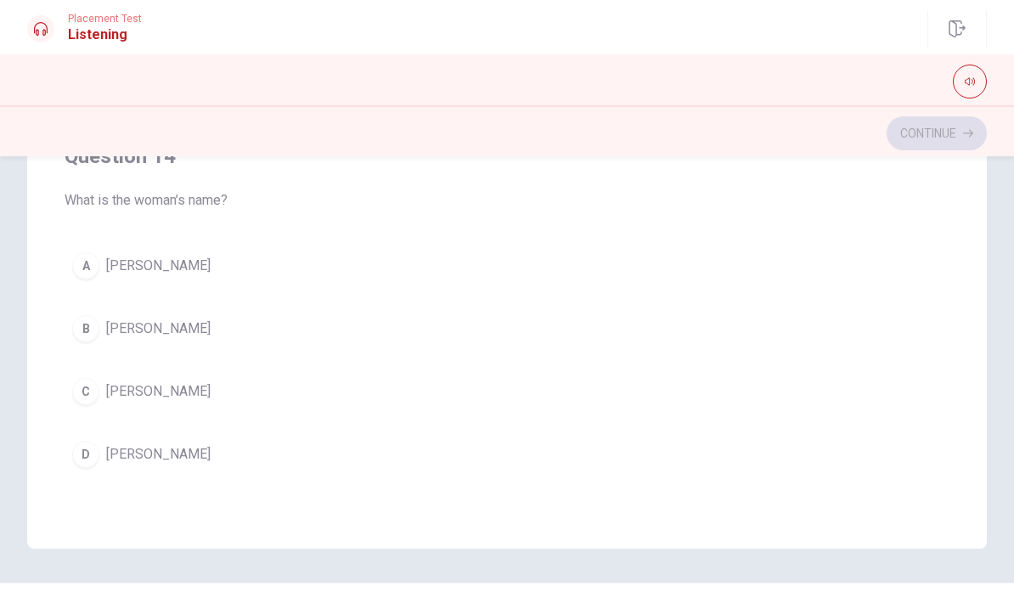
click at [240, 332] on button "B [PERSON_NAME]" at bounding box center [507, 329] width 885 height 42
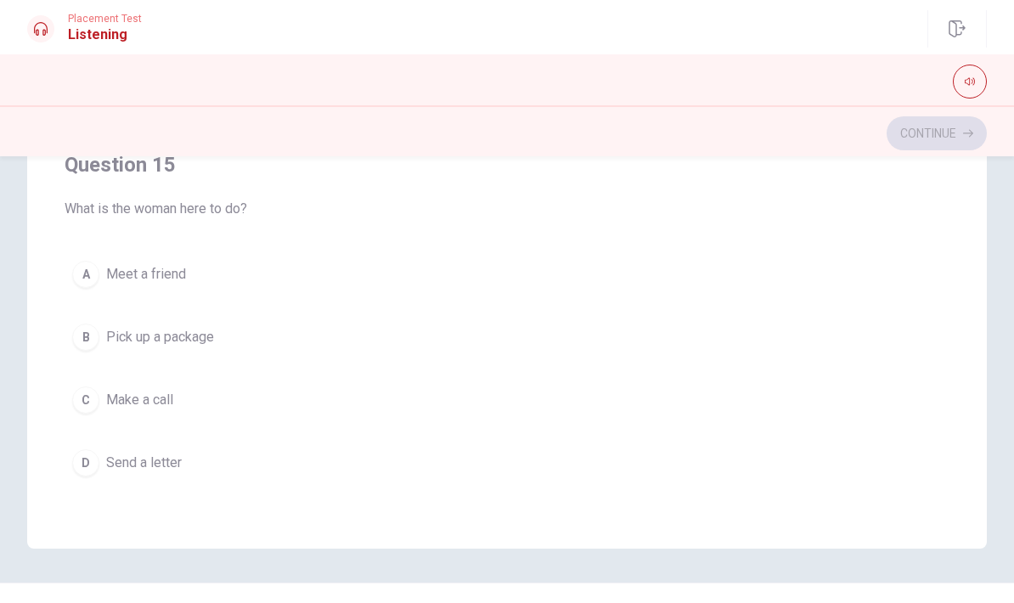
scroll to position [1376, 0]
click at [207, 327] on span "Pick up a package" at bounding box center [160, 337] width 108 height 20
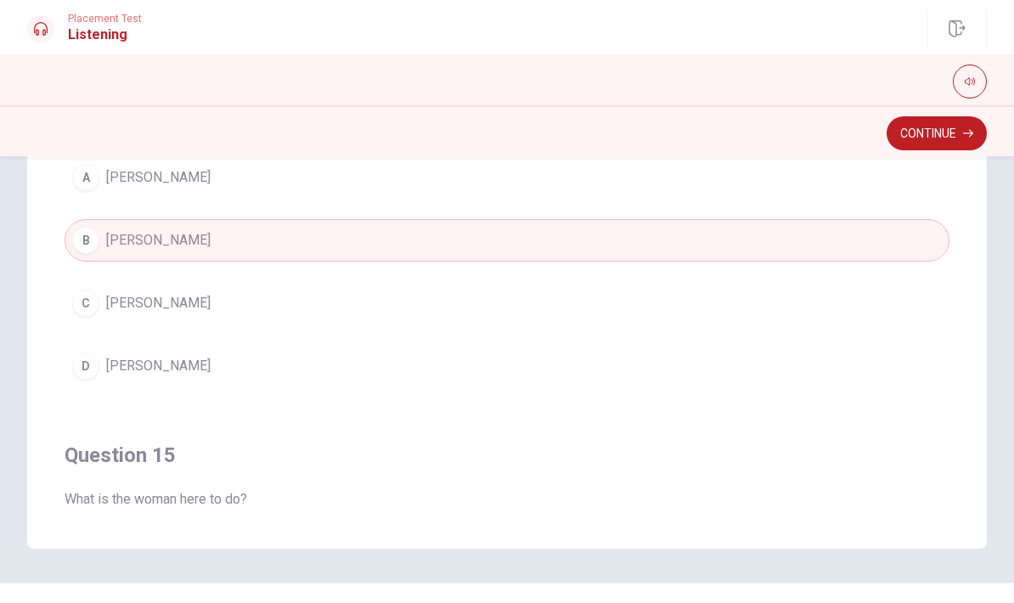
scroll to position [1069, 0]
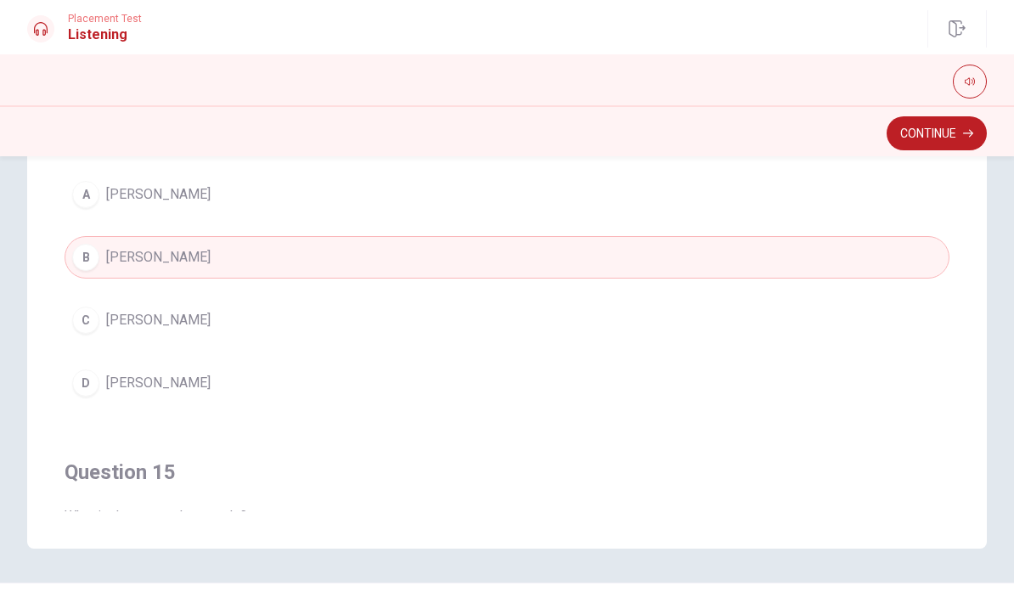
click at [403, 316] on button "C [PERSON_NAME]" at bounding box center [507, 320] width 885 height 42
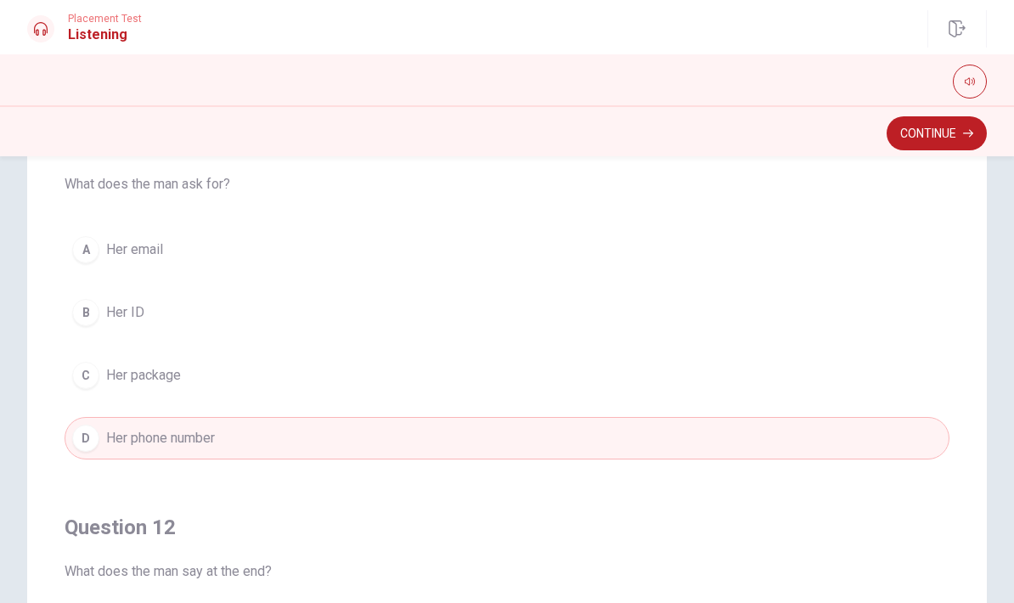
scroll to position [161, 0]
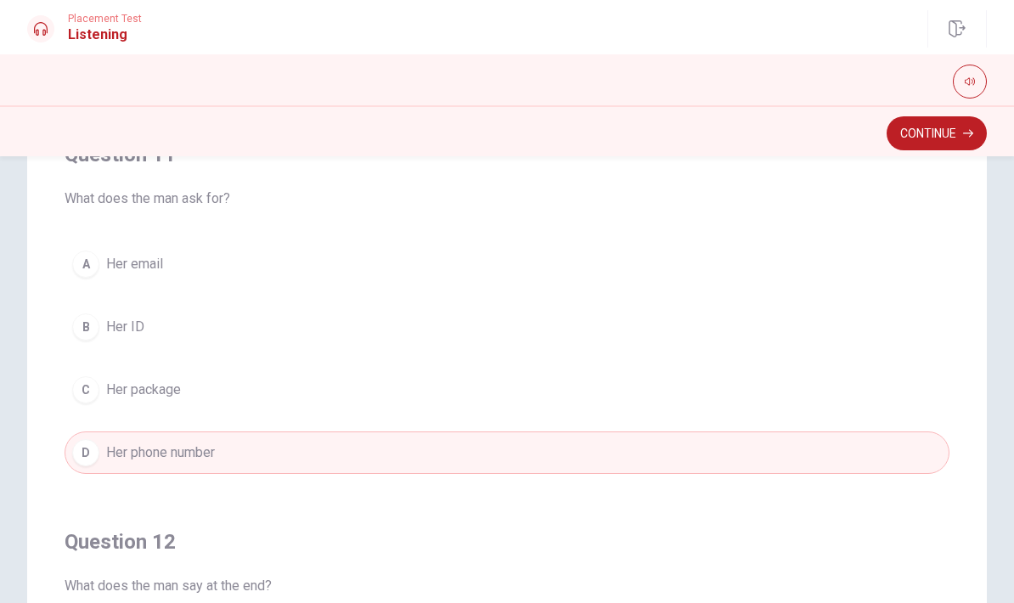
click at [960, 138] on button "Continue" at bounding box center [937, 133] width 100 height 34
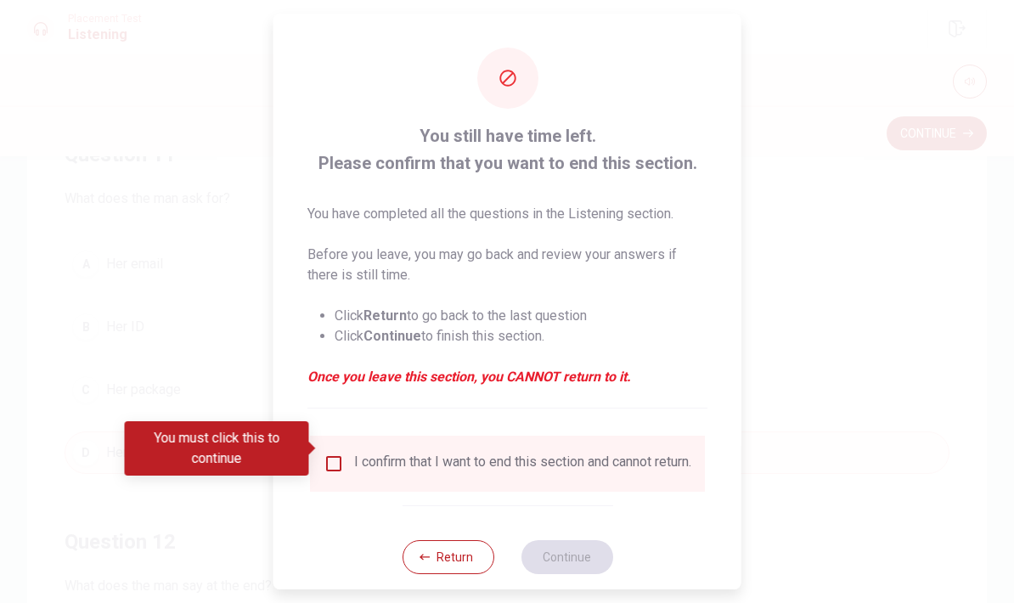
click at [333, 454] on input "You must click this to continue" at bounding box center [334, 464] width 20 height 20
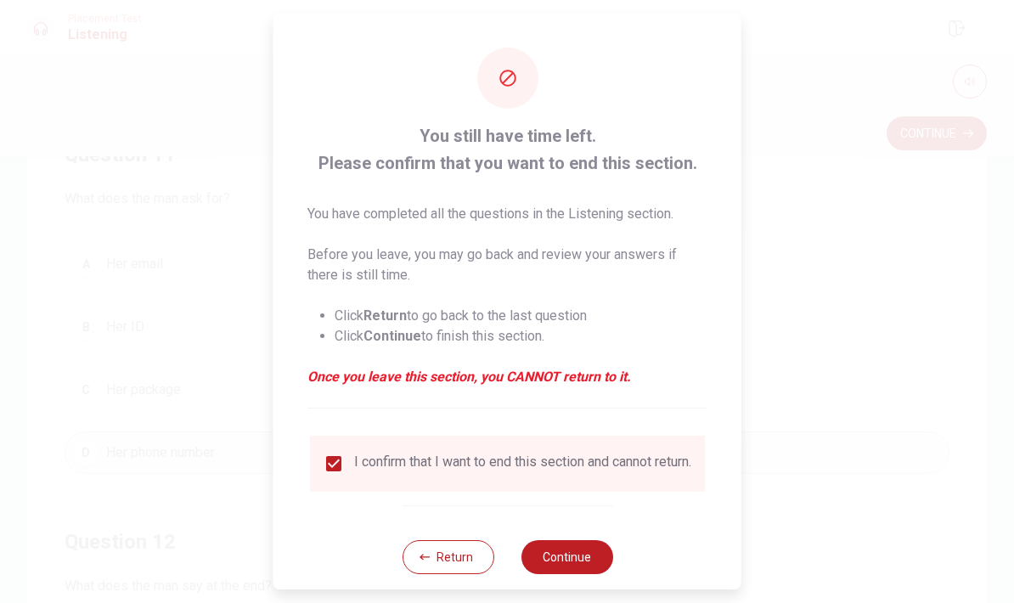
click at [565, 561] on button "Continue" at bounding box center [567, 557] width 92 height 34
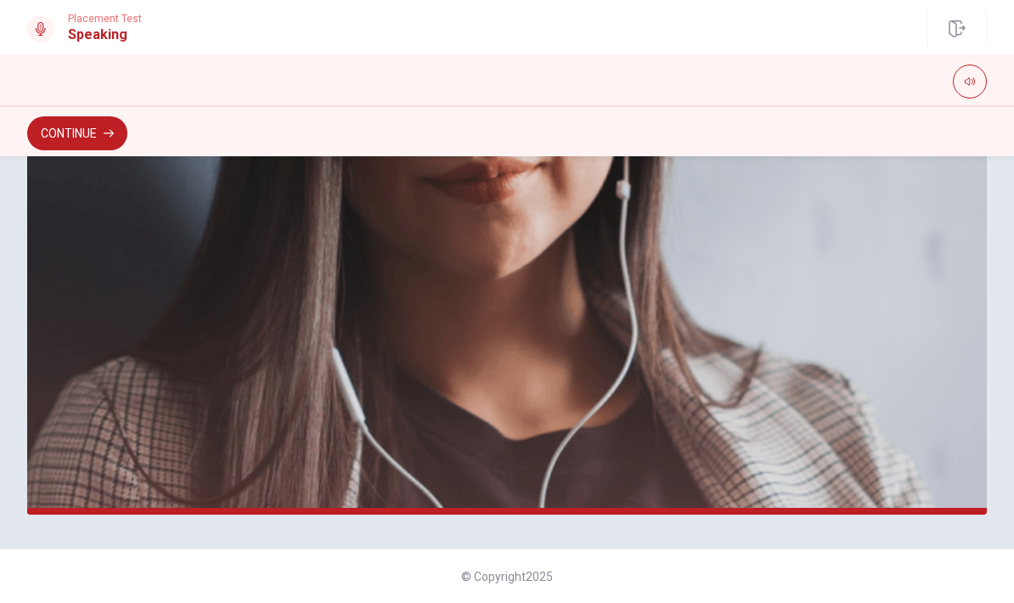
scroll to position [416, 0]
click at [86, 132] on button "Continue" at bounding box center [77, 133] width 100 height 34
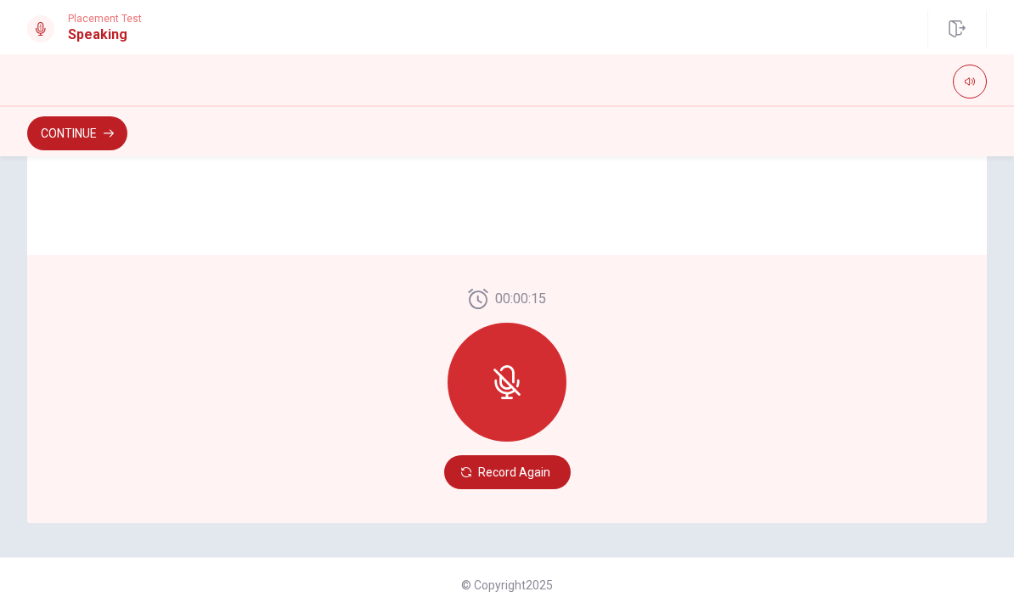
scroll to position [409, 0]
click at [515, 378] on icon at bounding box center [507, 381] width 34 height 34
click at [529, 466] on button "Record Again" at bounding box center [507, 472] width 127 height 34
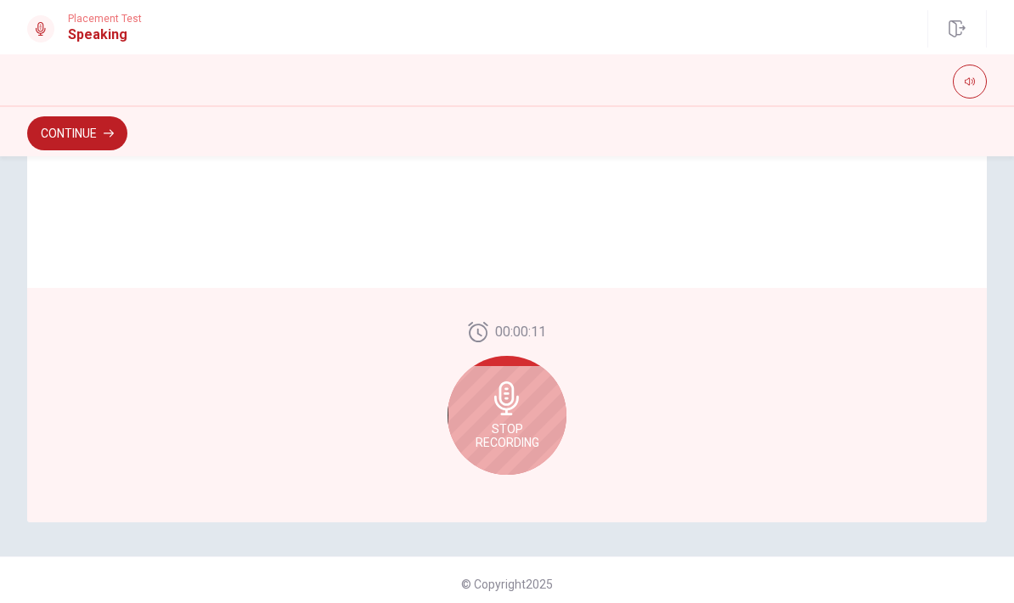
click at [94, 133] on button "Continue" at bounding box center [77, 133] width 100 height 34
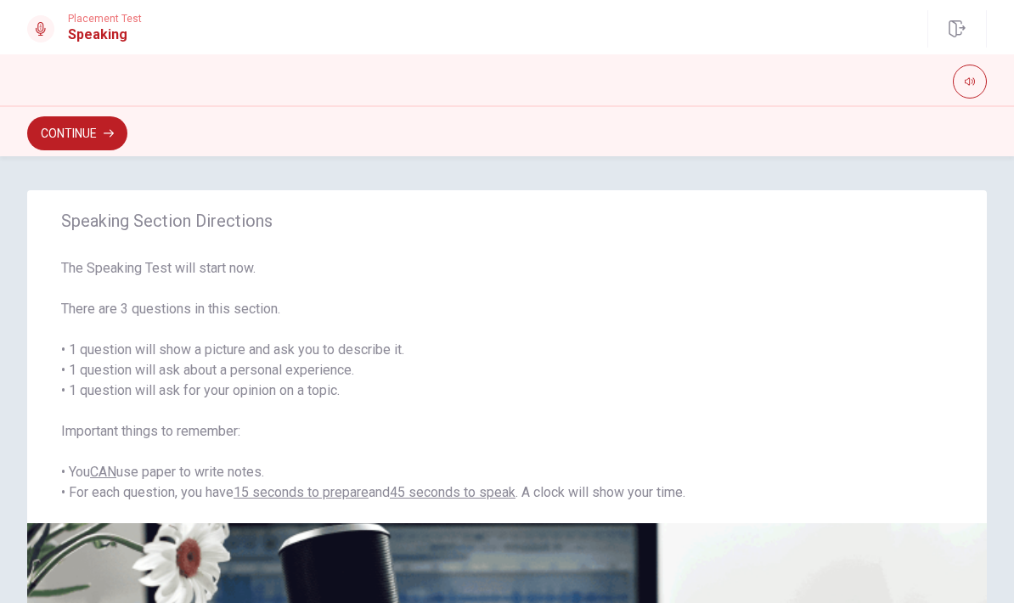
scroll to position [0, 0]
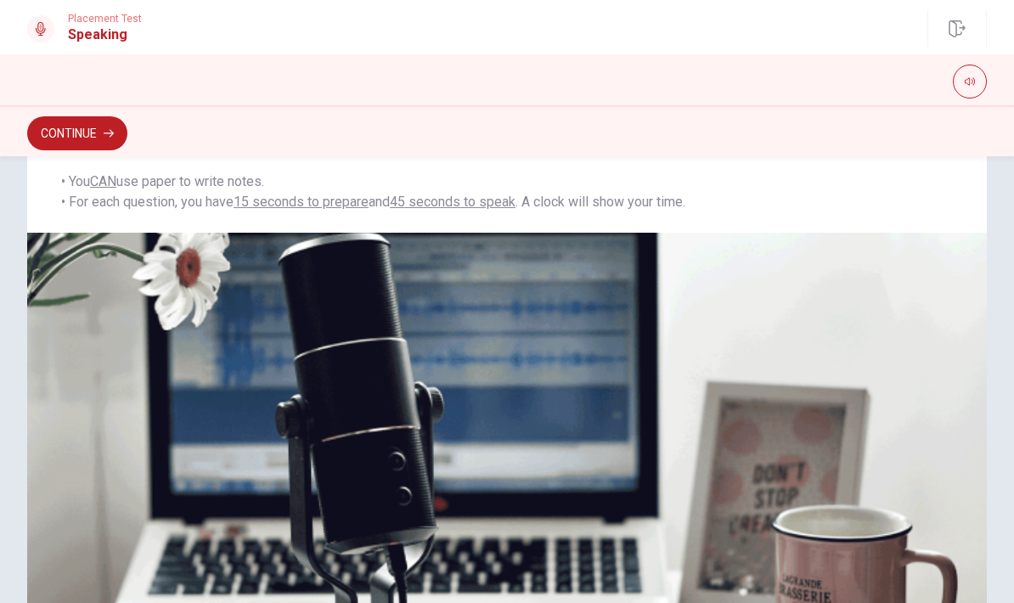
click at [99, 126] on button "Continue" at bounding box center [77, 133] width 100 height 34
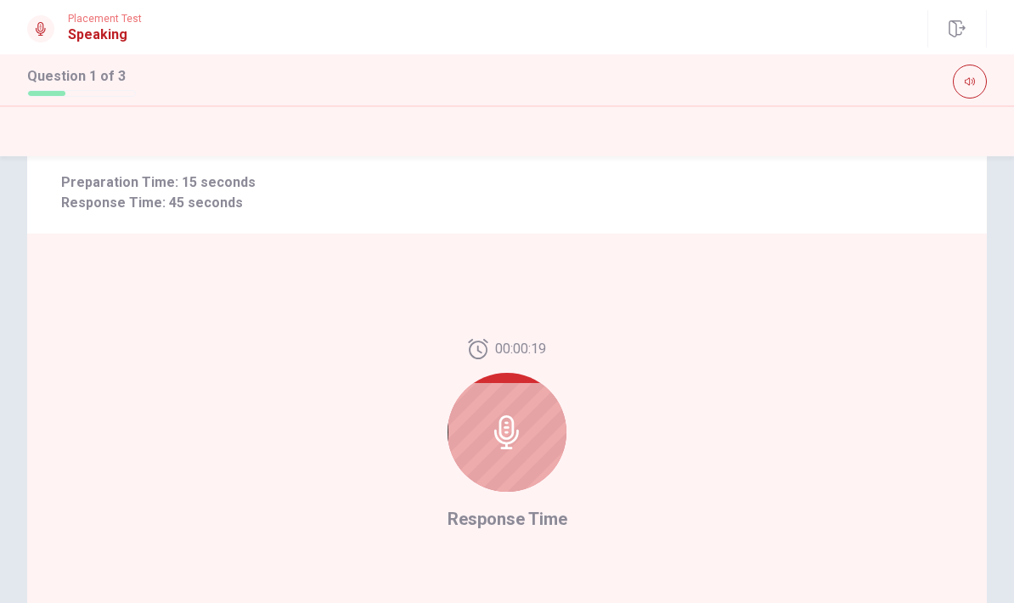
scroll to position [304, 0]
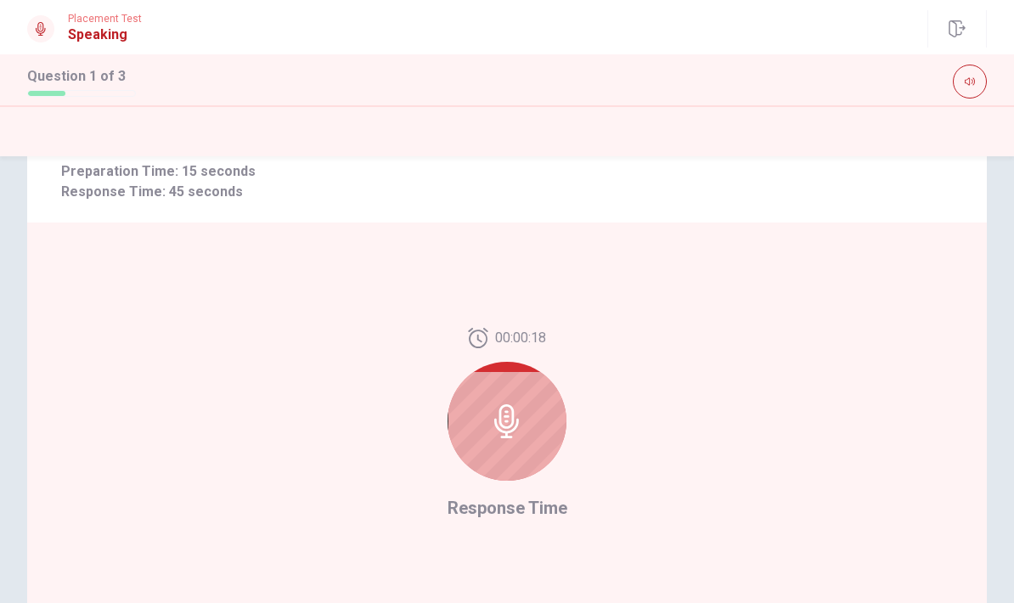
click at [510, 412] on icon at bounding box center [507, 421] width 34 height 34
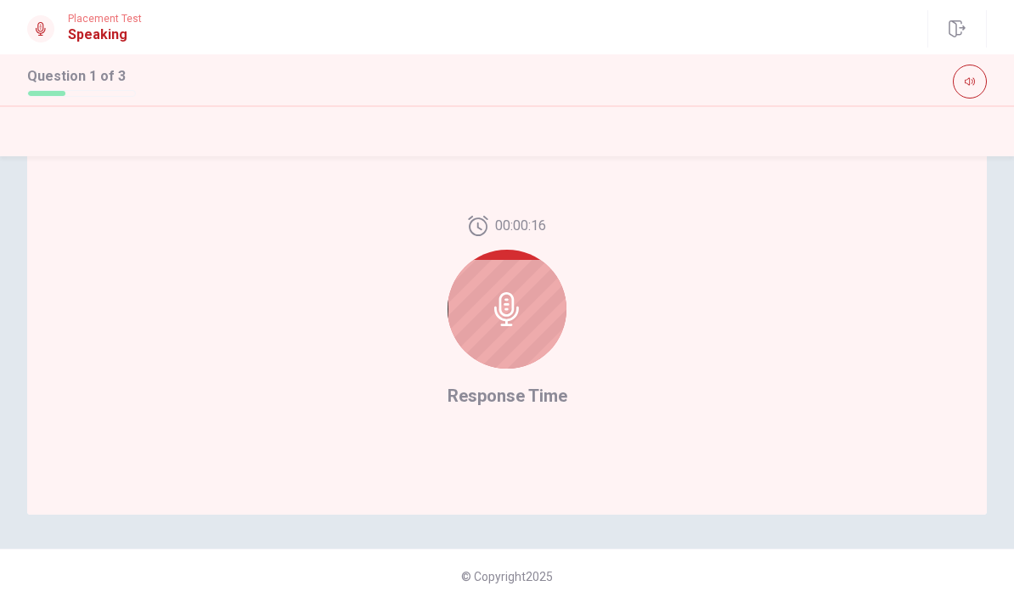
scroll to position [416, 0]
click at [501, 319] on icon at bounding box center [506, 309] width 25 height 34
click at [516, 314] on icon at bounding box center [506, 309] width 25 height 34
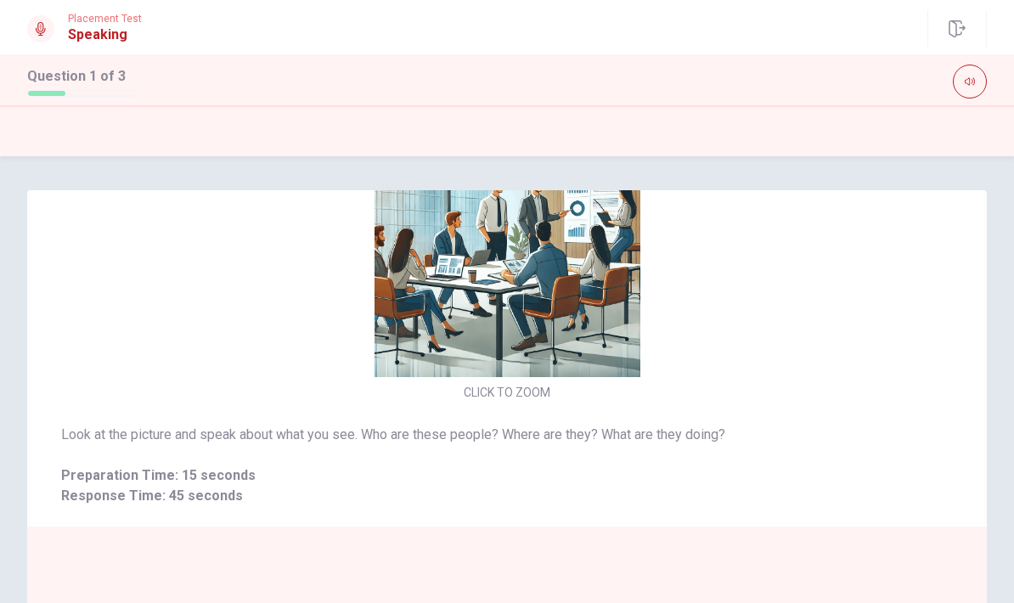
click at [824, 413] on div "Look at the picture and speak about what you see. Who are these people? Where a…" at bounding box center [507, 465] width 960 height 122
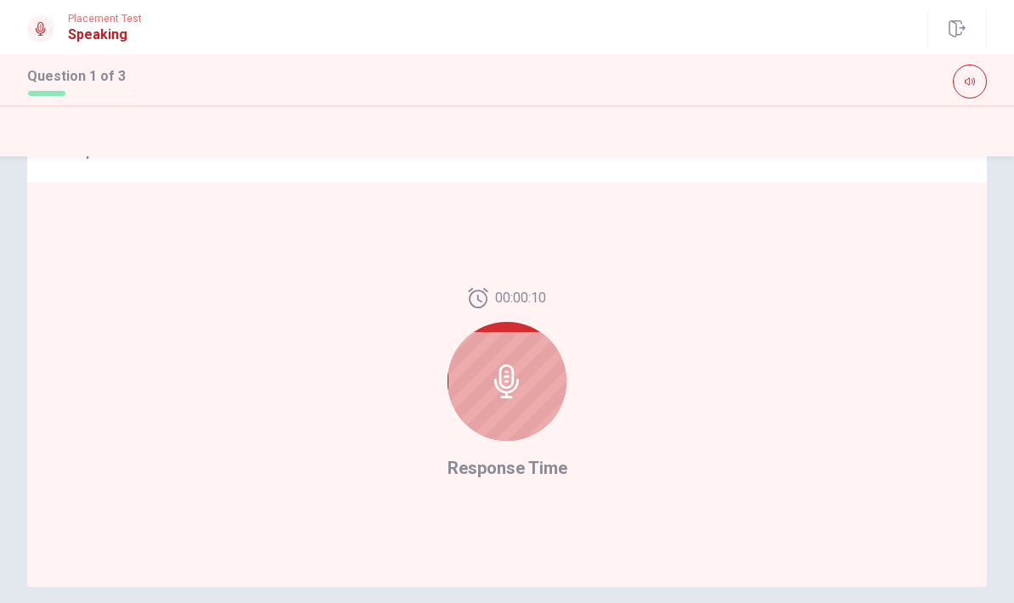
scroll to position [410, 0]
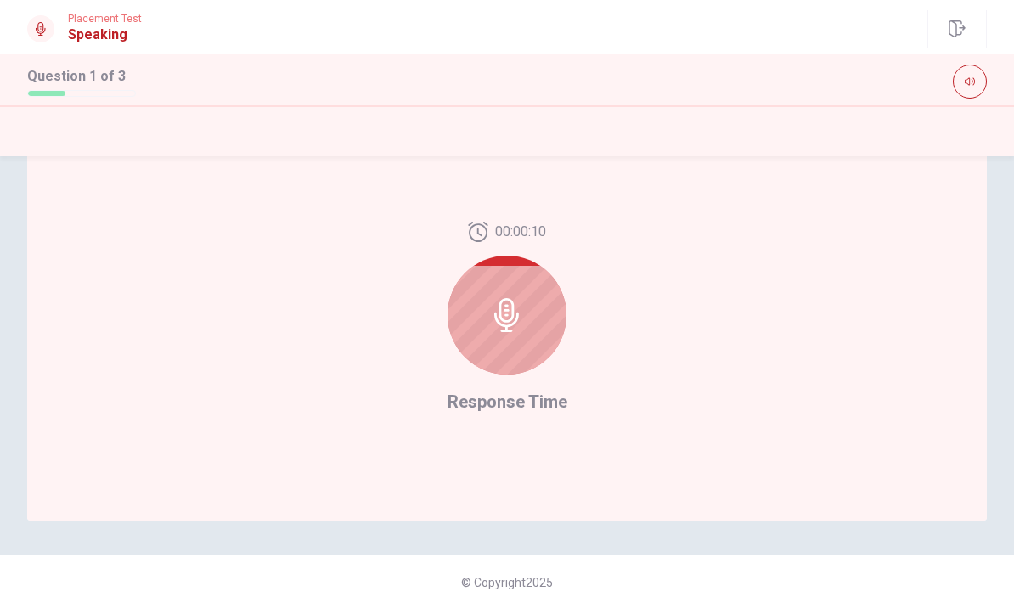
click at [510, 312] on icon at bounding box center [507, 315] width 34 height 34
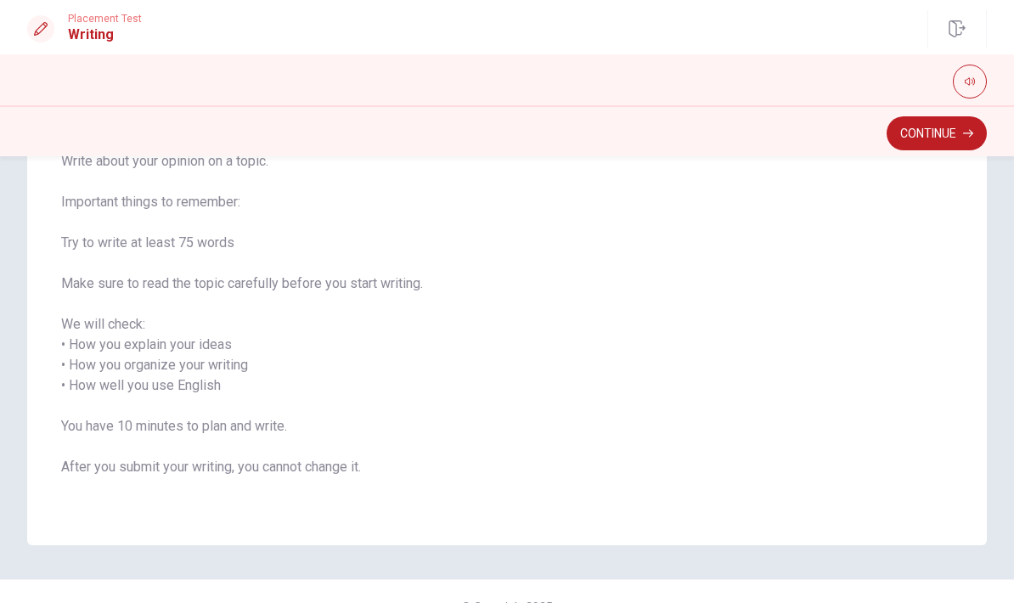
scroll to position [152, 0]
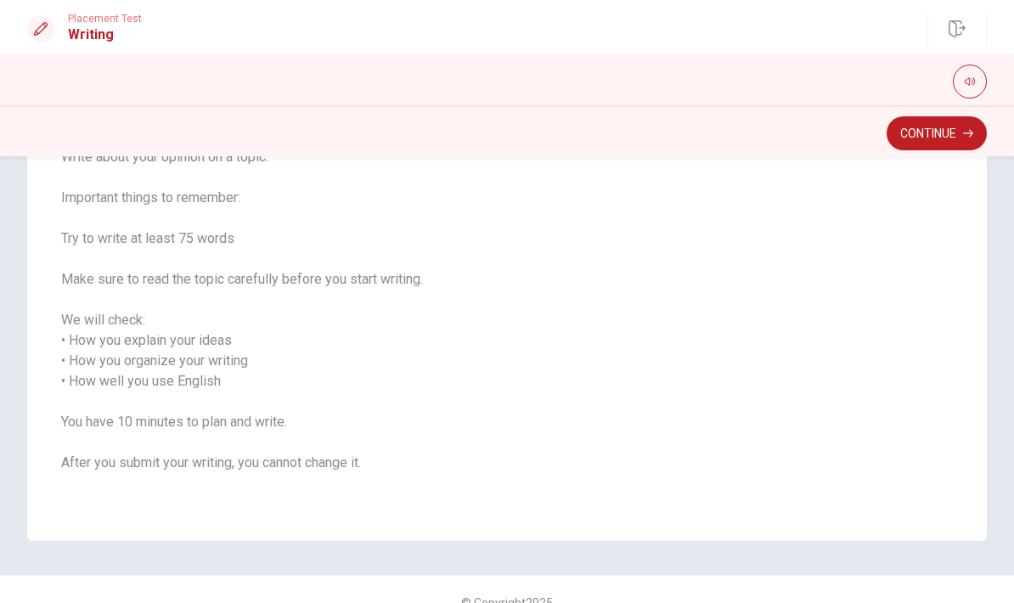
click at [946, 134] on button "Continue" at bounding box center [937, 133] width 100 height 34
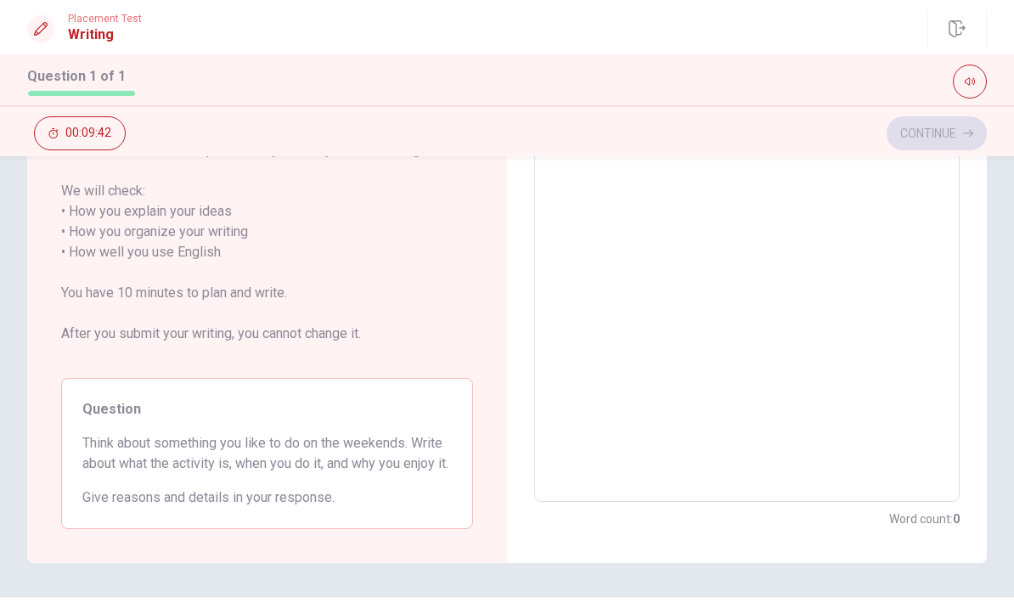
scroll to position [249, 0]
click at [701, 209] on textarea at bounding box center [747, 251] width 402 height 472
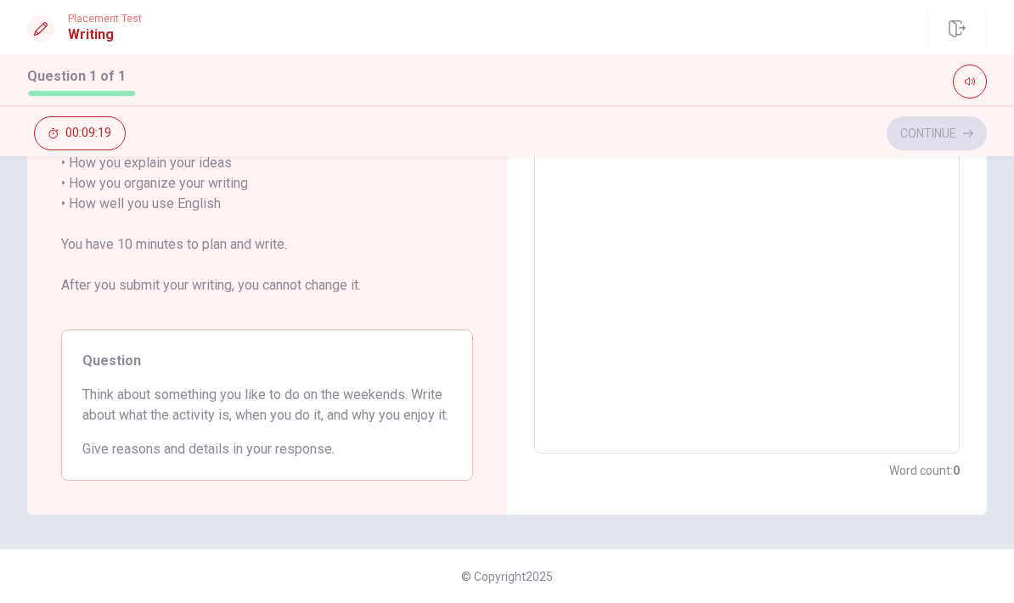
scroll to position [316, 0]
type textarea "I"
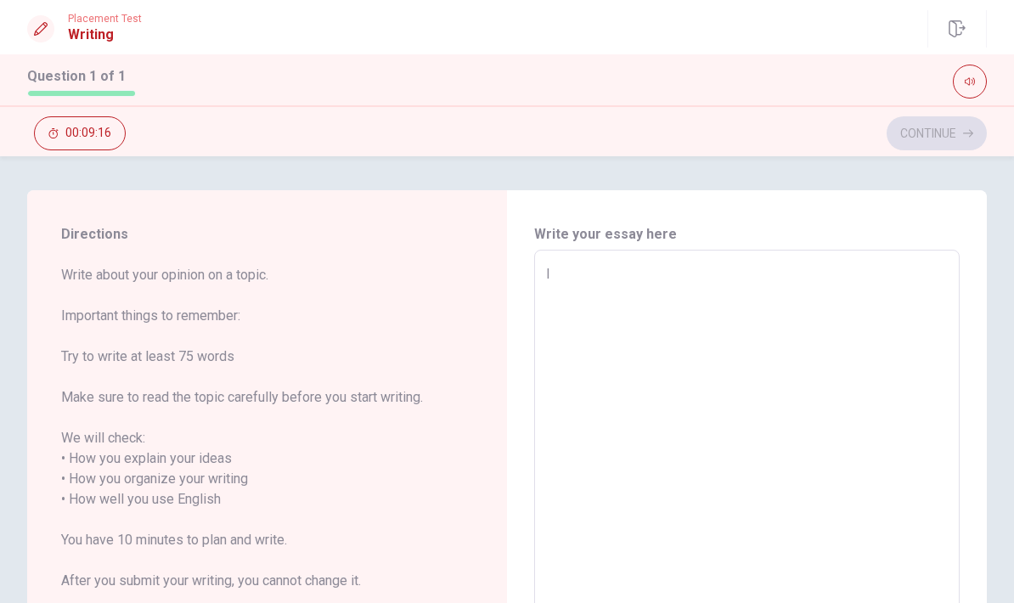
type textarea "x"
type textarea "I"
type textarea "x"
type textarea "I k"
type textarea "x"
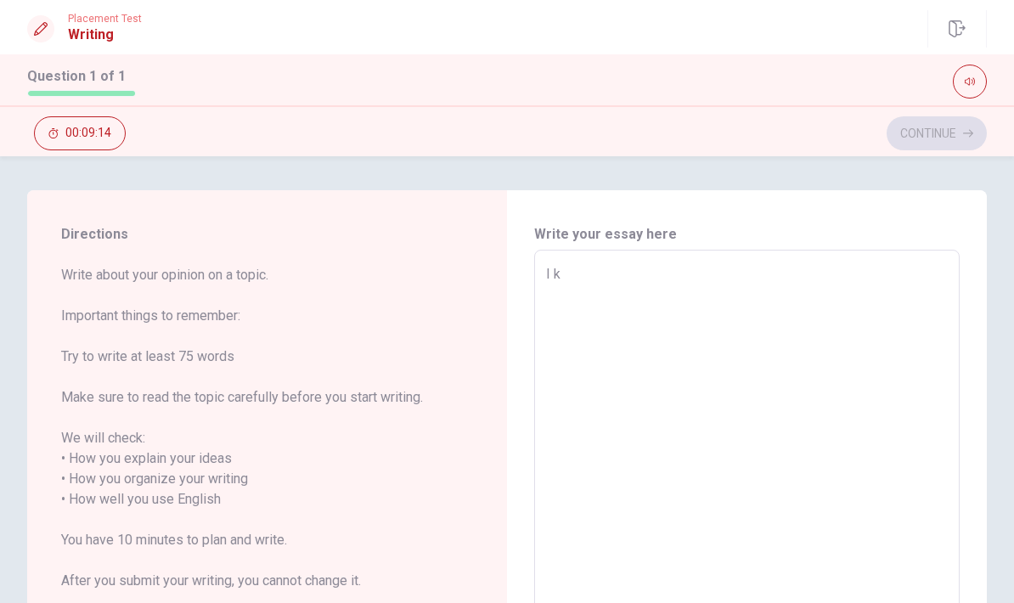
type textarea "I ki"
type textarea "x"
type textarea "I kik"
type textarea "x"
type textarea "I kike"
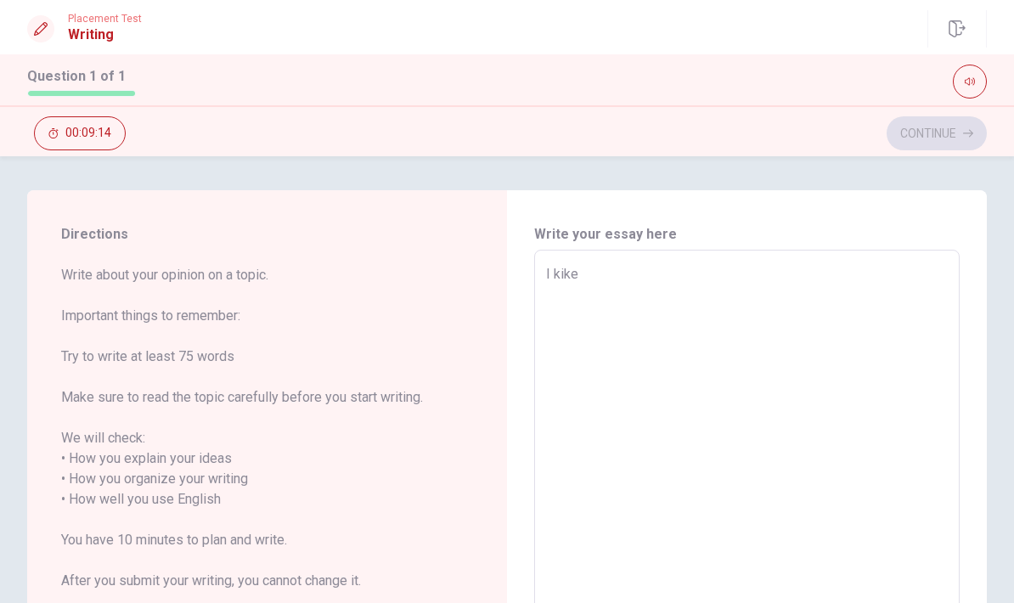
type textarea "x"
type textarea "I kike"
type textarea "x"
type textarea "I kike"
type textarea "x"
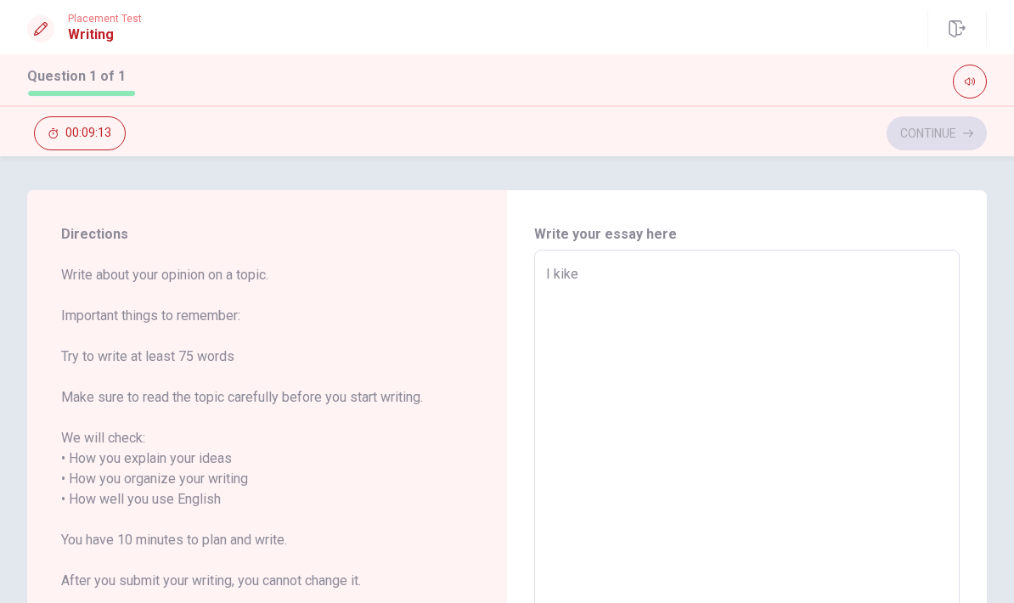
type textarea "I kik"
type textarea "x"
type textarea "I ki"
type textarea "x"
type textarea "I k"
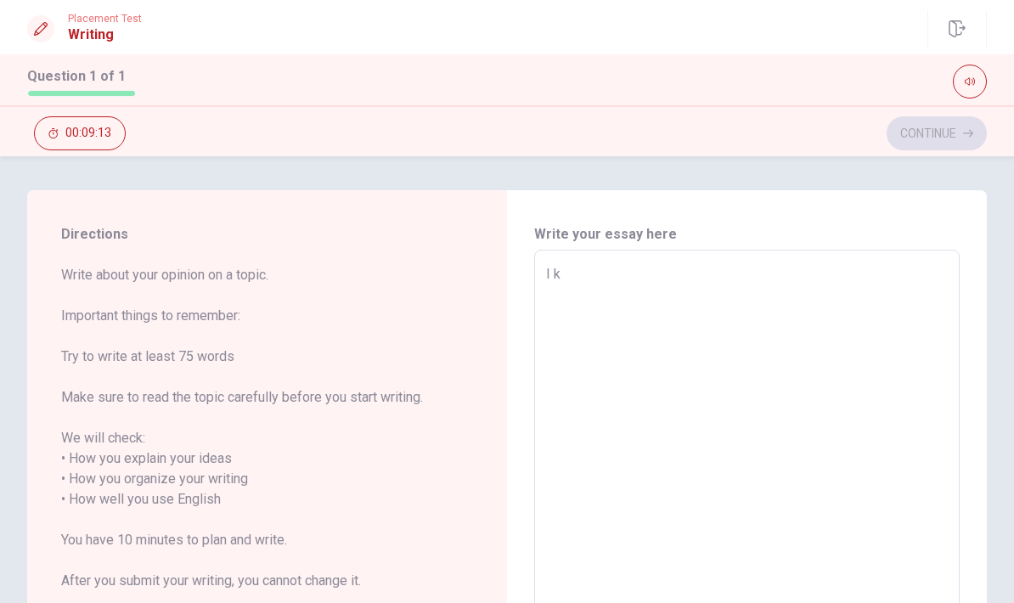
type textarea "x"
type textarea "I"
type textarea "x"
type textarea "I l"
type textarea "x"
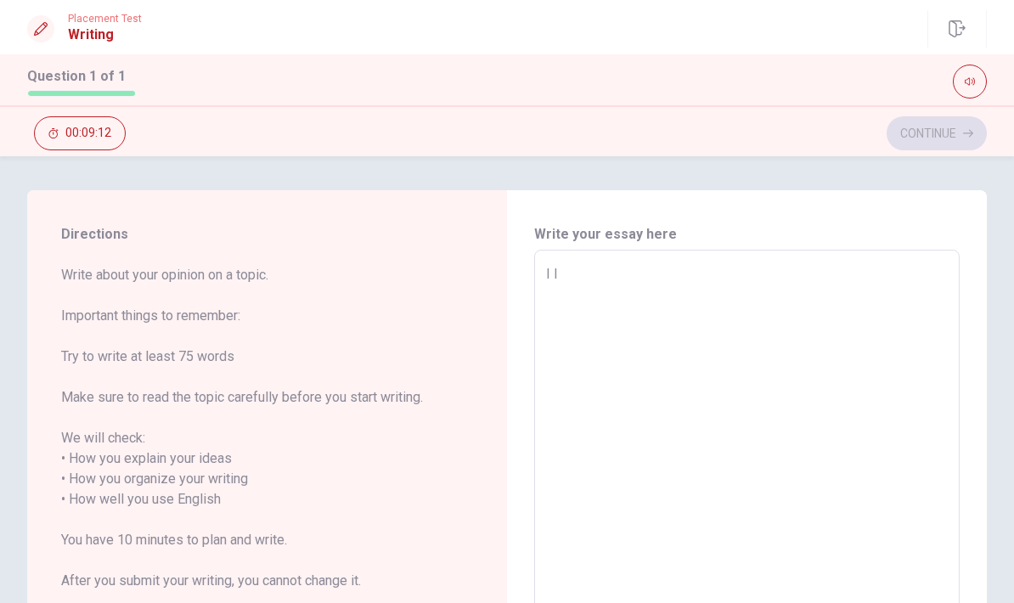
type textarea "I li"
type textarea "x"
type textarea "I lik"
type textarea "x"
type textarea "I like"
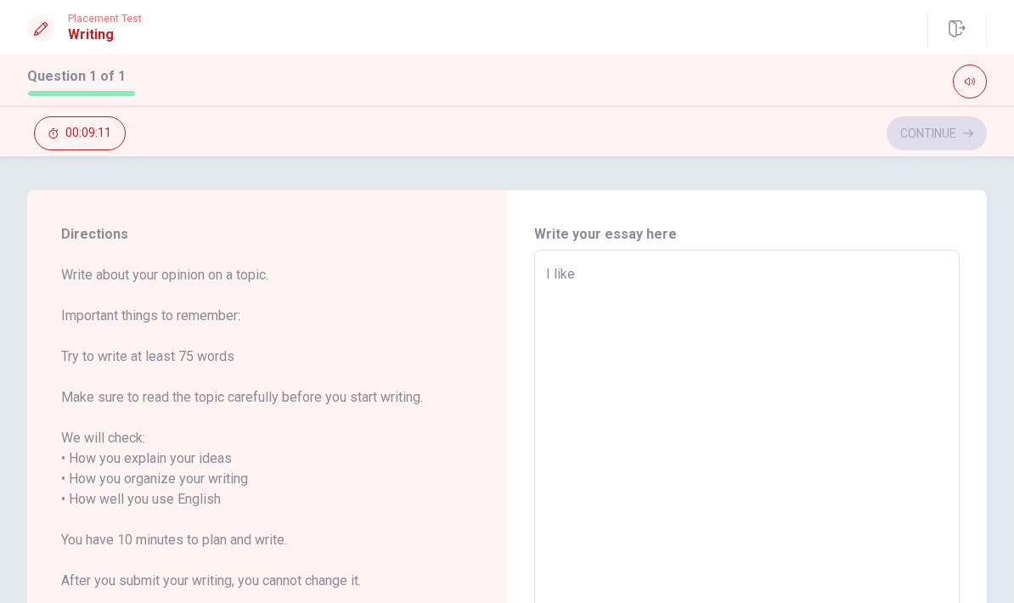
type textarea "x"
type textarea "I like"
type textarea "x"
type textarea "I like t"
type textarea "x"
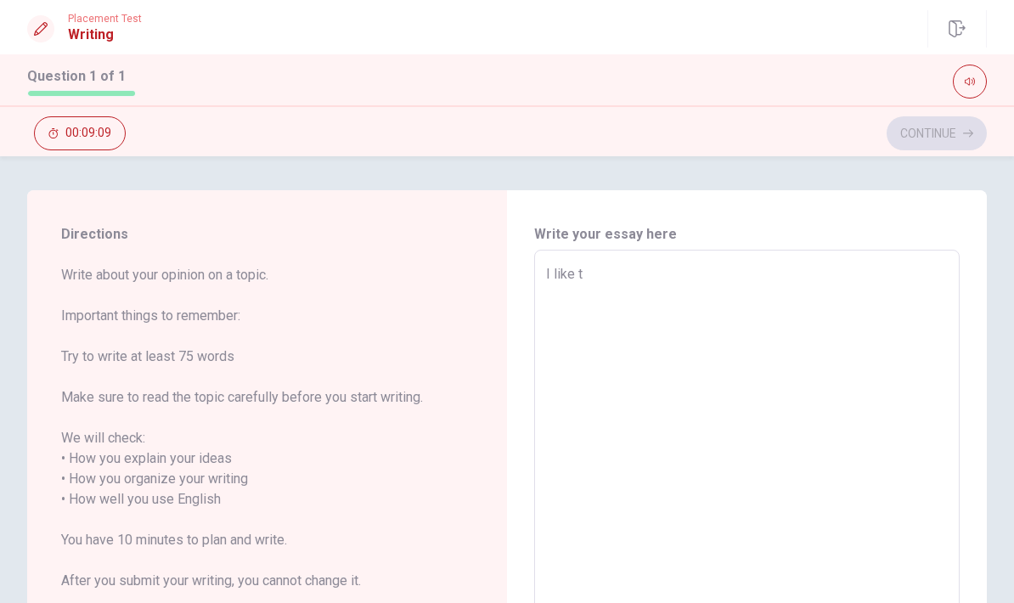
type textarea "I like to"
type textarea "x"
type textarea "I like to"
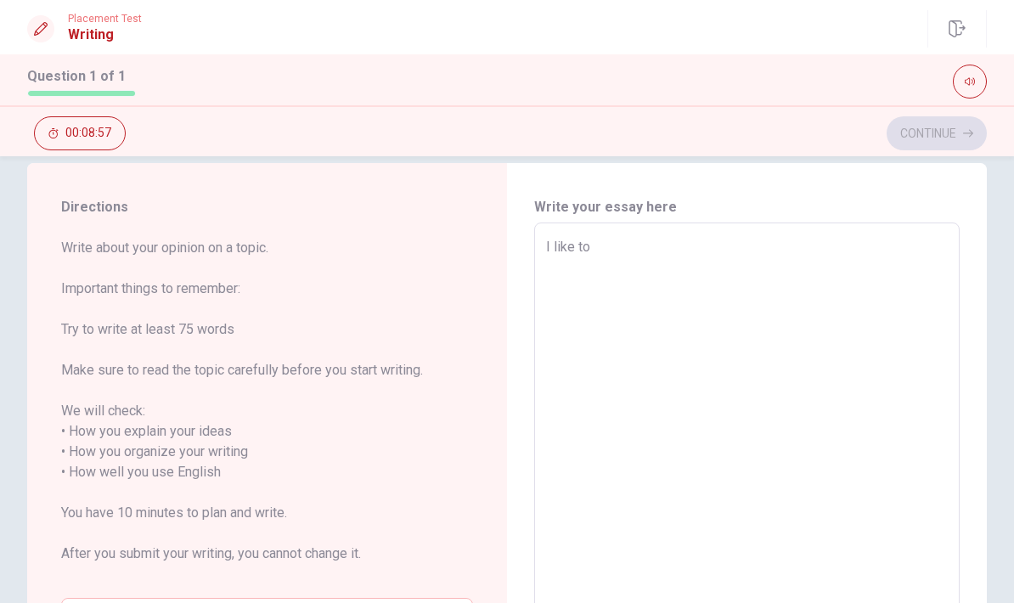
scroll to position [26, 0]
type textarea "x"
type textarea "I like to w"
type textarea "x"
type textarea "I like to we"
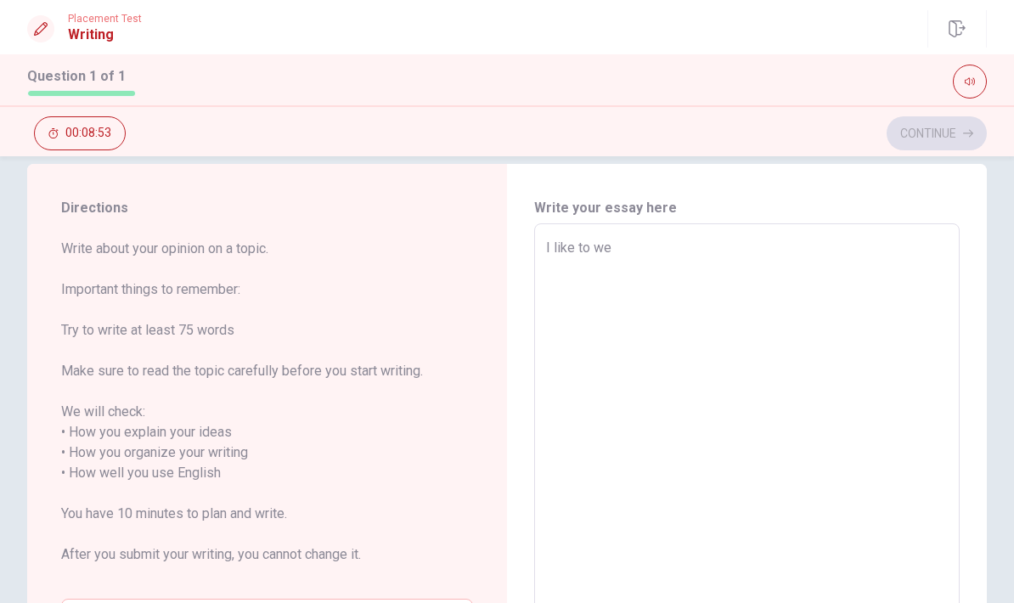
type textarea "x"
type textarea "I like to wee"
type textarea "x"
type textarea "I like to week"
type textarea "x"
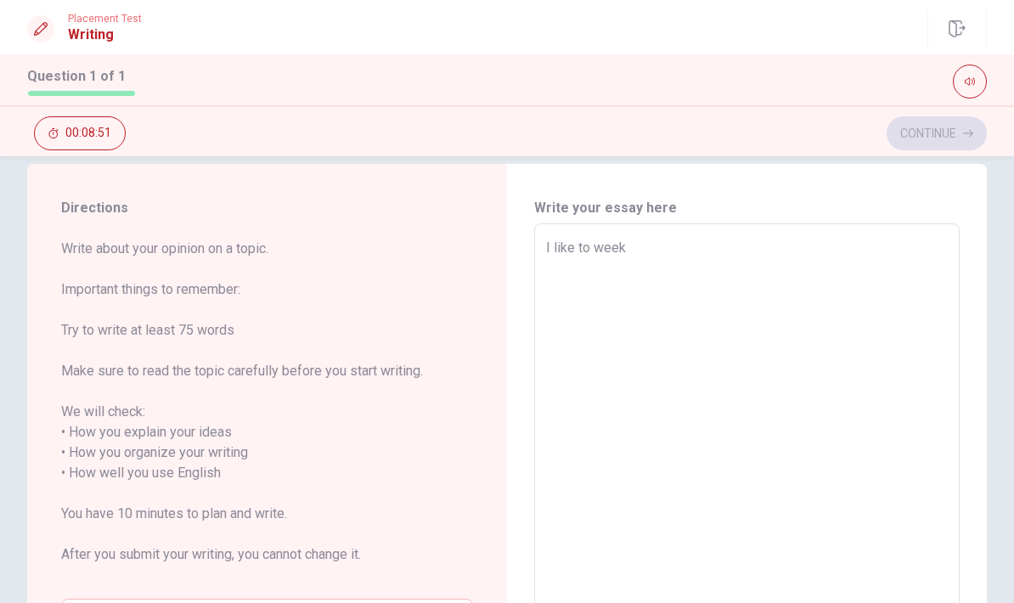
type textarea "I like to wee"
type textarea "x"
type textarea "I like to we"
type textarea "x"
type textarea "I like to w"
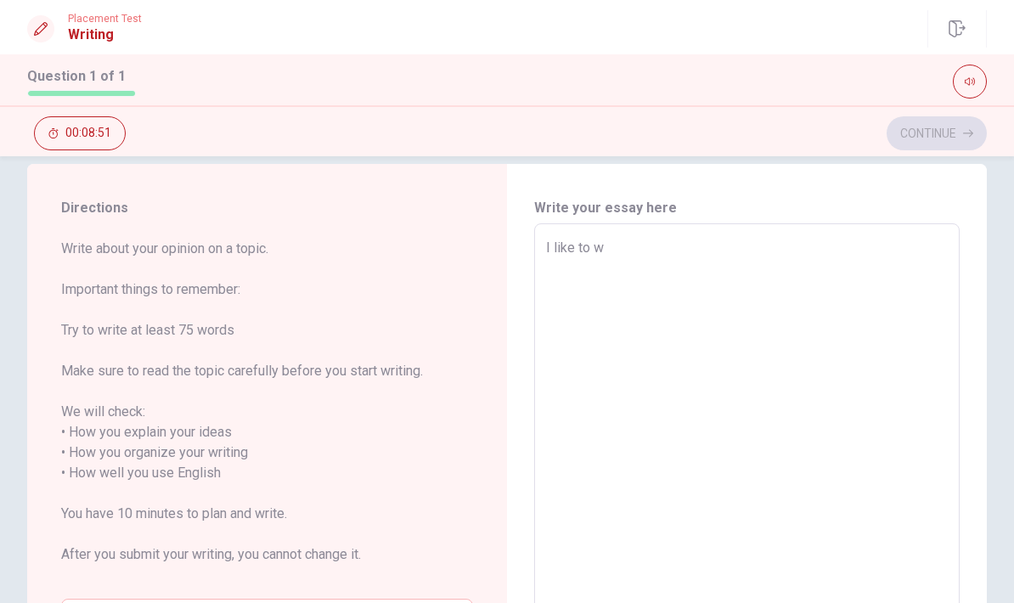
type textarea "x"
type textarea "I like to"
type textarea "x"
type textarea "I like to s"
type textarea "x"
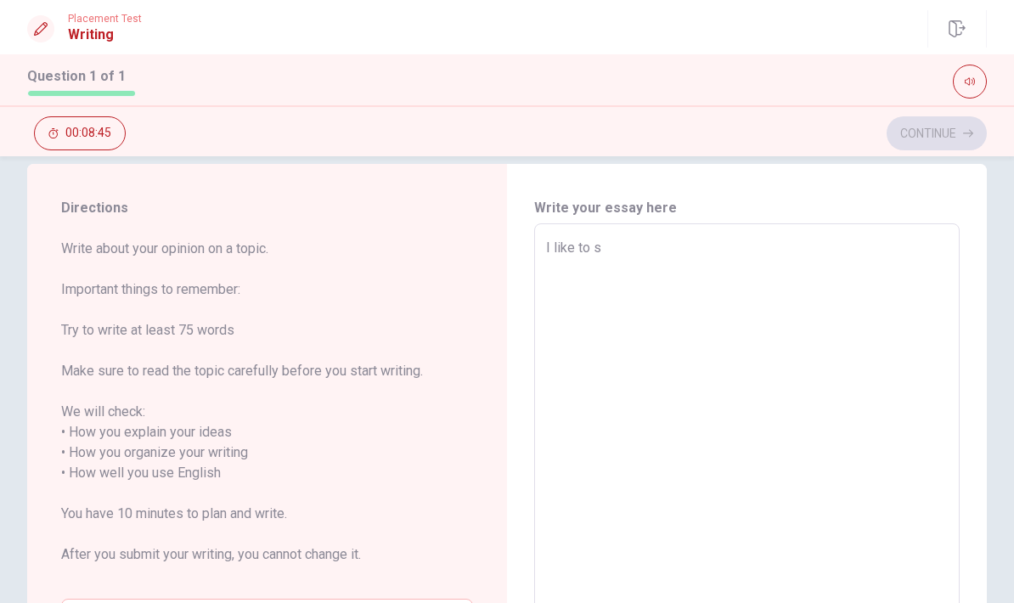
type textarea "I like to sp"
type textarea "x"
type textarea "I like to spo"
type textarea "x"
type textarea "I like to spor"
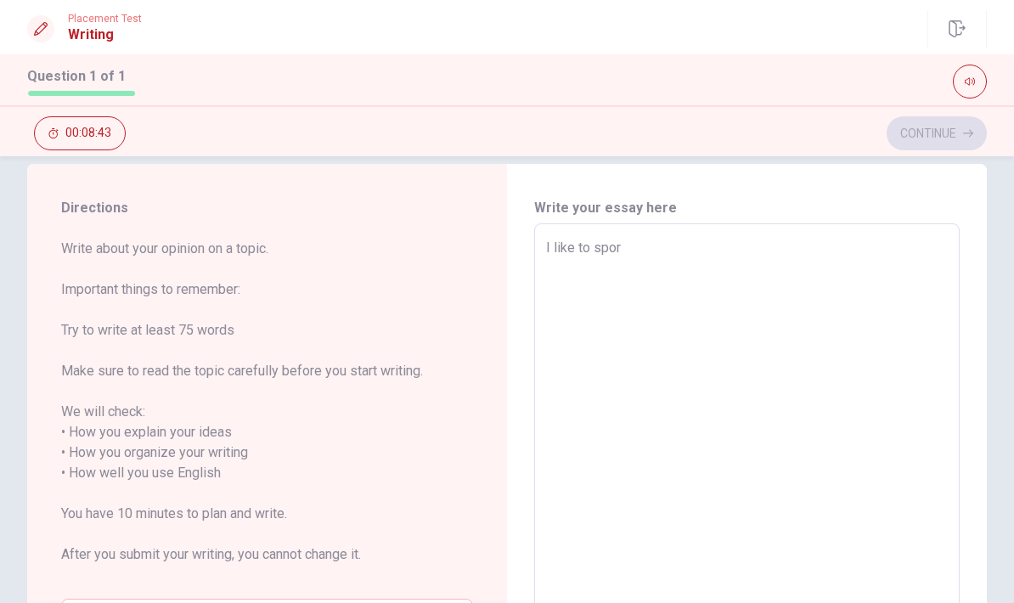
type textarea "x"
type textarea "I like to sport"
type textarea "x"
type textarea "I like to sport"
type textarea "x"
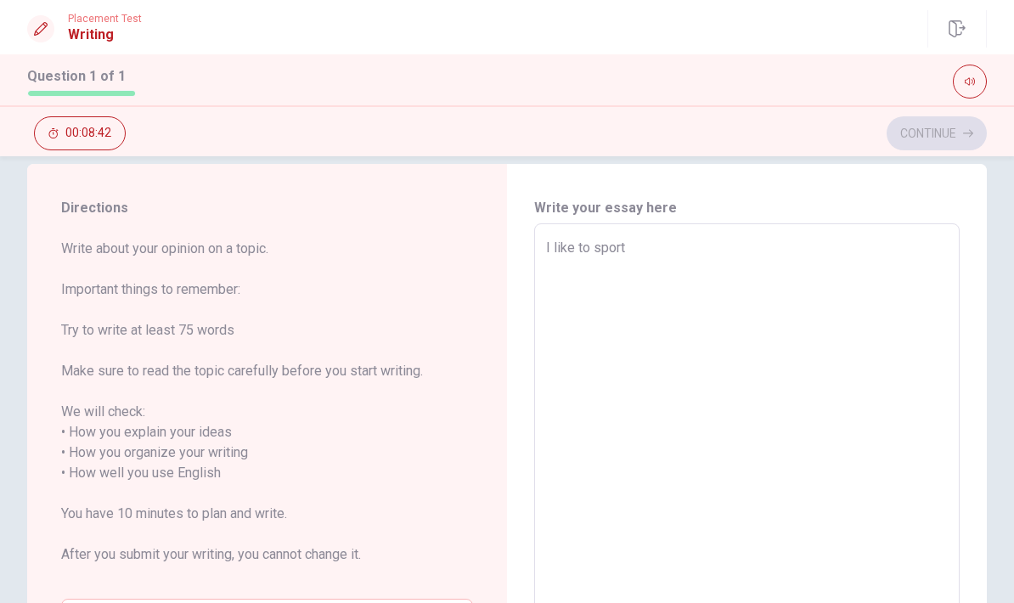
type textarea "I like to sport g"
type textarea "x"
type textarea "I like to sport gy"
type textarea "x"
type textarea "I like to sport gym"
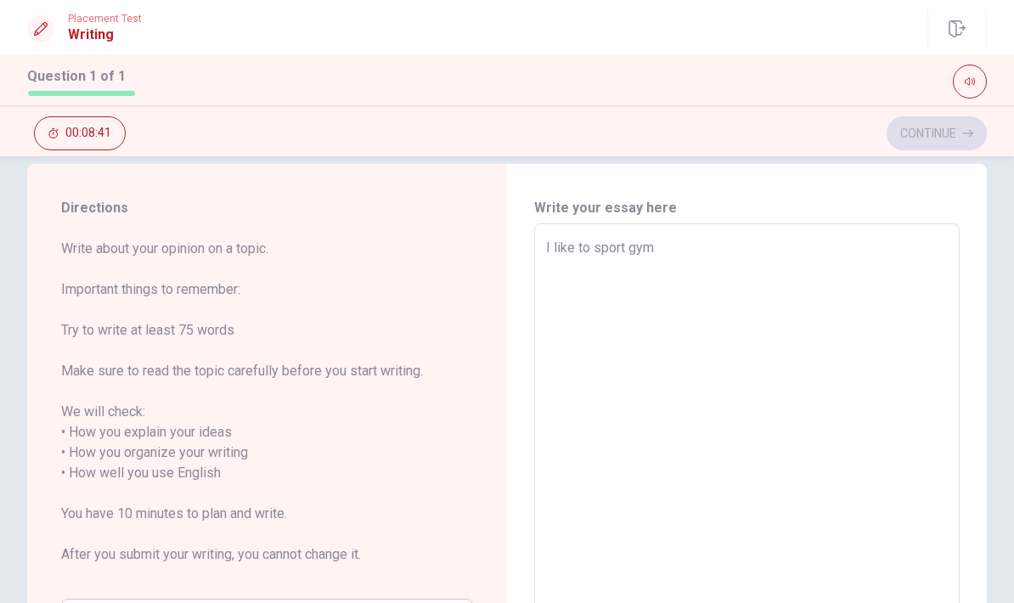
type textarea "x"
type textarea "I like to sport gym."
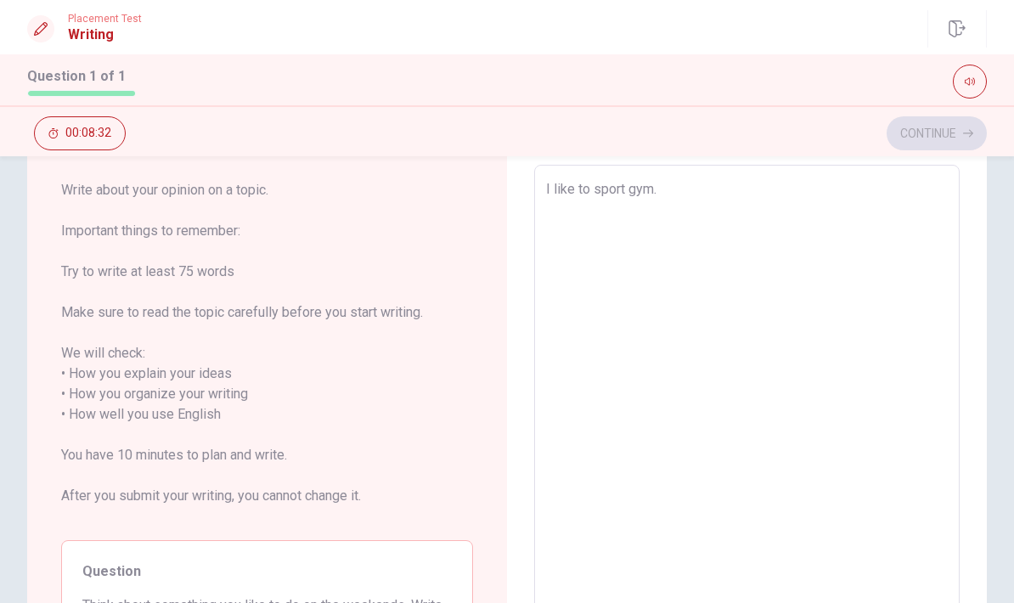
scroll to position [84, 0]
type textarea "x"
type textarea "I like to sport gym"
type textarea "x"
type textarea "I like to sport gym"
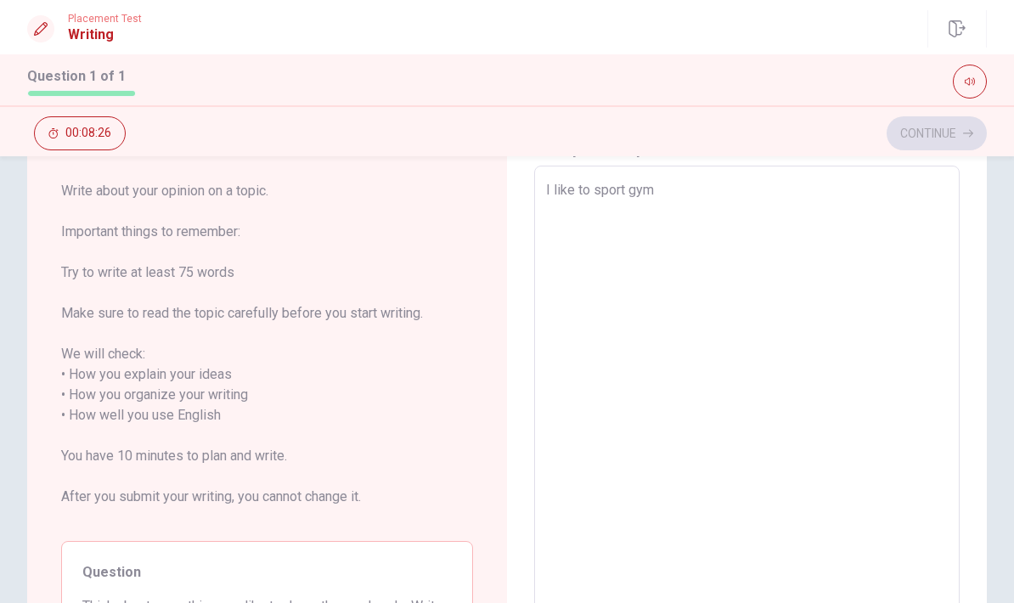
type textarea "x"
type textarea "I like to sport gym."
type textarea "x"
type textarea "I like to sport gym."
type textarea "x"
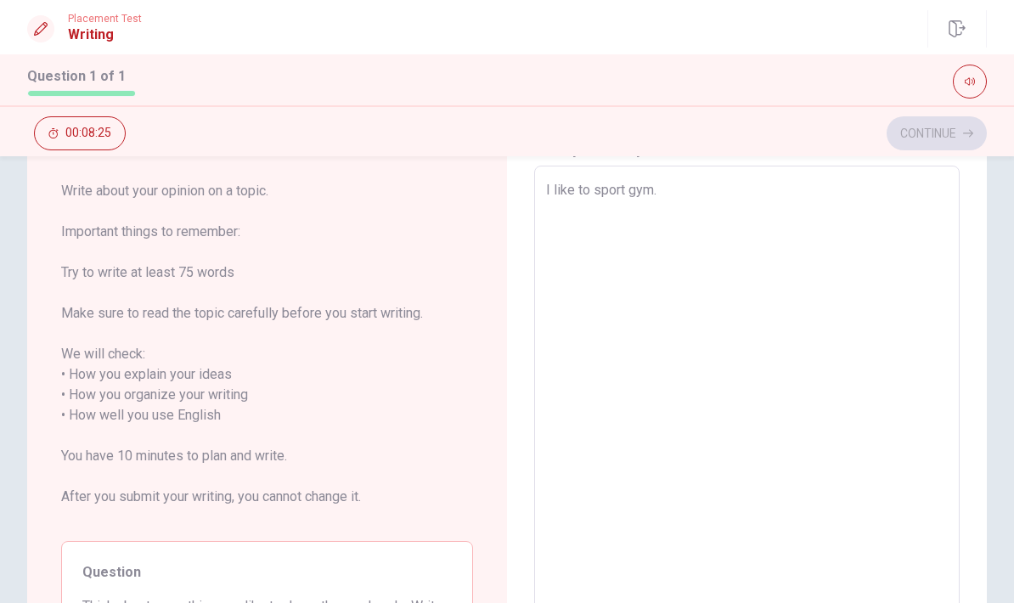
type textarea "I like to sport gym."
type textarea "x"
type textarea "I like to sport gym"
type textarea "x"
type textarea "I like to sport gym"
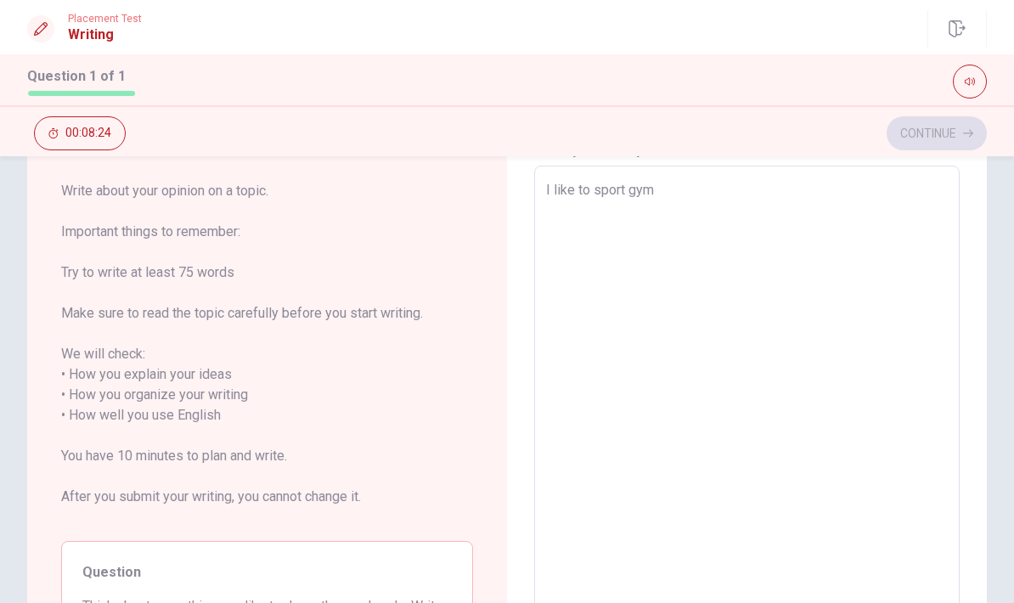
type textarea "x"
type textarea "I like to sport gym a"
type textarea "x"
type textarea "I like to sport gym at"
type textarea "x"
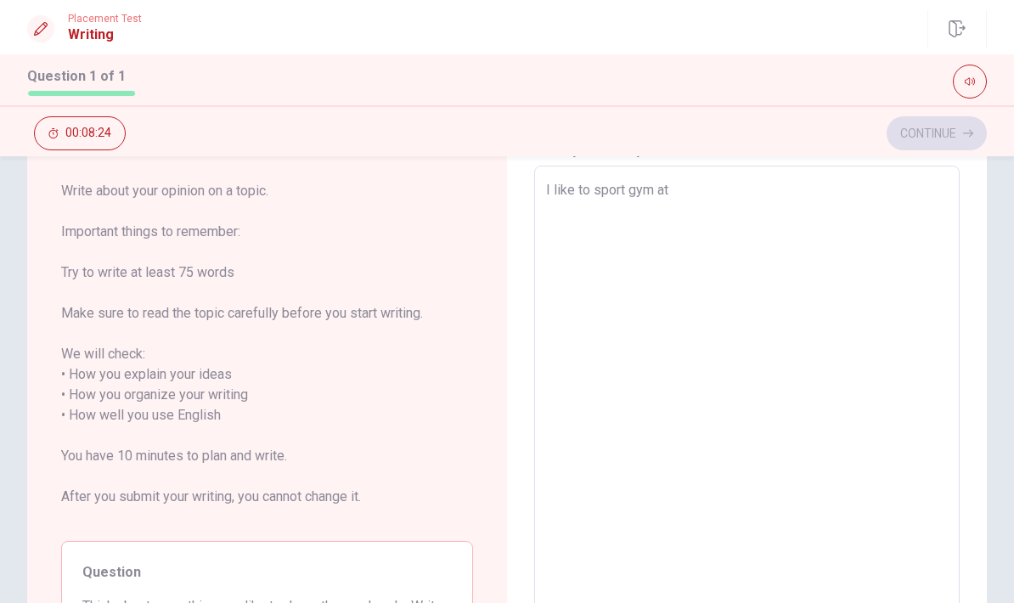
type textarea "I like to sport gym at"
type textarea "x"
type textarea "I like to sport gym at w"
type textarea "x"
type textarea "I like to sport gym at we"
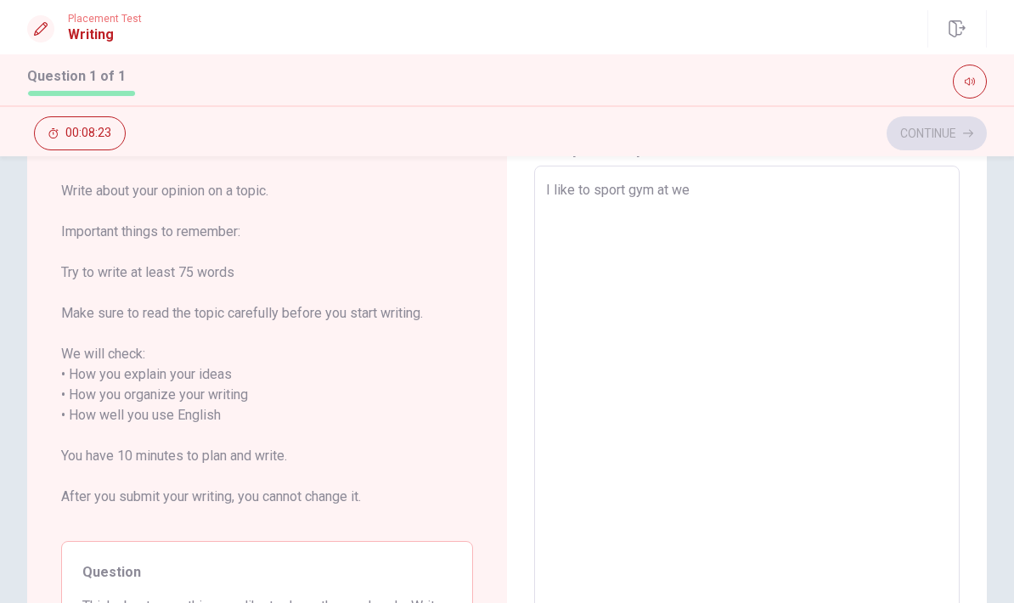
type textarea "x"
type textarea "I like to sport gym at wee"
type textarea "x"
type textarea "I like to sport gym at week"
type textarea "x"
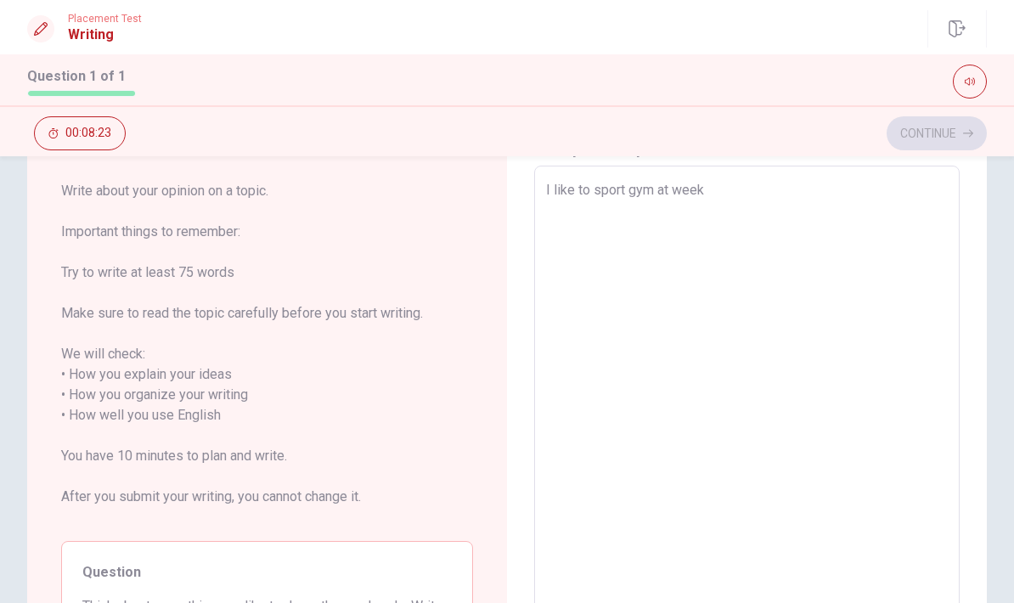
type textarea "I like to sport gym at weekw"
type textarea "x"
type textarea "I like to sport gym at weekwn"
type textarea "x"
type textarea "I like to sport gym at weekwnd"
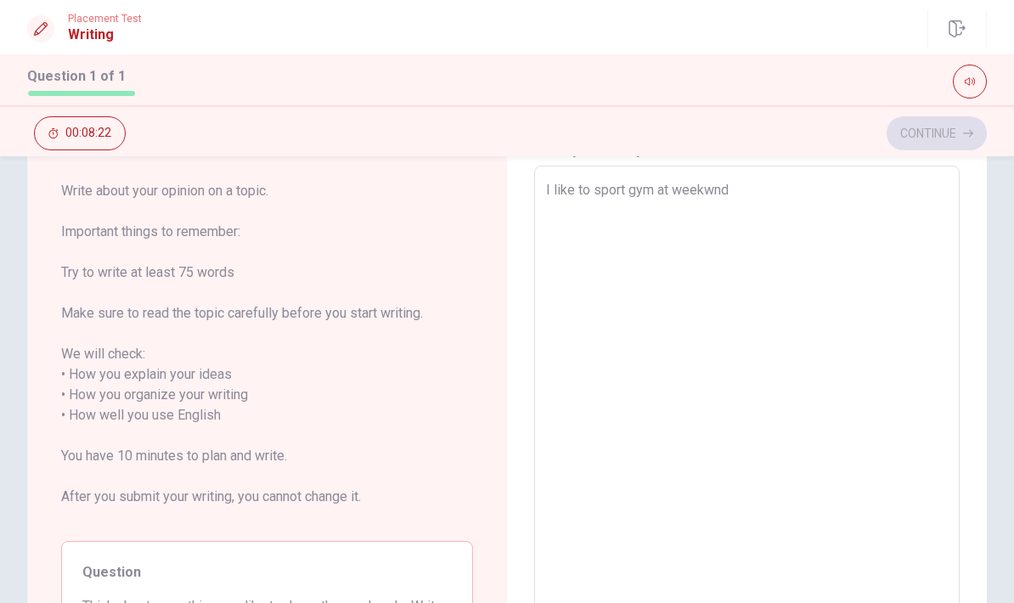
type textarea "x"
type textarea "I like to sport gym at weekwn"
type textarea "x"
type textarea "I like to sport gym at weekw"
type textarea "x"
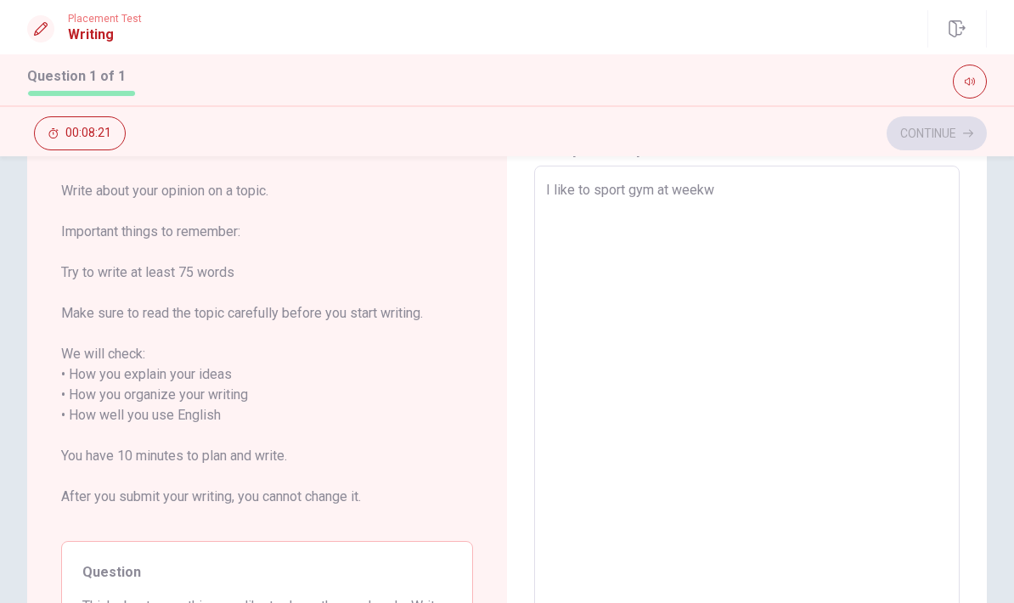
type textarea "I like to sport gym at week"
type textarea "x"
type textarea "I like to sport gym at weeke"
type textarea "x"
type textarea "I like to sport gym at weeken"
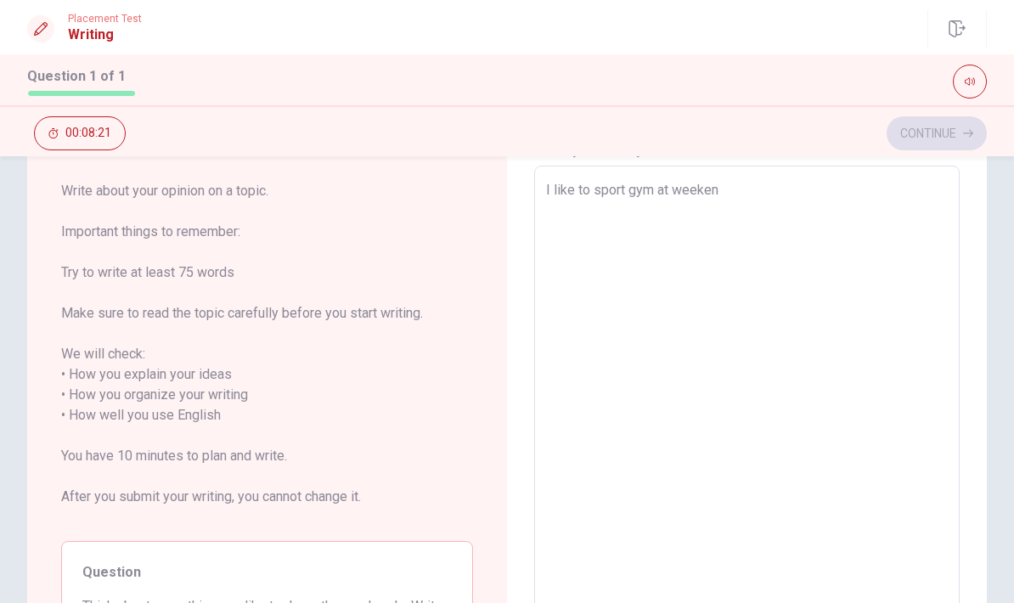
type textarea "x"
type textarea "I like to sport gym at weekend"
type textarea "x"
type textarea "I like to sport gym at weekend."
type textarea "x"
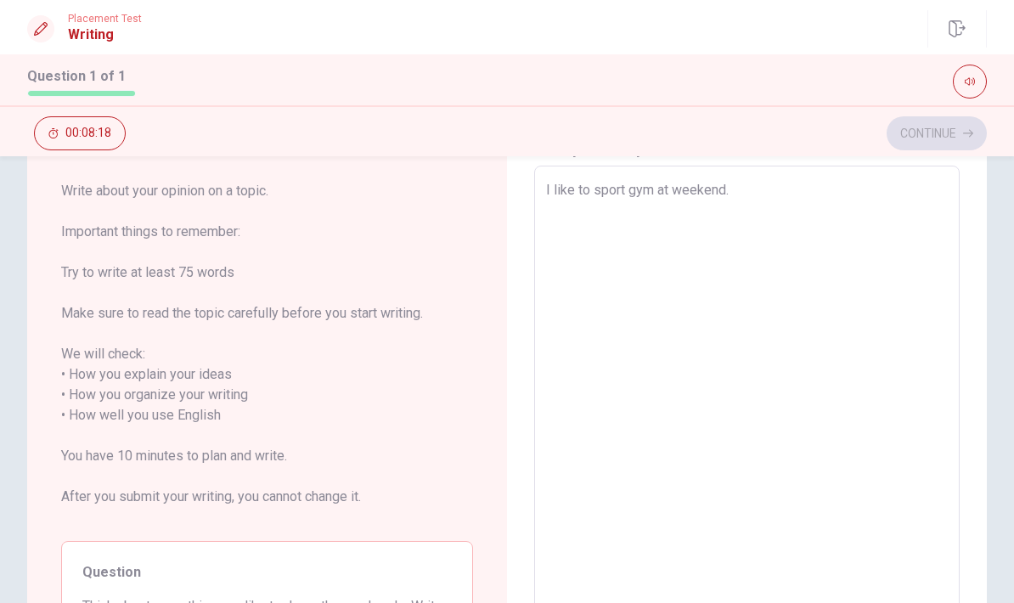
type textarea "I like to sport gym at weekend.I"
type textarea "x"
type textarea "I like to sport gym at weekend.I"
type textarea "x"
type textarea "I like to sport gym at weekend.I l"
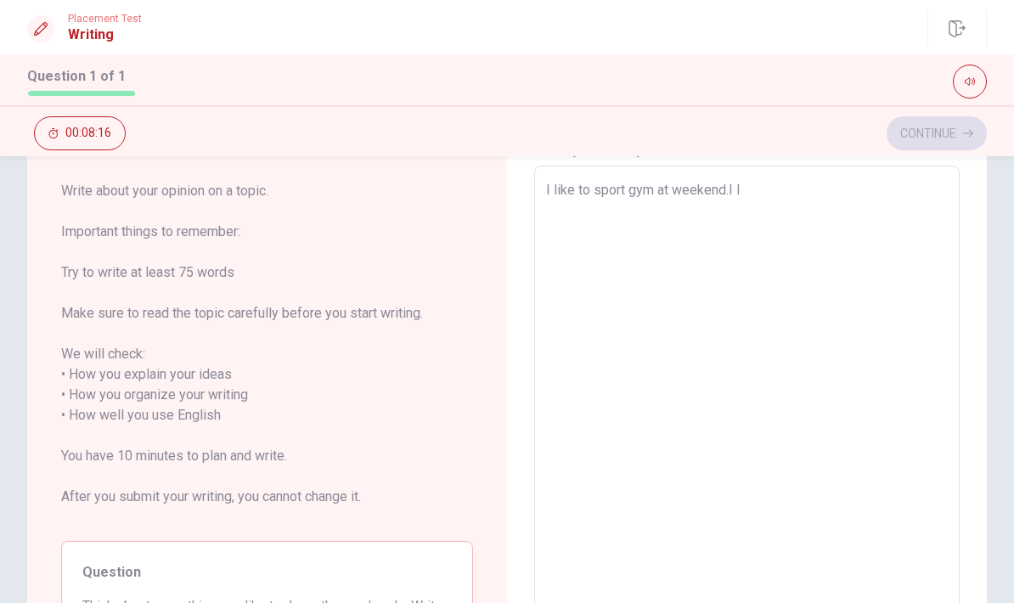
type textarea "x"
type textarea "I like to sport gym at weekend.I li"
type textarea "x"
type textarea "I like to sport gym at weekend.I lik"
type textarea "x"
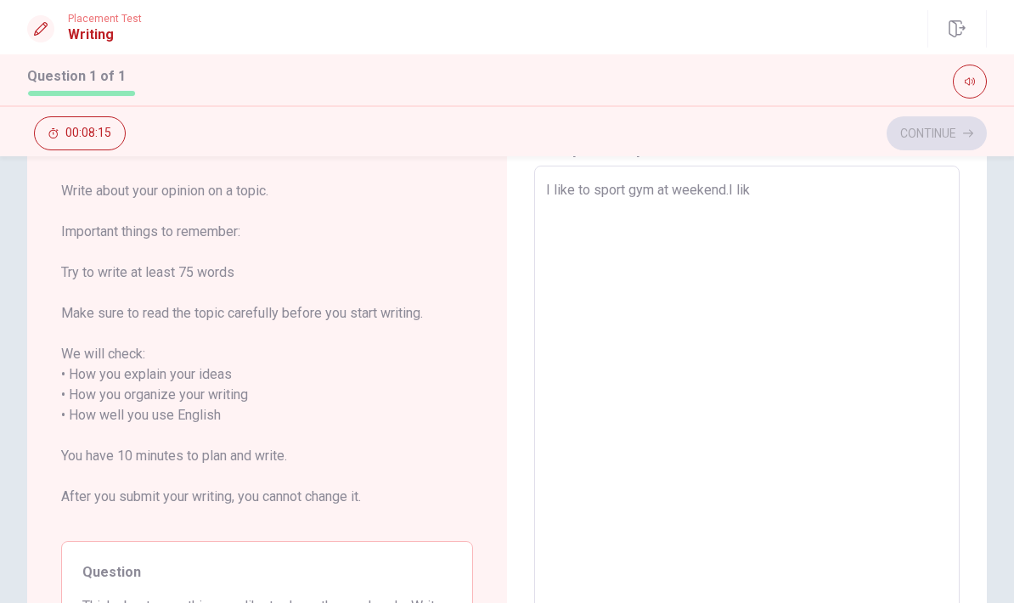
type textarea "I like to sport gym at weekend.I like"
type textarea "x"
type textarea "I like to sport gym at weekend.I like"
type textarea "x"
type textarea "I like to sport gym at weekend.I like"
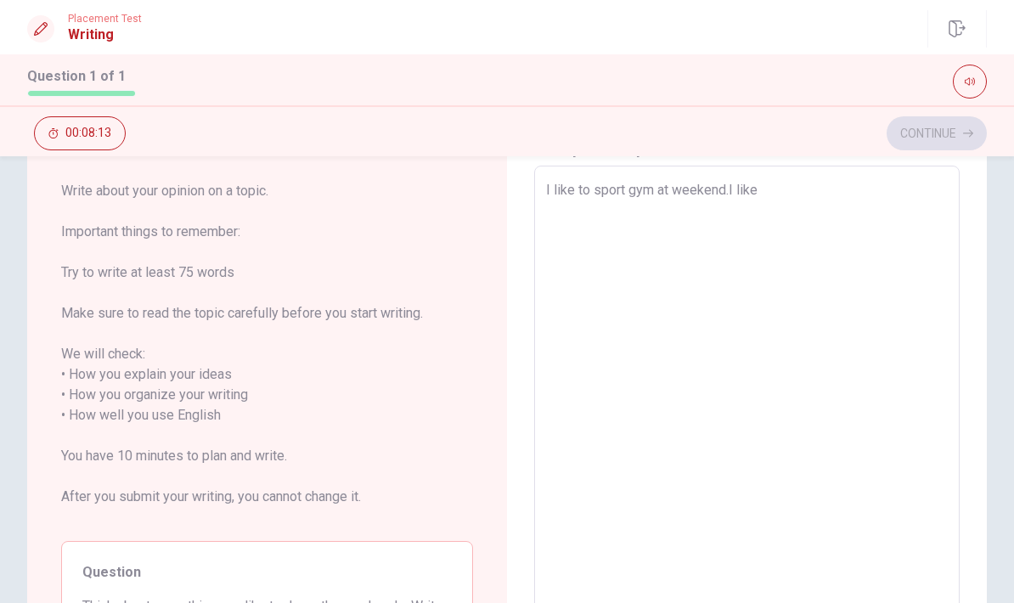
type textarea "x"
type textarea "I like to sport gym at weekend.I lik"
type textarea "x"
type textarea "I like to sport gym at weekend.I li"
type textarea "x"
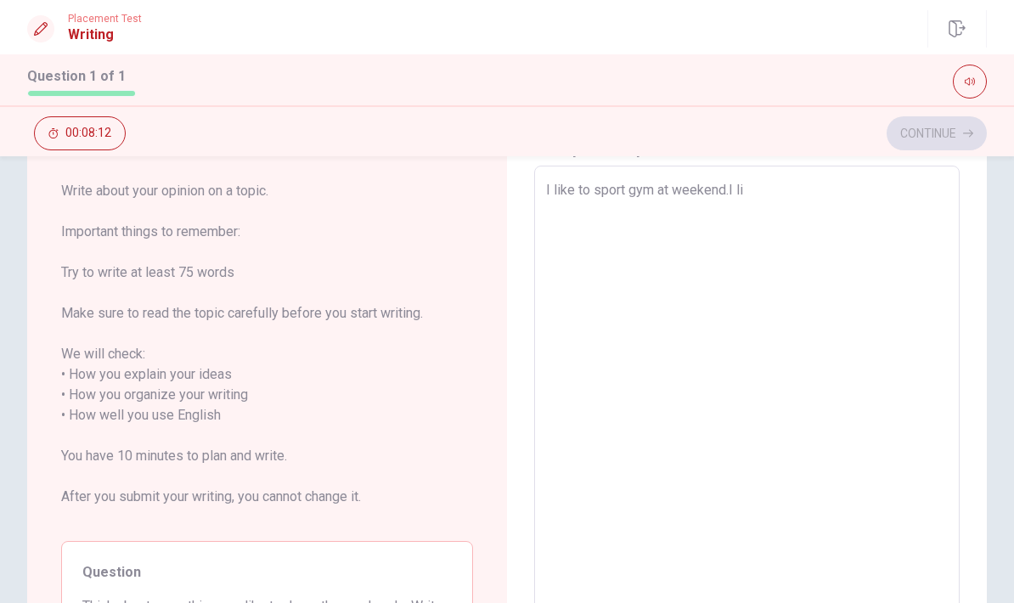
type textarea "I like to sport gym at weekend.I l"
type textarea "x"
type textarea "I like to sport gym at weekend.I"
type textarea "x"
type textarea "I like to sport gym at weekend.I h"
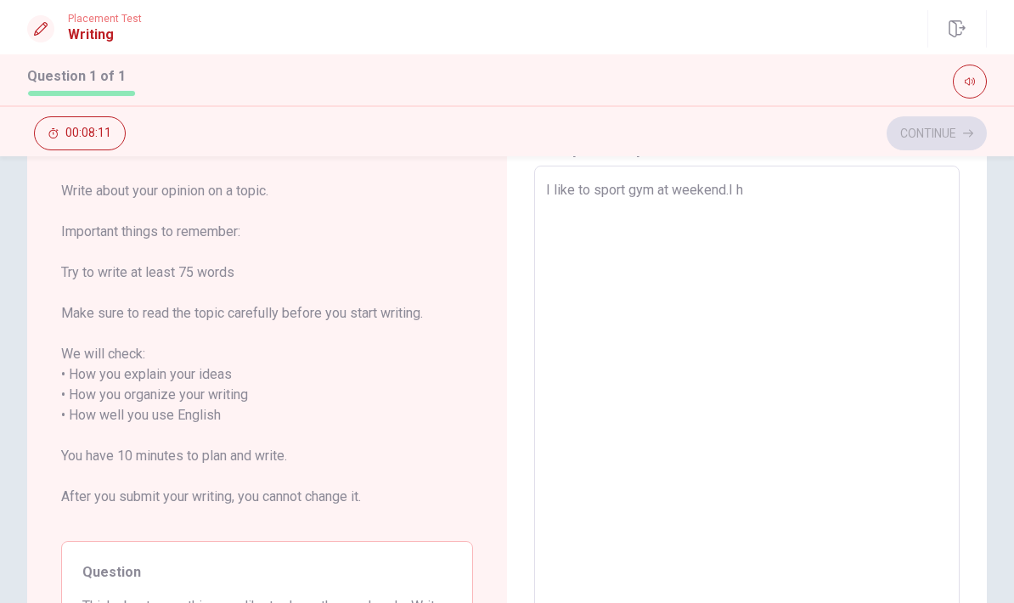
type textarea "x"
type textarea "I like to sport gym at weekend.I ha"
type textarea "x"
type textarea "I like to sport gym at weekend.I hav"
type textarea "x"
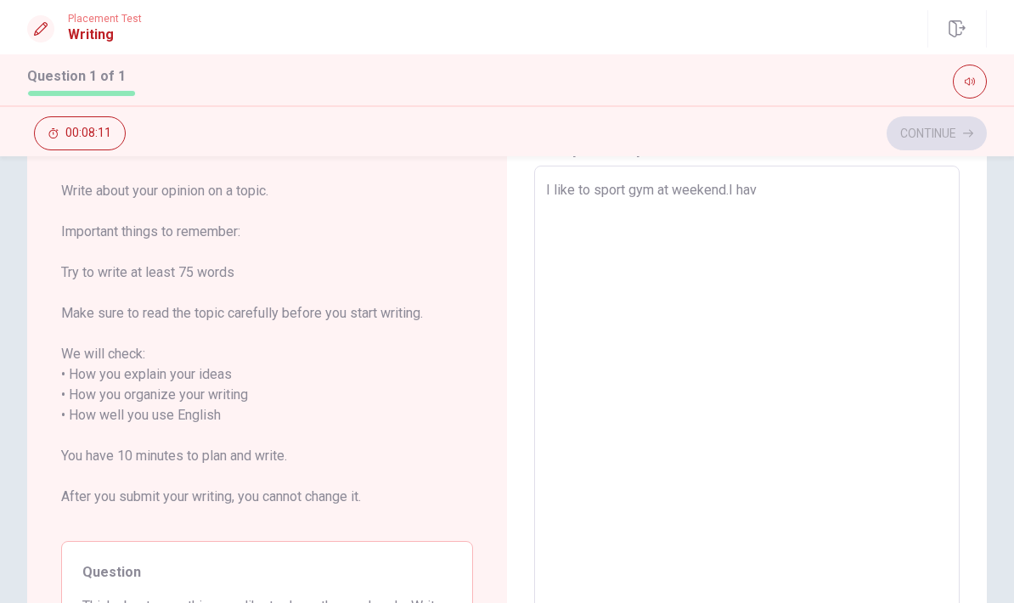
type textarea "I like to sport gym at weekend.I have"
type textarea "x"
type textarea "I like to sport gym at weekend.I have"
type textarea "x"
type textarea "I like to sport gym at weekend.I have p"
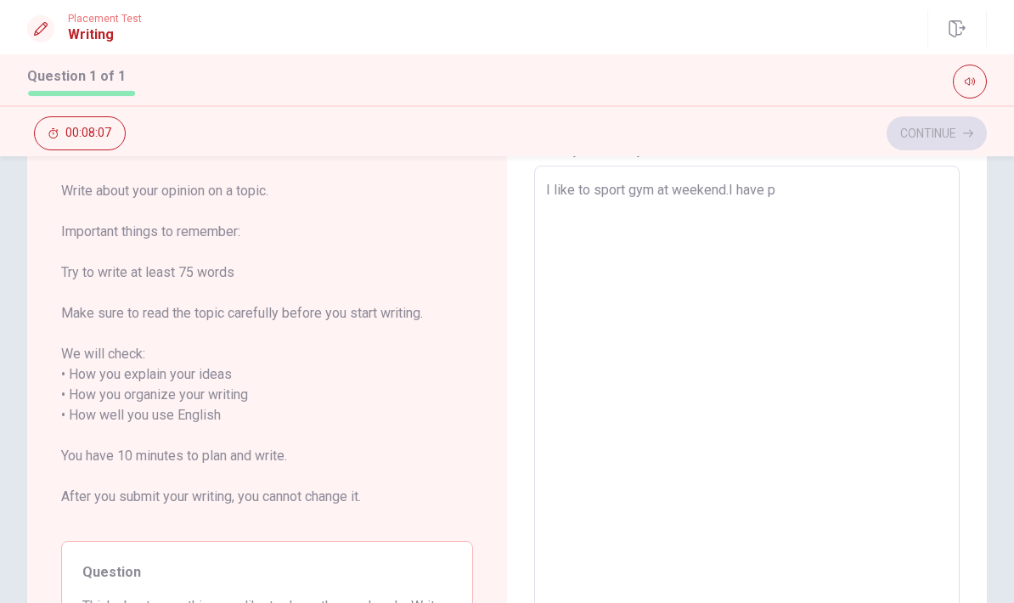
type textarea "x"
type textarea "I like to sport gym at weekend.I have pr"
type textarea "x"
type textarea "I like to sport gym at weekend.I have p"
type textarea "x"
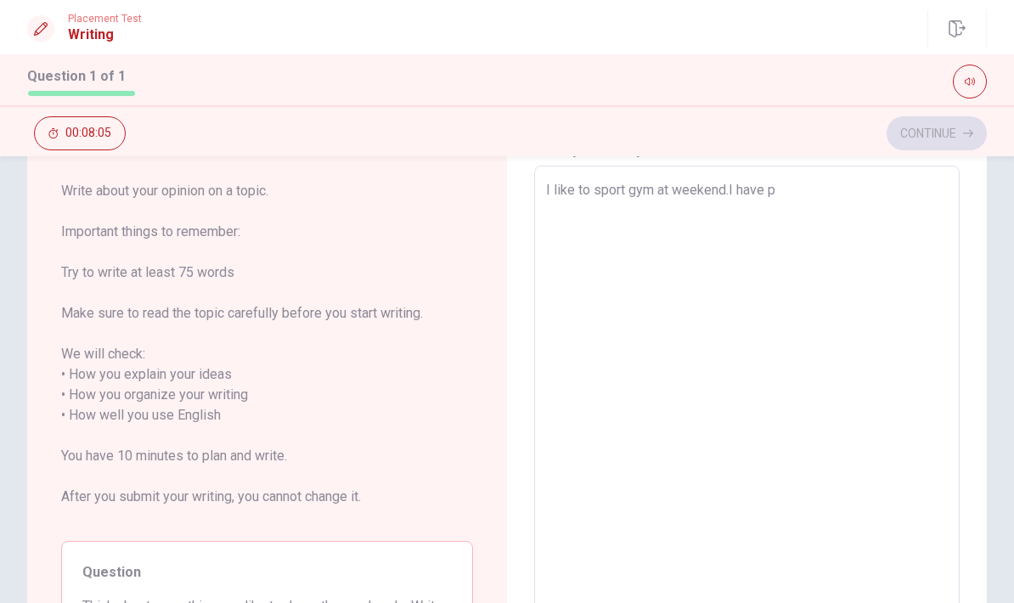
type textarea "I like to sport gym at weekend.I have"
type textarea "x"
type textarea "I like to sport gym at weekend.I have h"
type textarea "x"
type textarea "I like to sport gym at weekend.I have hi"
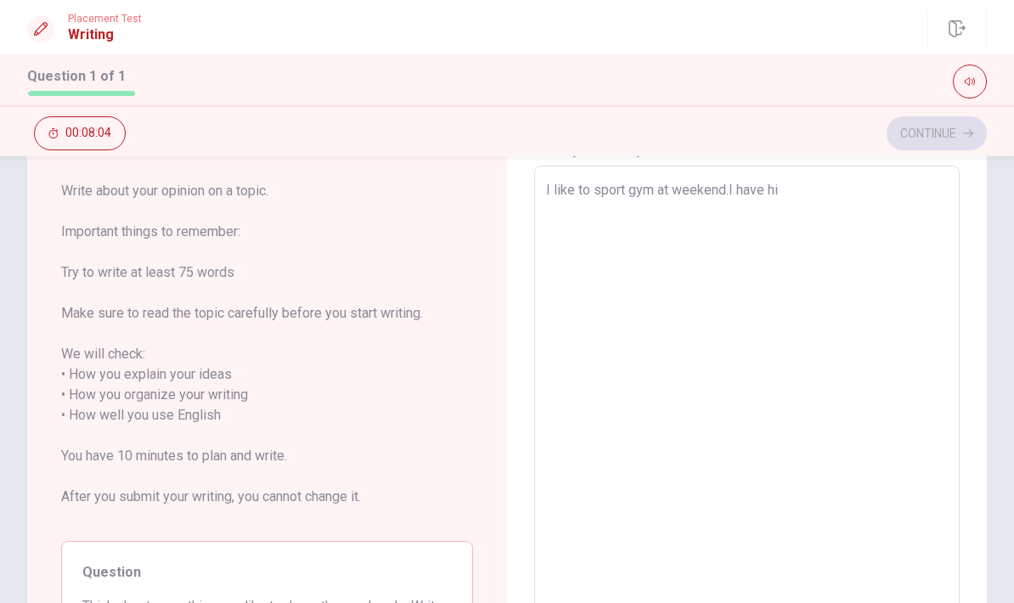
type textarea "x"
type textarea "I like to sport gym at weekend.I have hig"
type textarea "x"
type textarea "I like to sport gym at weekend.I have high"
type textarea "x"
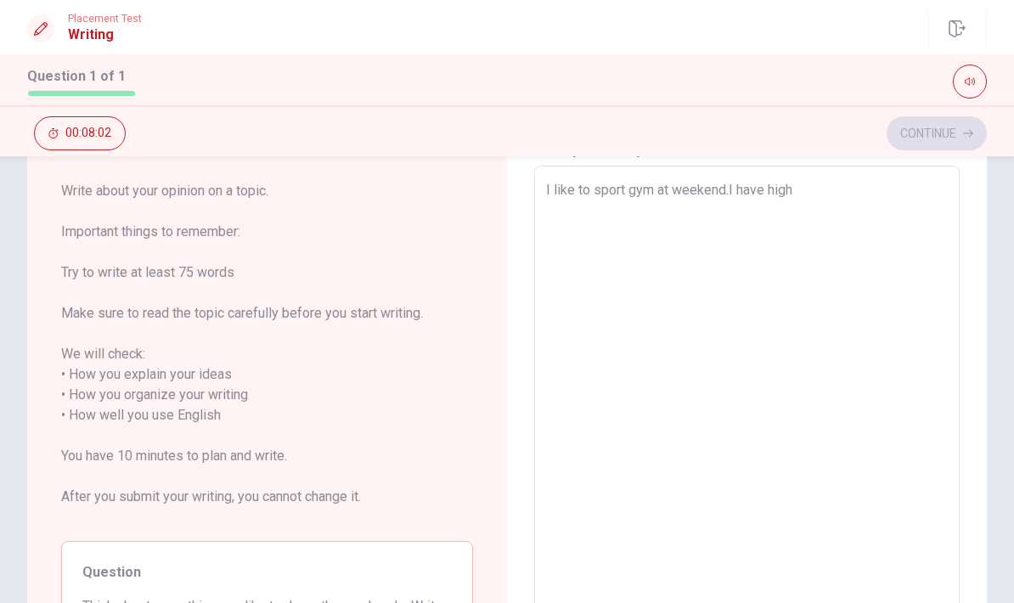
type textarea "I like to sport gym at weekend.I have high"
type textarea "x"
type textarea "I like to sport gym at weekend.I have high p"
type textarea "x"
type textarea "I like to sport gym at weekend.I have high pe"
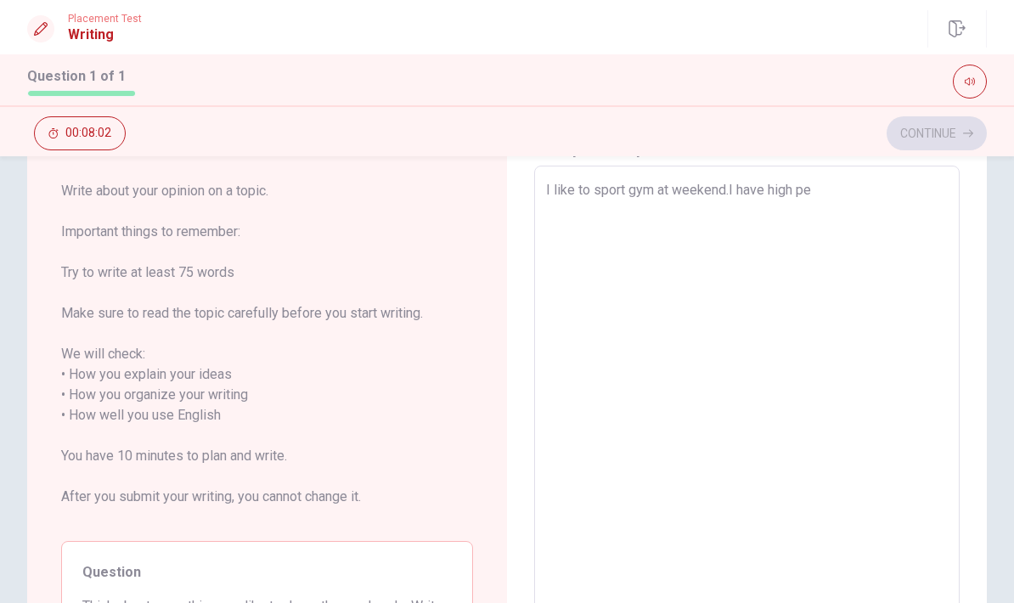
type textarea "x"
type textarea "I like to sport gym at weekend.I have high per"
type textarea "x"
type textarea "I like to sport gym at weekend.I have high perf"
type textarea "x"
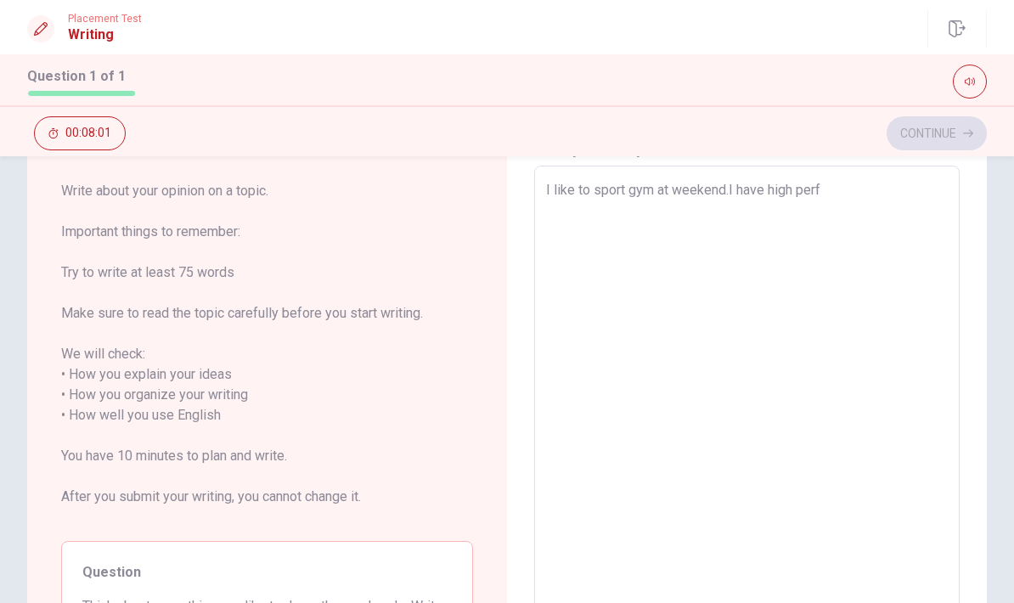
type textarea "I like to sport gym at weekend.I have high perfo"
type textarea "x"
type textarea "I like to sport gym at weekend.I have high perfor"
type textarea "x"
type textarea "I like to sport gym at weekend.I have high perform"
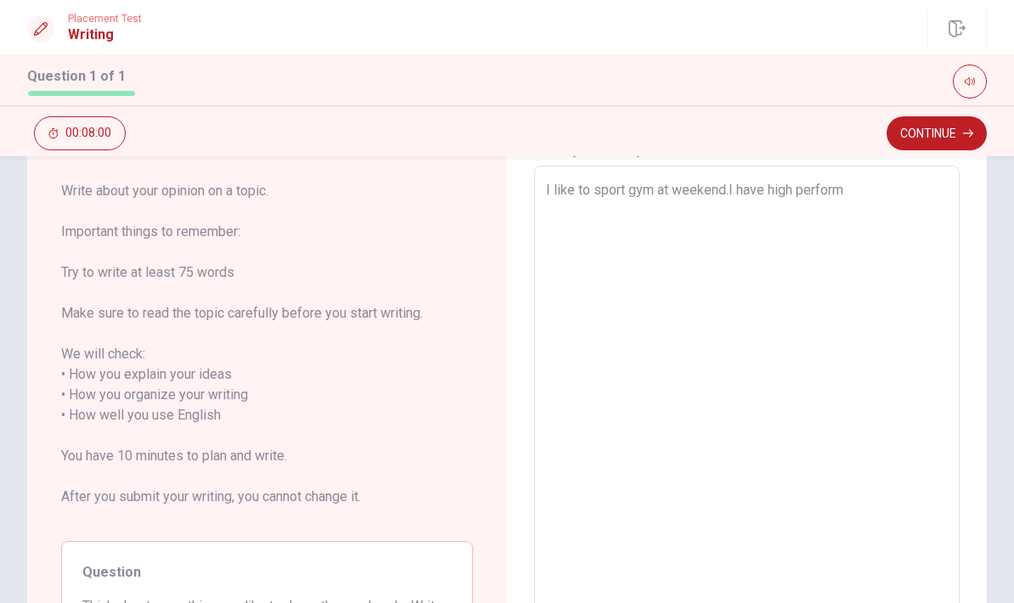
type textarea "x"
